Goal: Task Accomplishment & Management: Complete application form

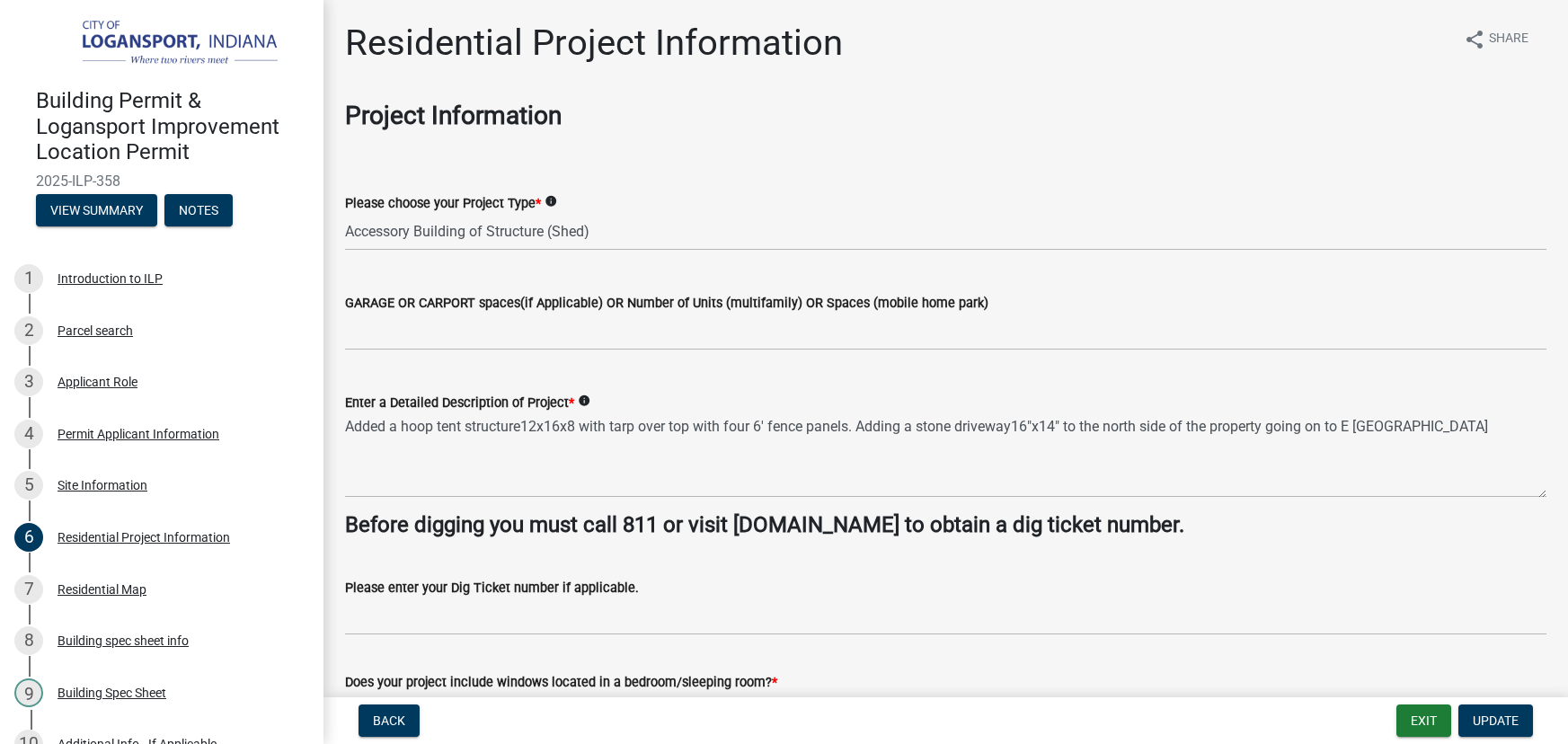
select select "379f7339-6ec9-4c1f-82ba-971c465cc0e0"
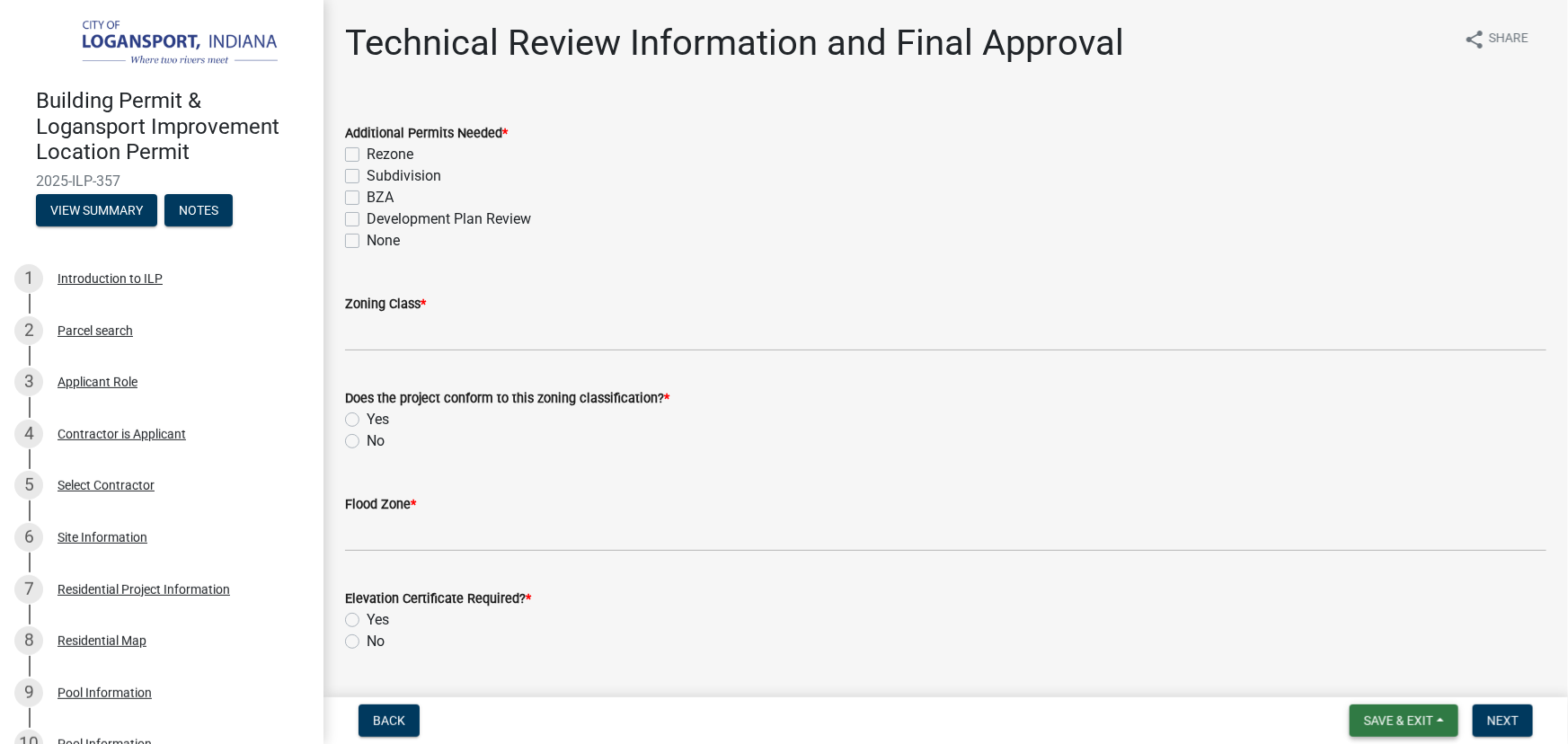
click at [1417, 715] on span "Save & Exit" at bounding box center [1399, 720] width 70 height 14
click at [1366, 670] on button "Save & Exit" at bounding box center [1386, 673] width 144 height 43
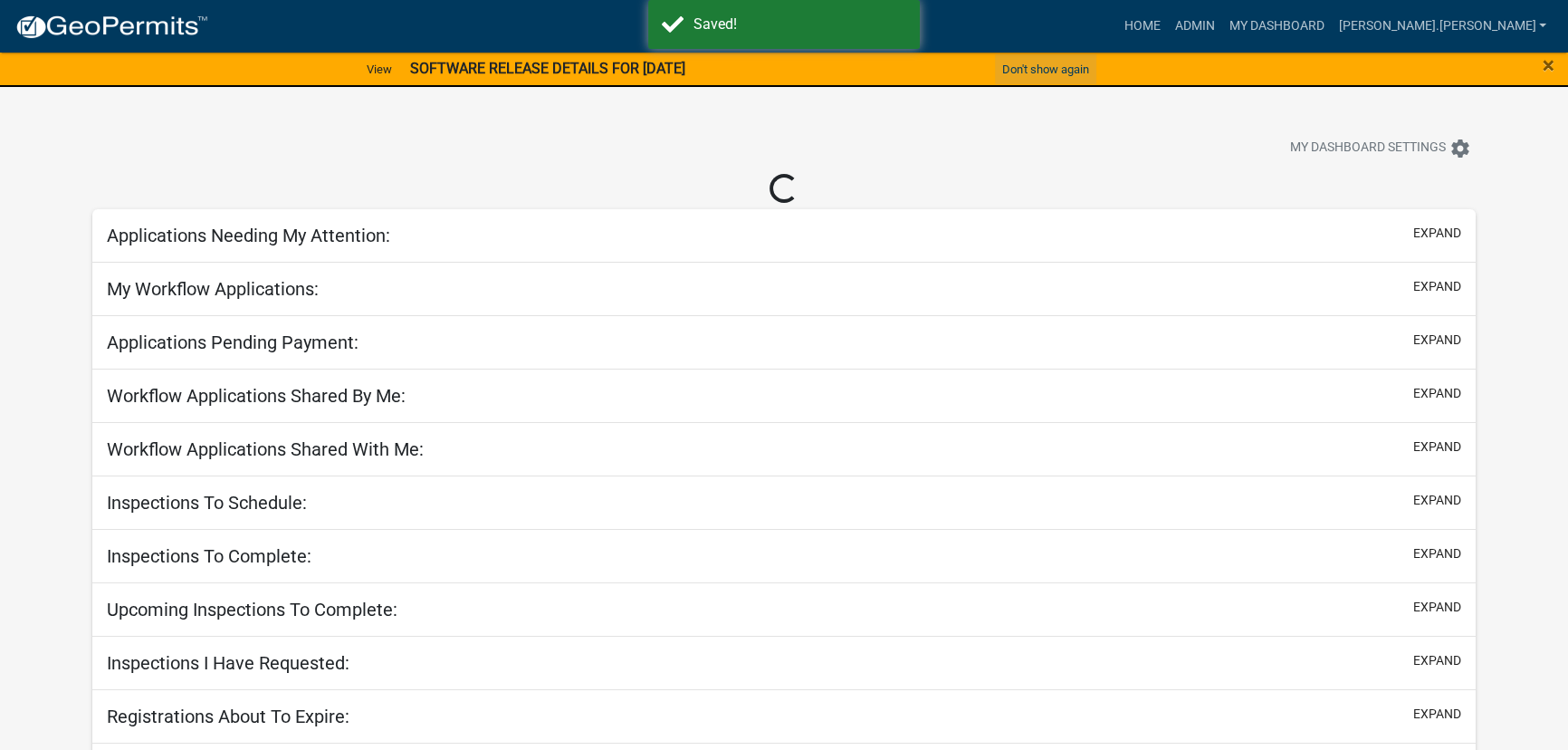
select select "3: 100"
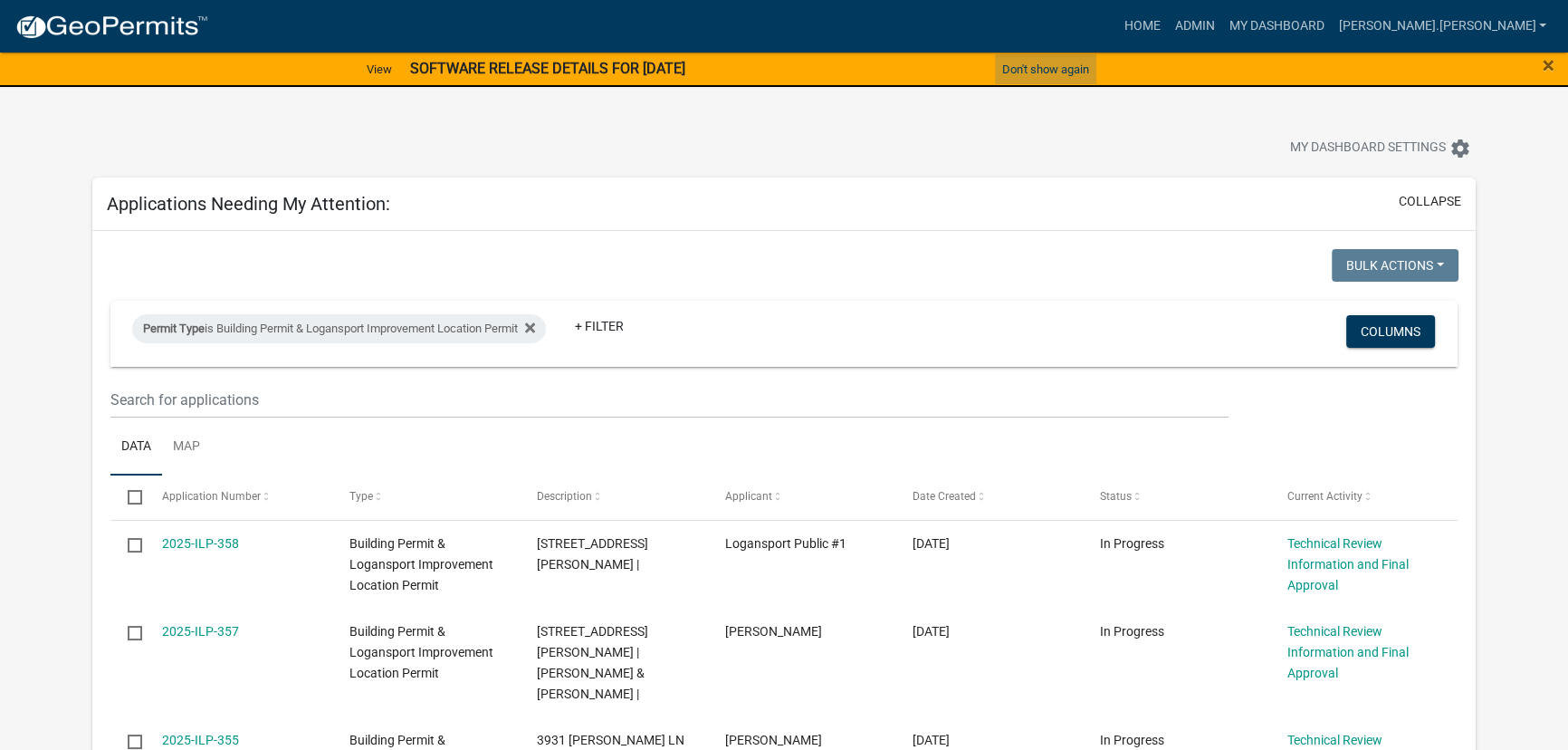
click at [1027, 63] on button "Don't show again" at bounding box center [1046, 69] width 101 height 30
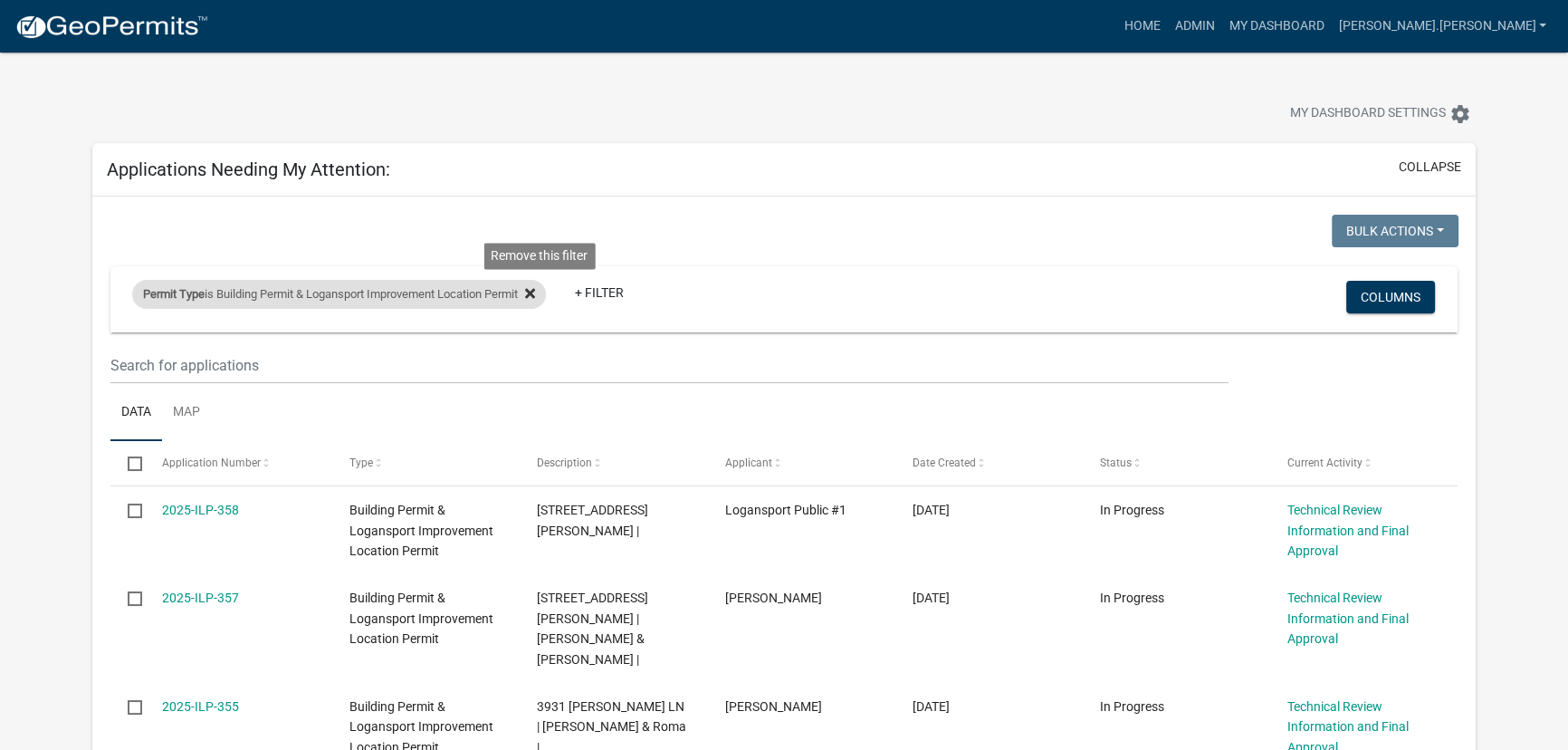
click at [535, 294] on icon at bounding box center [530, 293] width 10 height 10
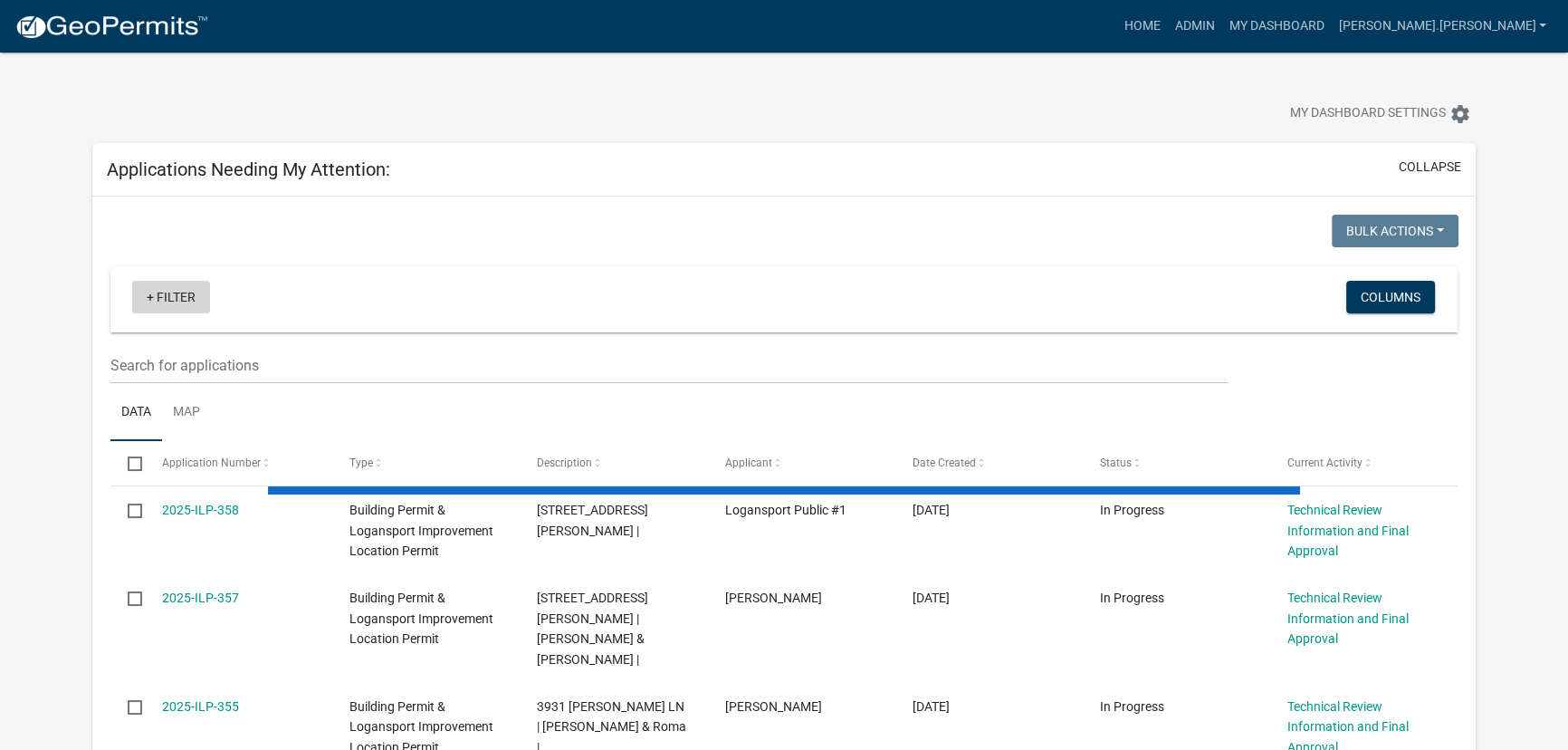
click at [163, 306] on link "+ Filter" at bounding box center [171, 296] width 78 height 32
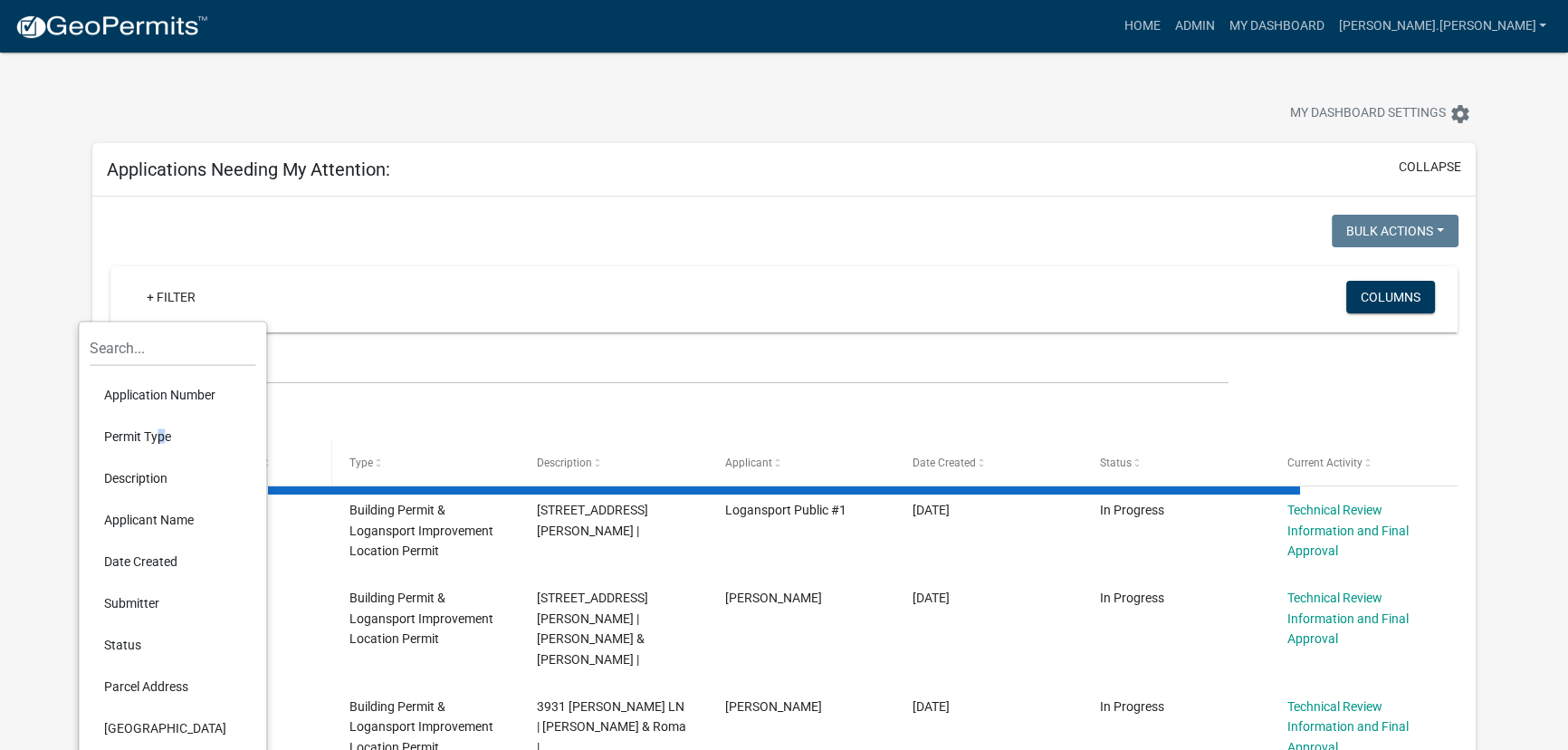
click at [154, 440] on li "Permit Type" at bounding box center [172, 436] width 166 height 42
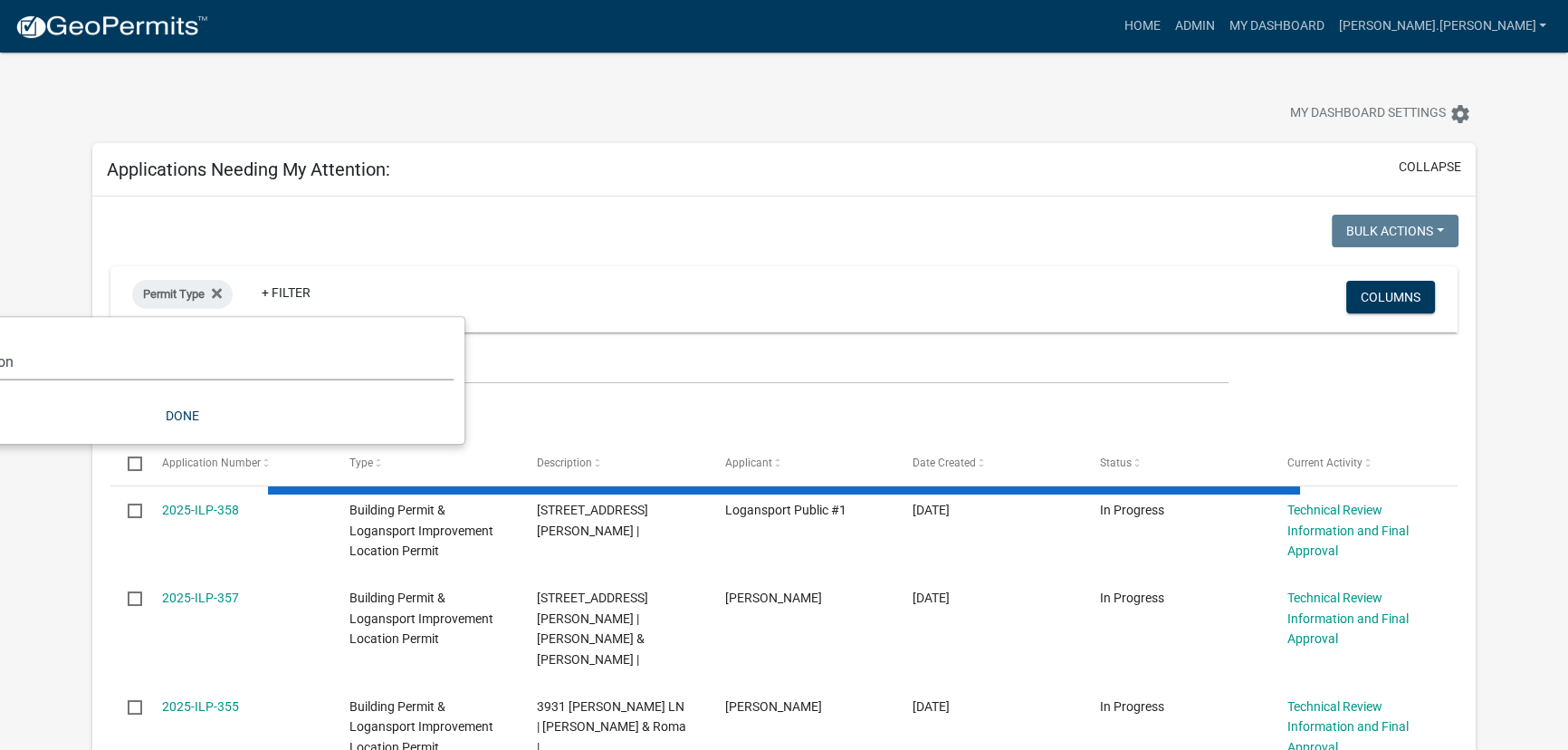
click at [185, 356] on select "Select an option *In Office GARAGE SALE Permit COMPLETED IN OFFICE ONLY Applica…" at bounding box center [182, 361] width 543 height 37
select select "5374a497-29e9-4139-8594-833f9e4fb562"
click at [14, 343] on select "Select an option *In Office GARAGE SALE Permit COMPLETED IN OFFICE ONLY Applica…" at bounding box center [182, 361] width 543 height 37
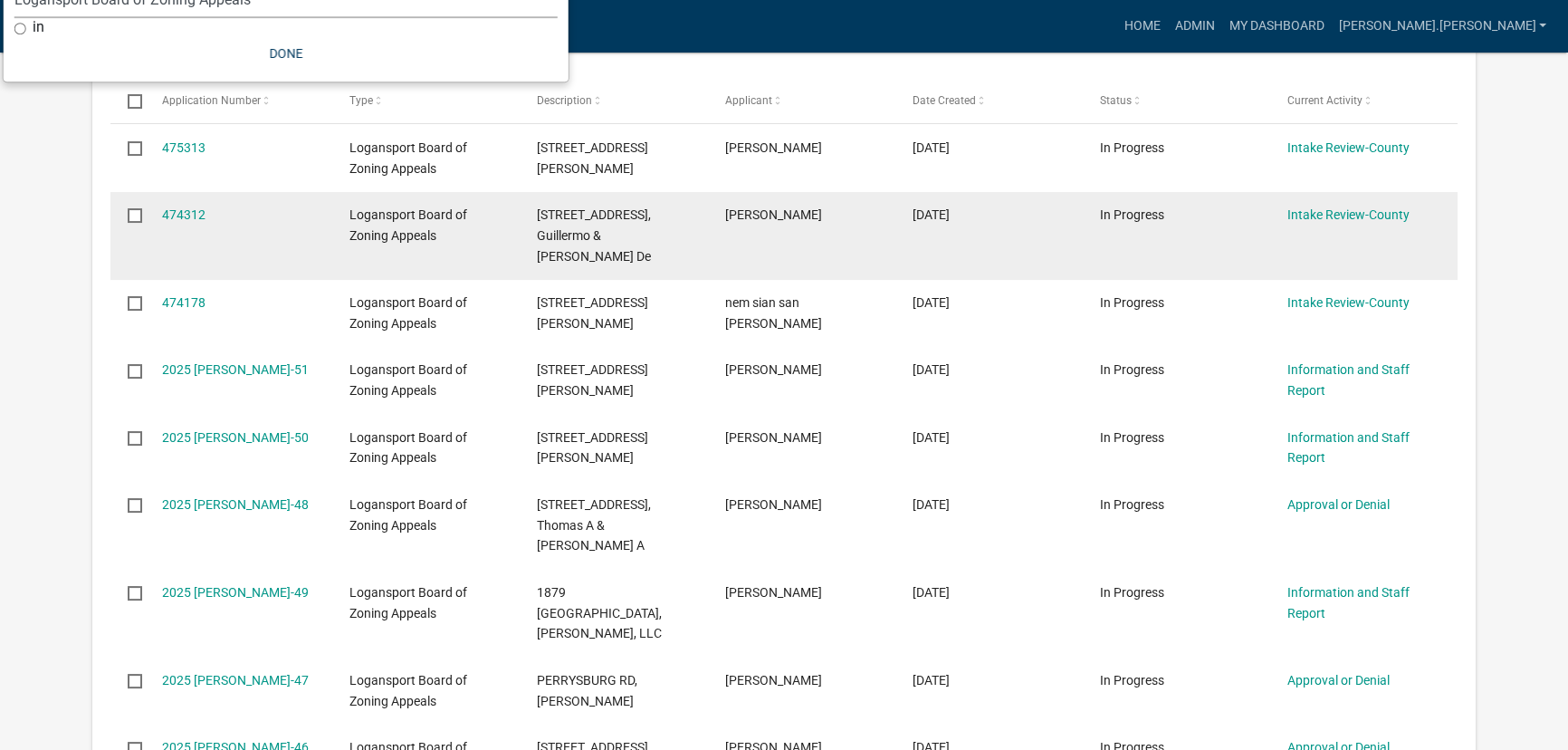
scroll to position [494, 0]
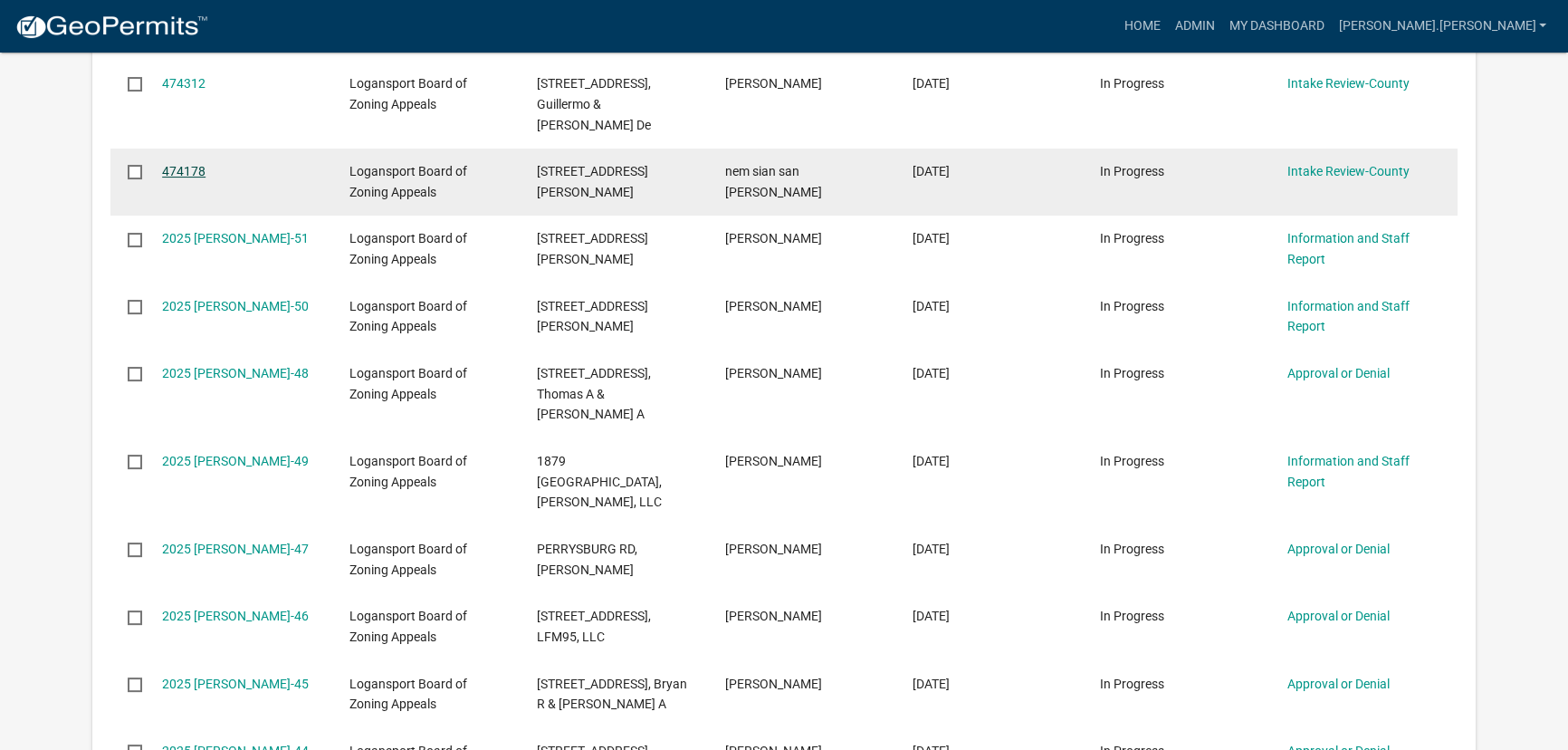
click at [195, 178] on link "474178" at bounding box center [183, 170] width 44 height 15
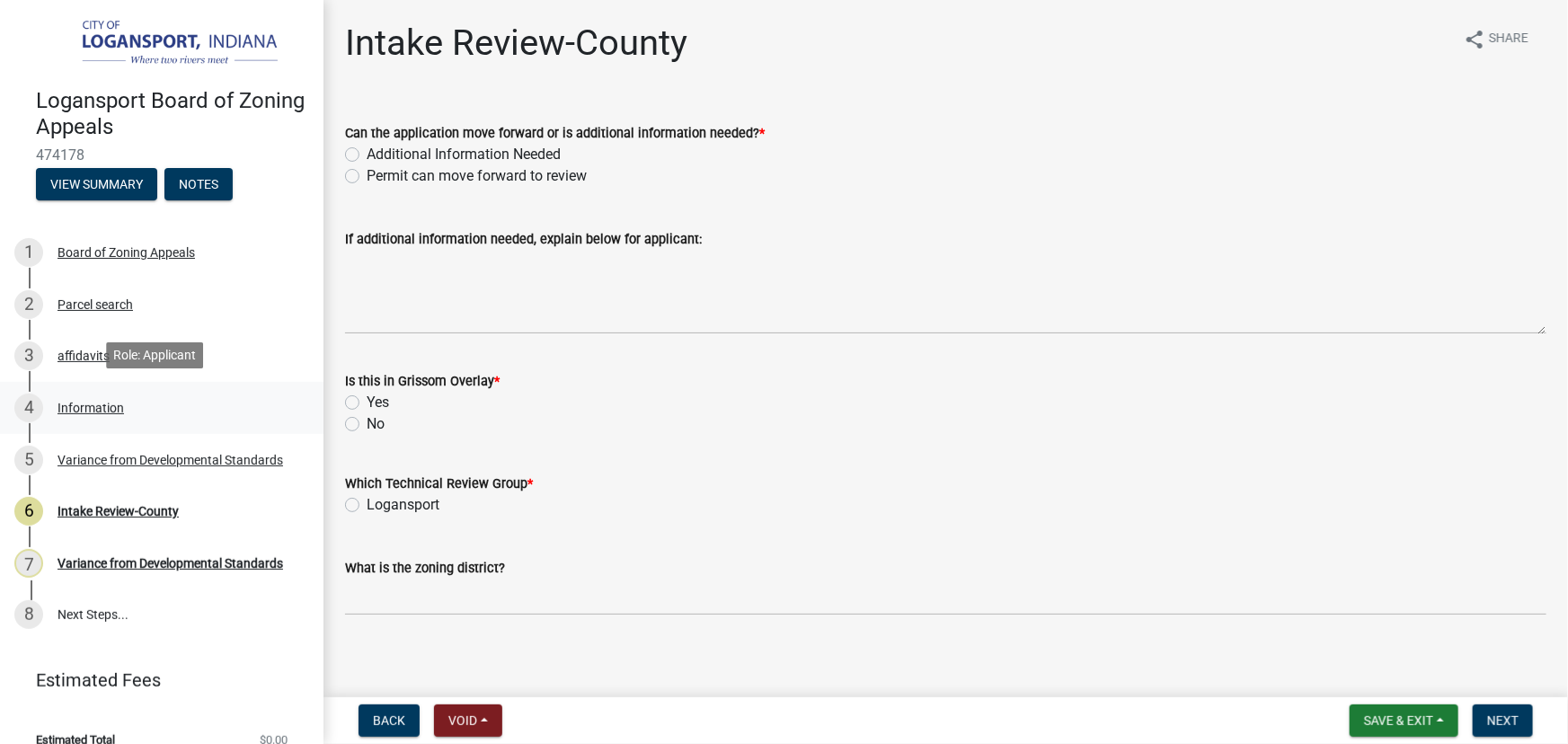
click at [96, 413] on div "Information" at bounding box center [90, 408] width 67 height 13
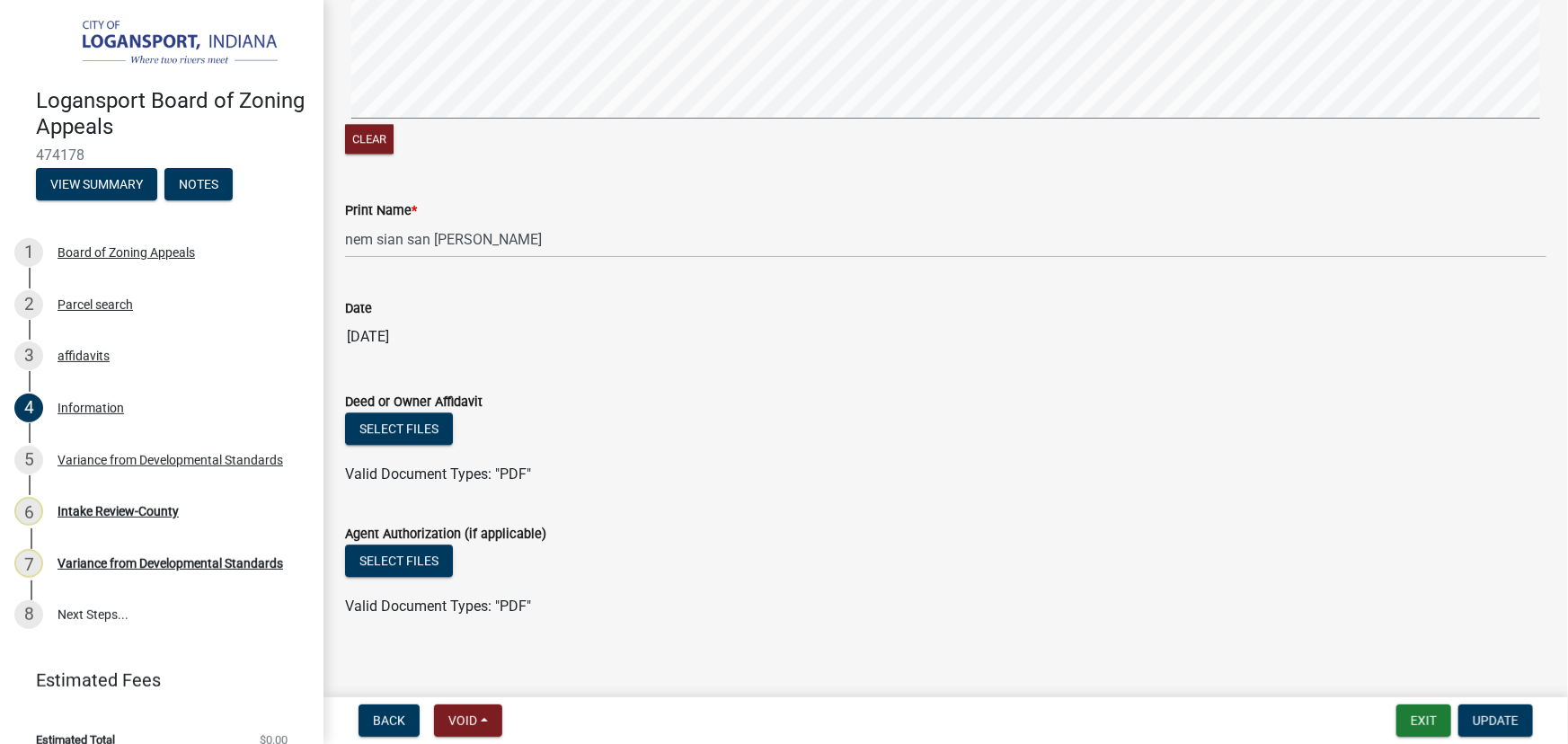
scroll to position [2320, 0]
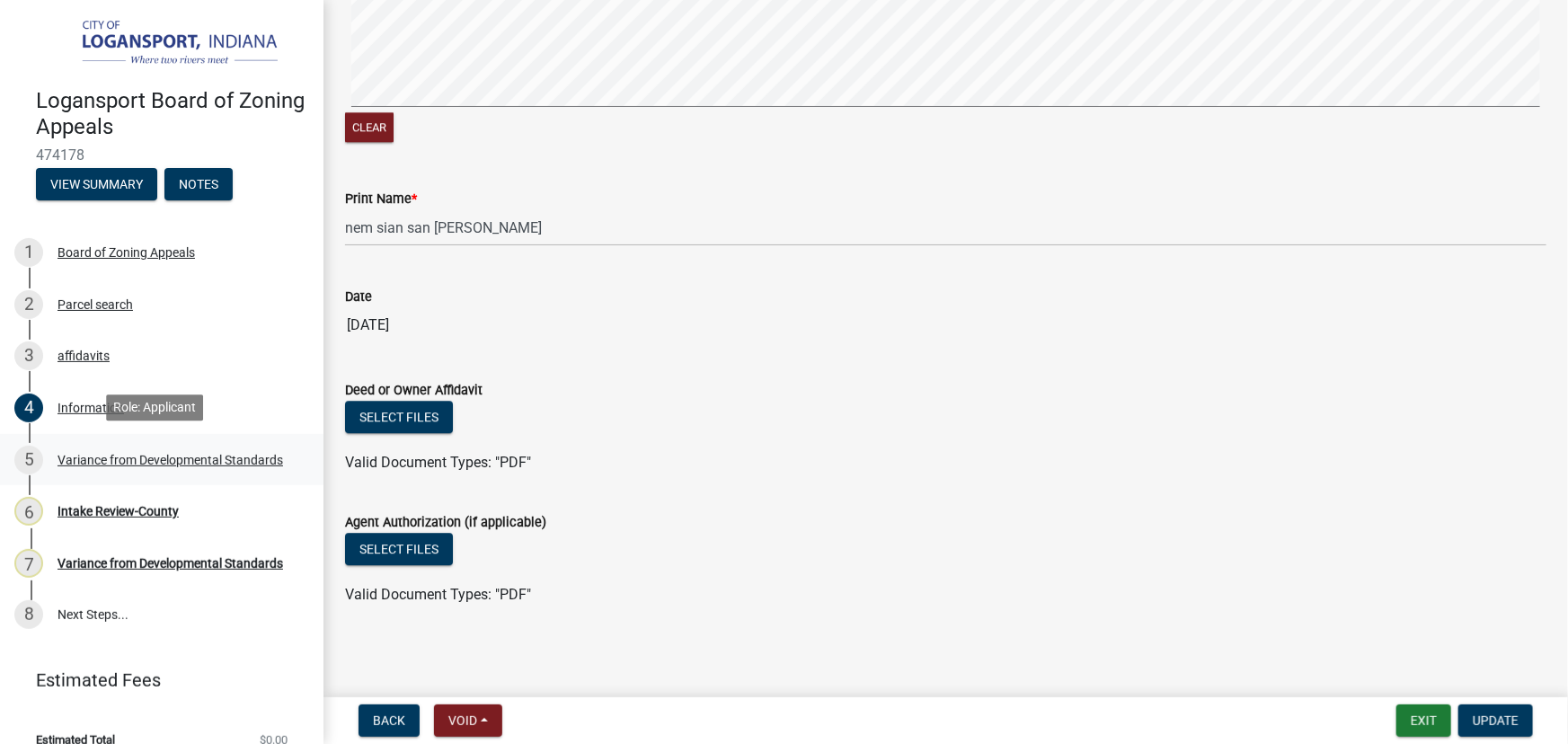
click at [113, 453] on div "Variance from Developmental Standards" at bounding box center [169, 459] width 225 height 13
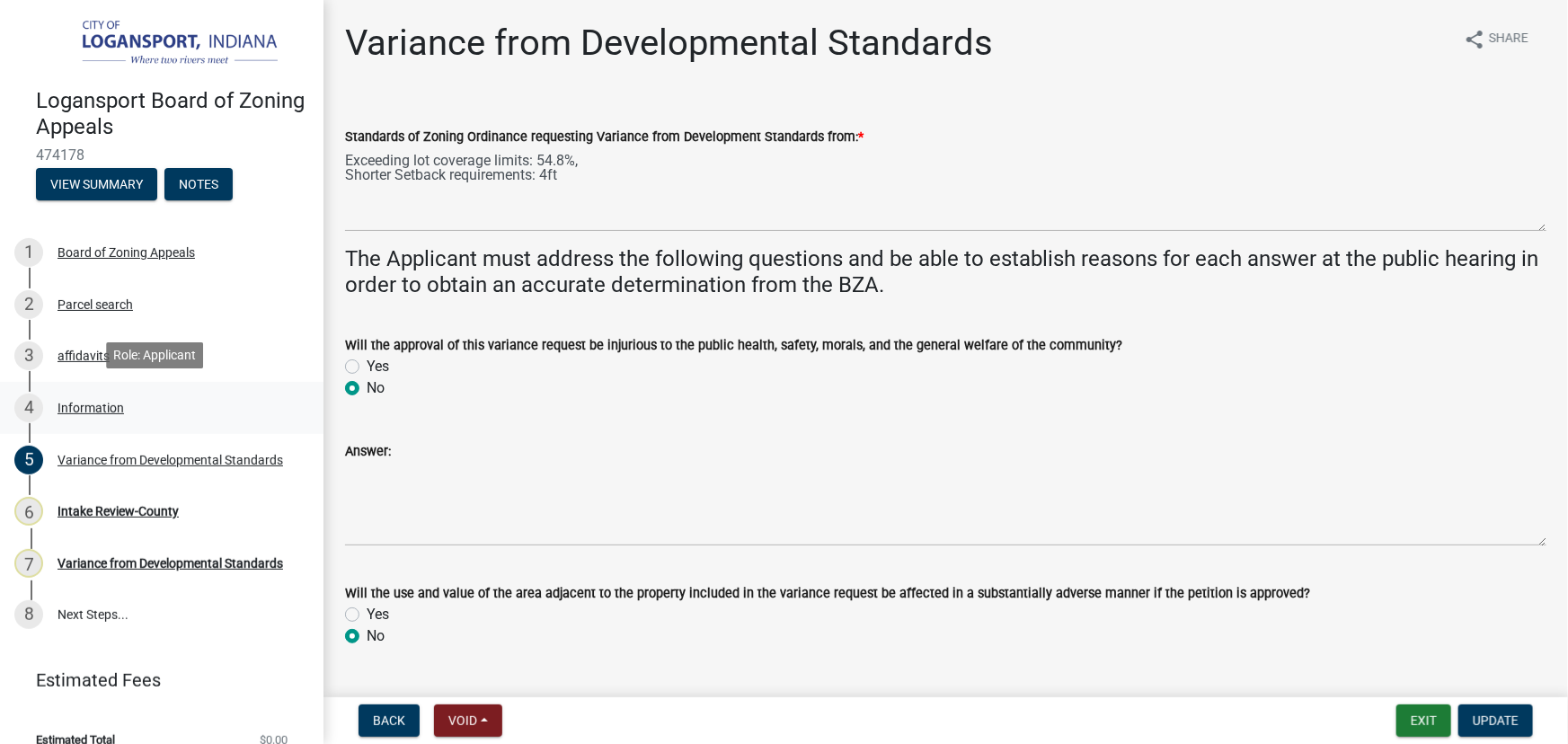
click at [74, 402] on div "Information" at bounding box center [90, 408] width 67 height 13
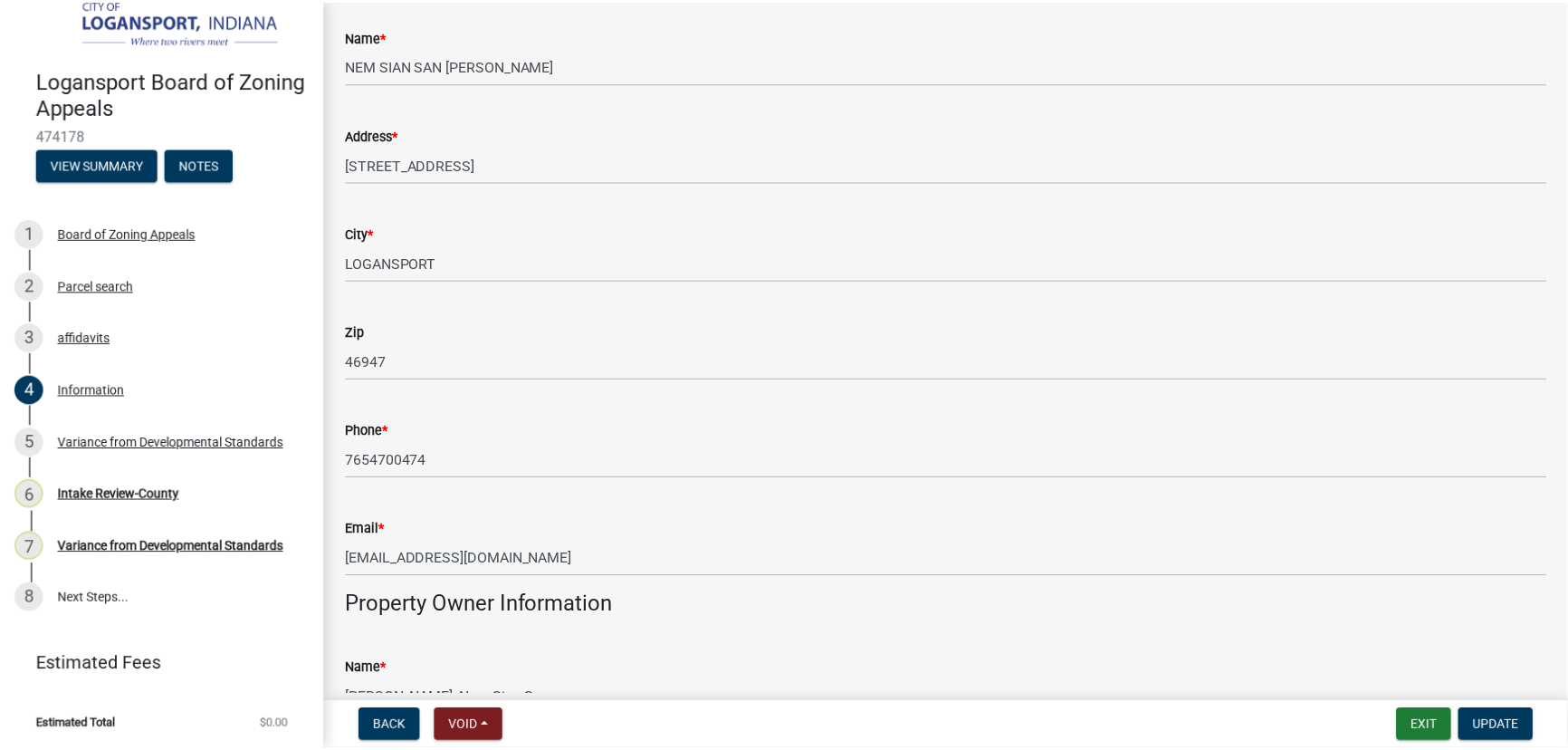
scroll to position [246, 0]
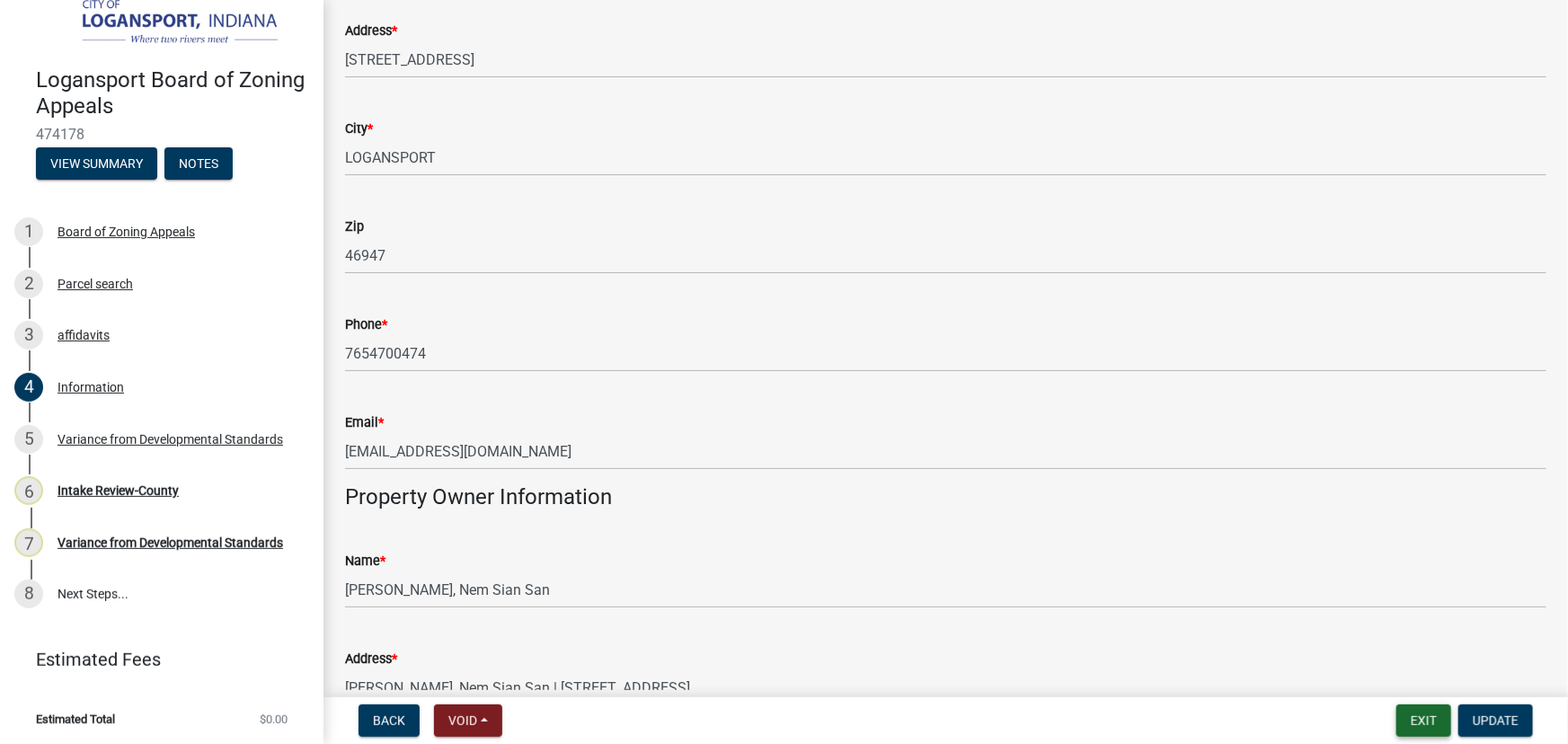
click at [1429, 724] on button "Exit" at bounding box center [1423, 720] width 55 height 32
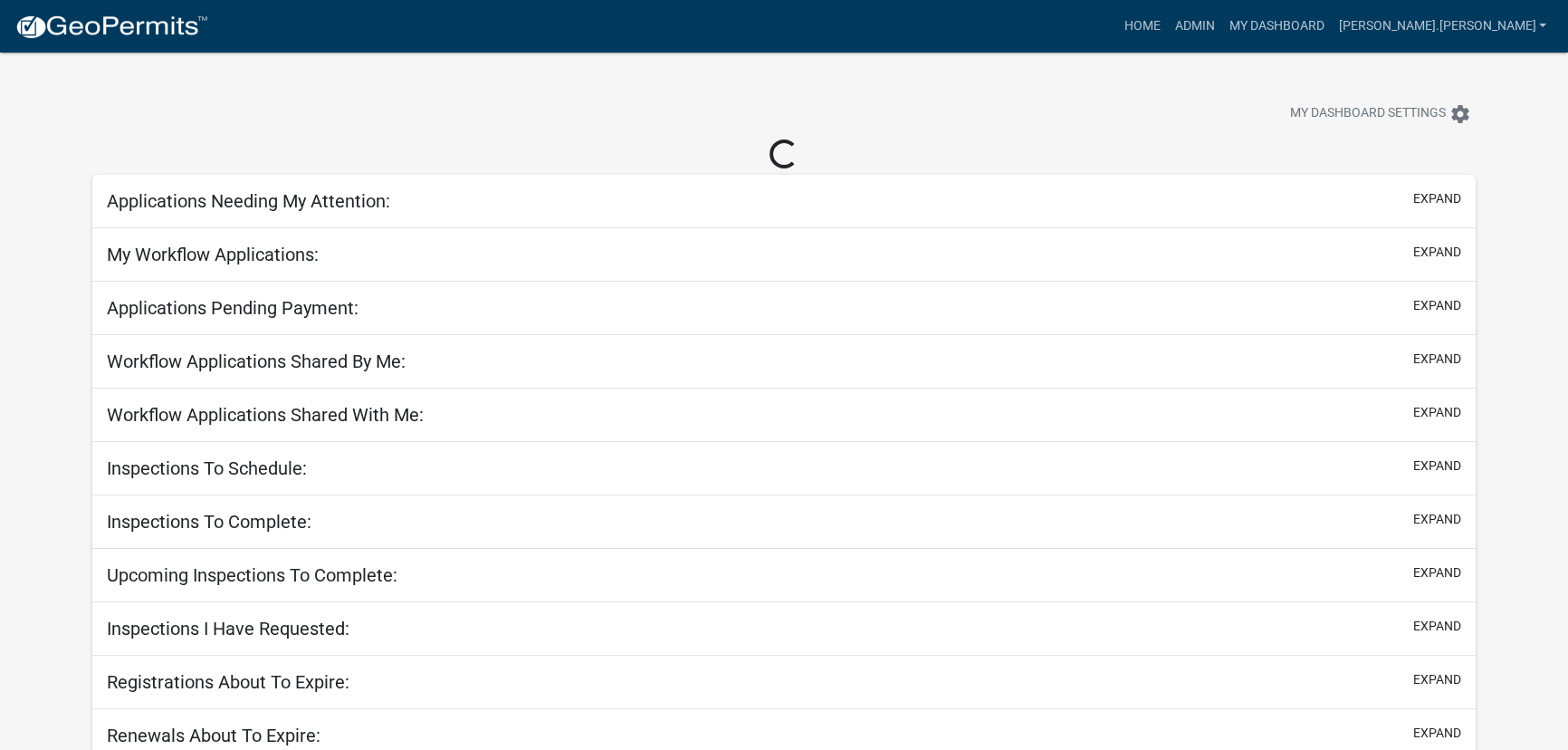
select select "3: 100"
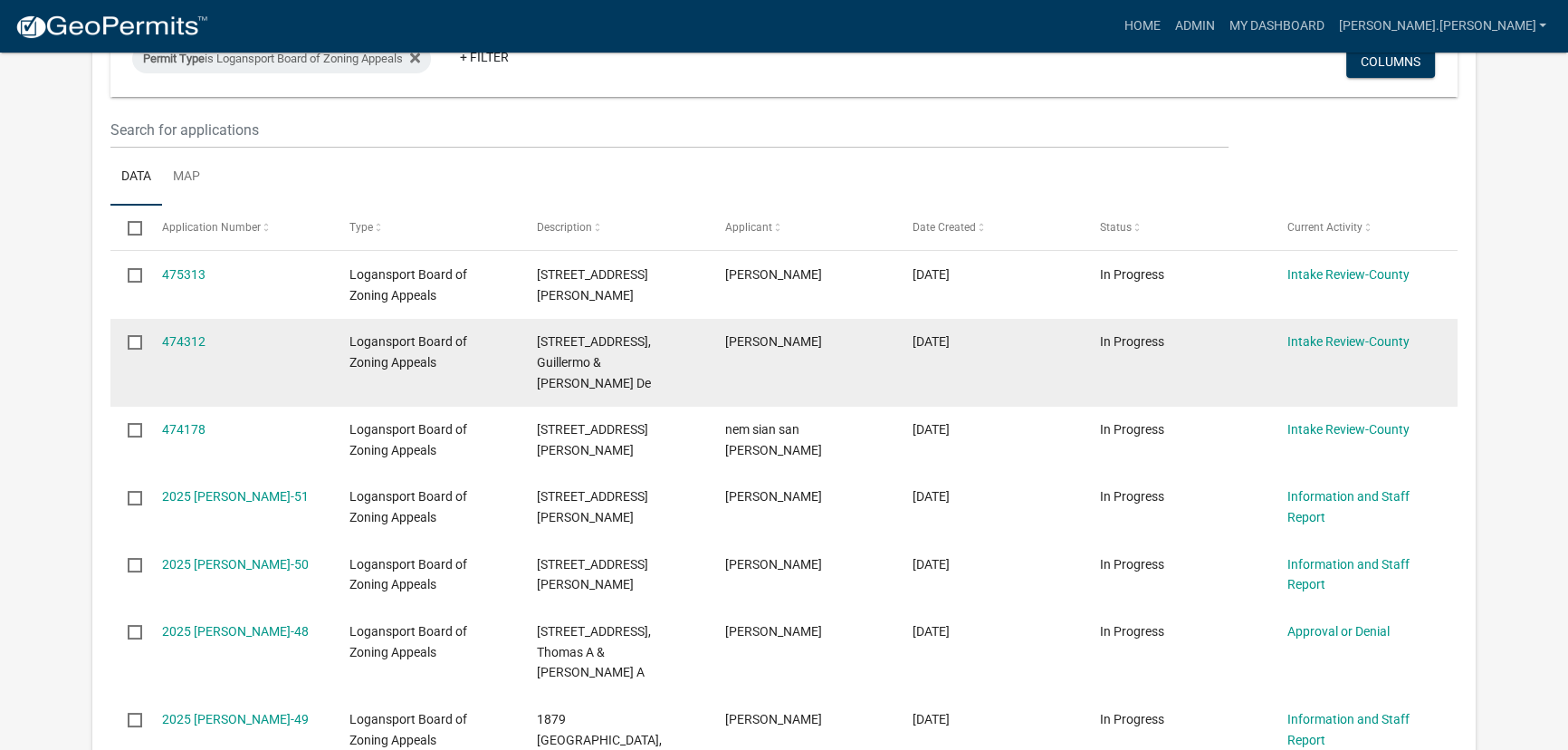
scroll to position [411, 0]
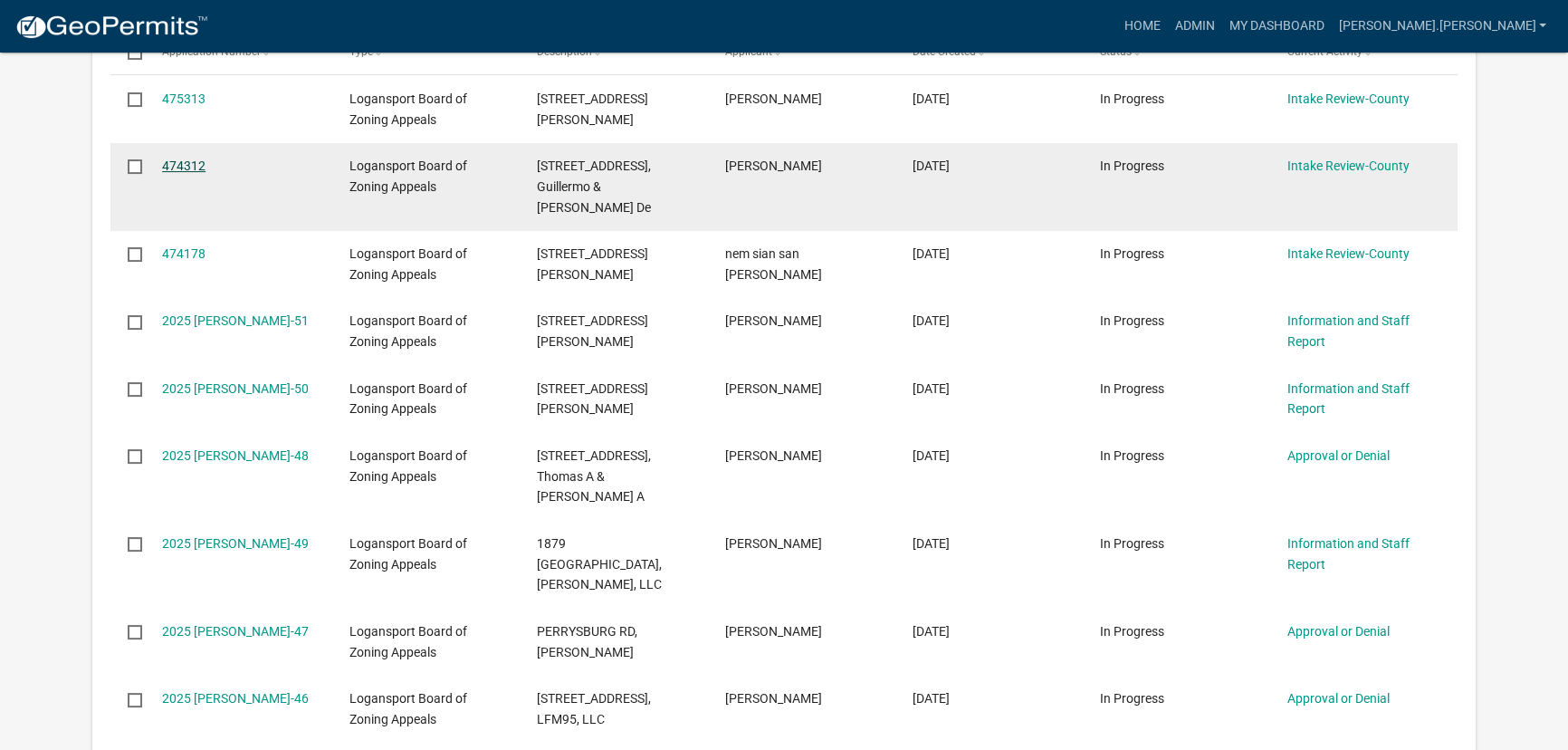
click at [190, 166] on link "474312" at bounding box center [183, 166] width 44 height 15
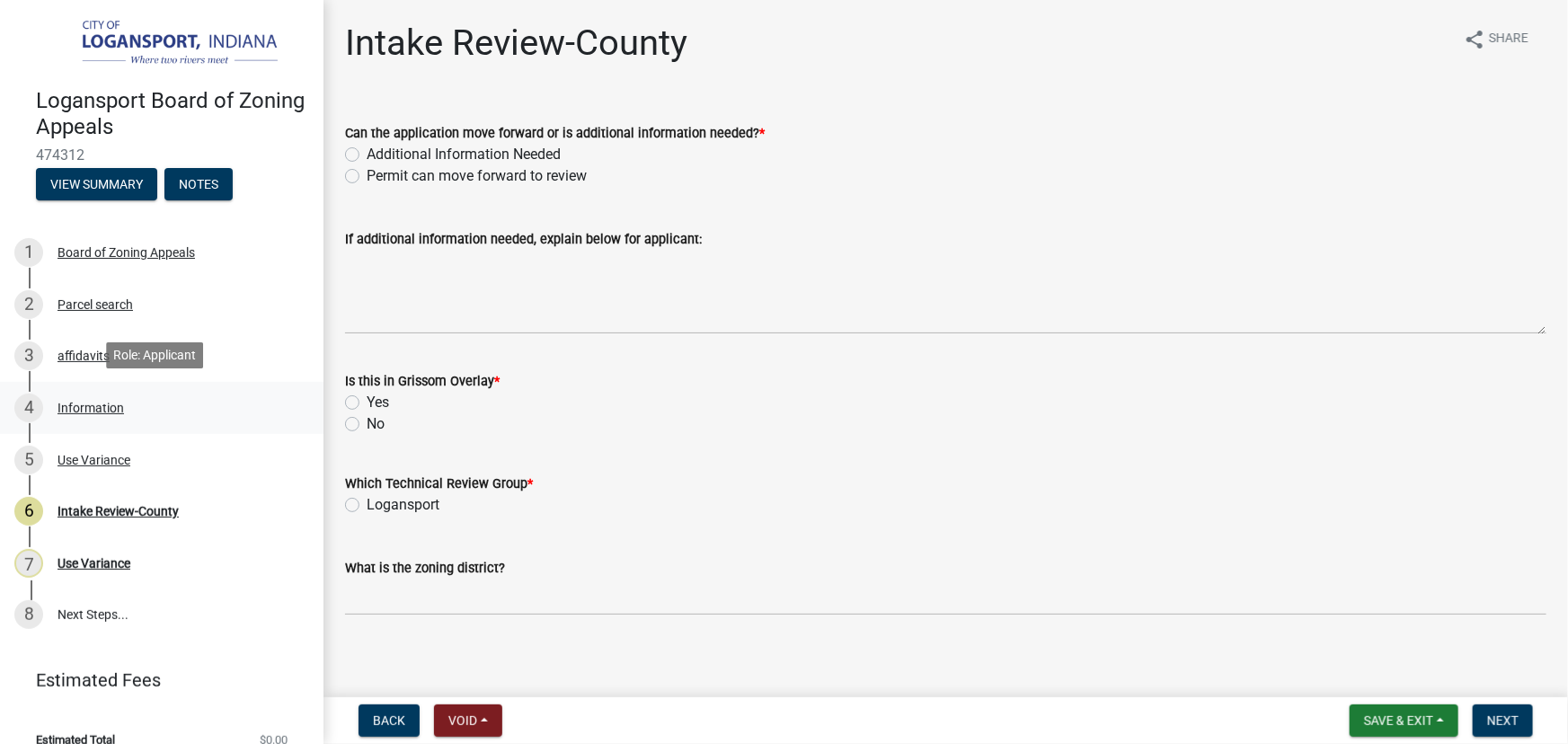
click at [90, 409] on div "Information" at bounding box center [90, 408] width 67 height 13
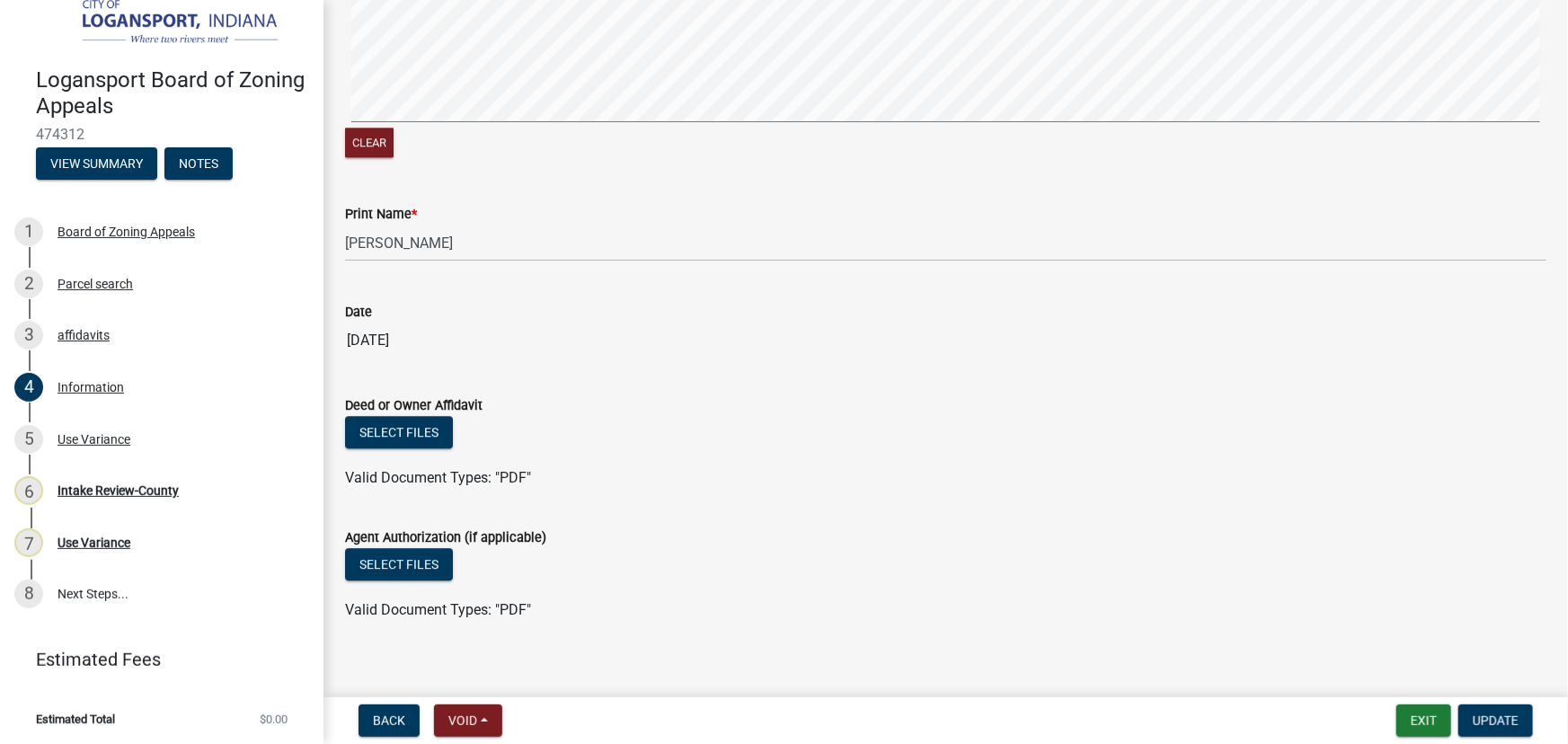
scroll to position [2320, 0]
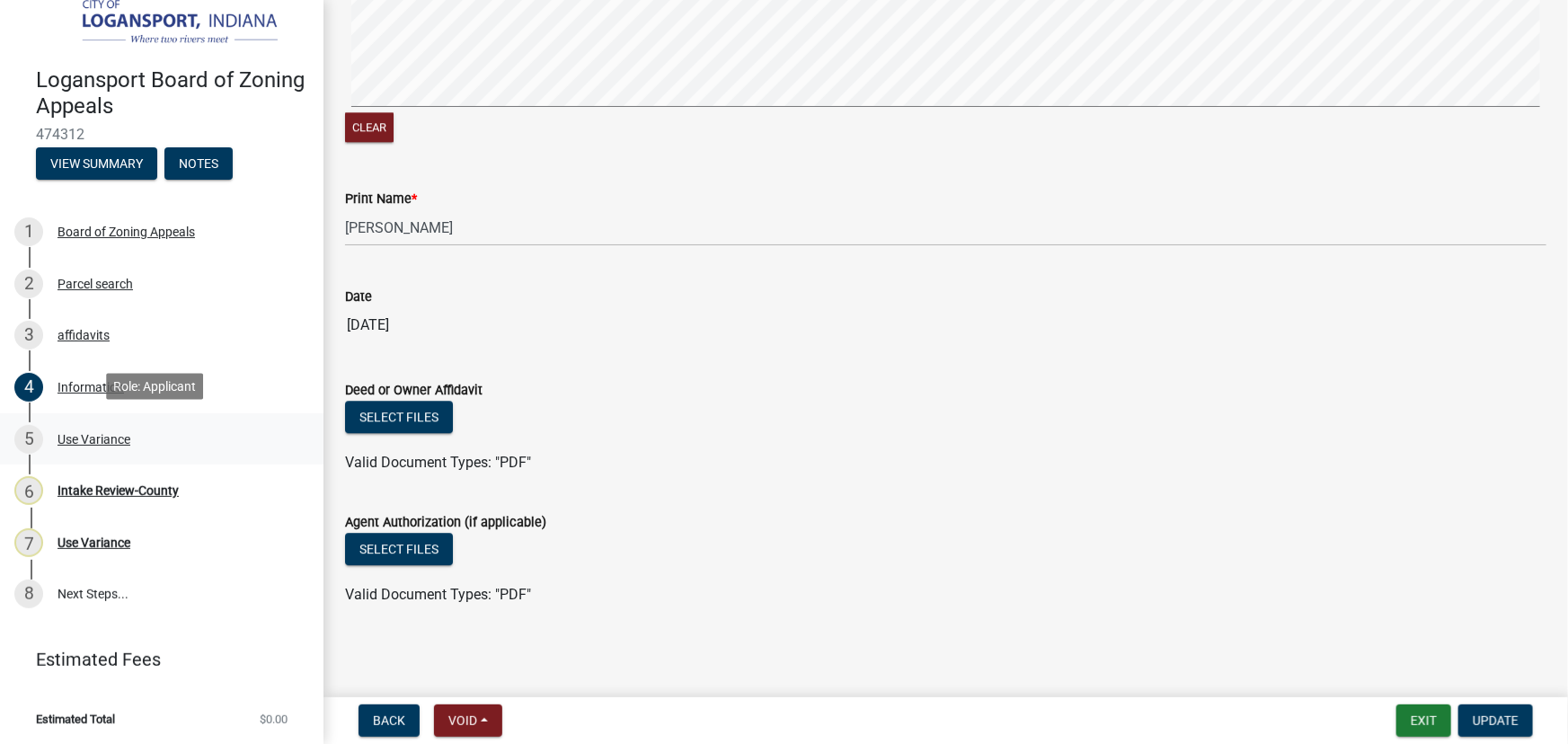
click at [125, 438] on div "Use Variance" at bounding box center [93, 439] width 73 height 13
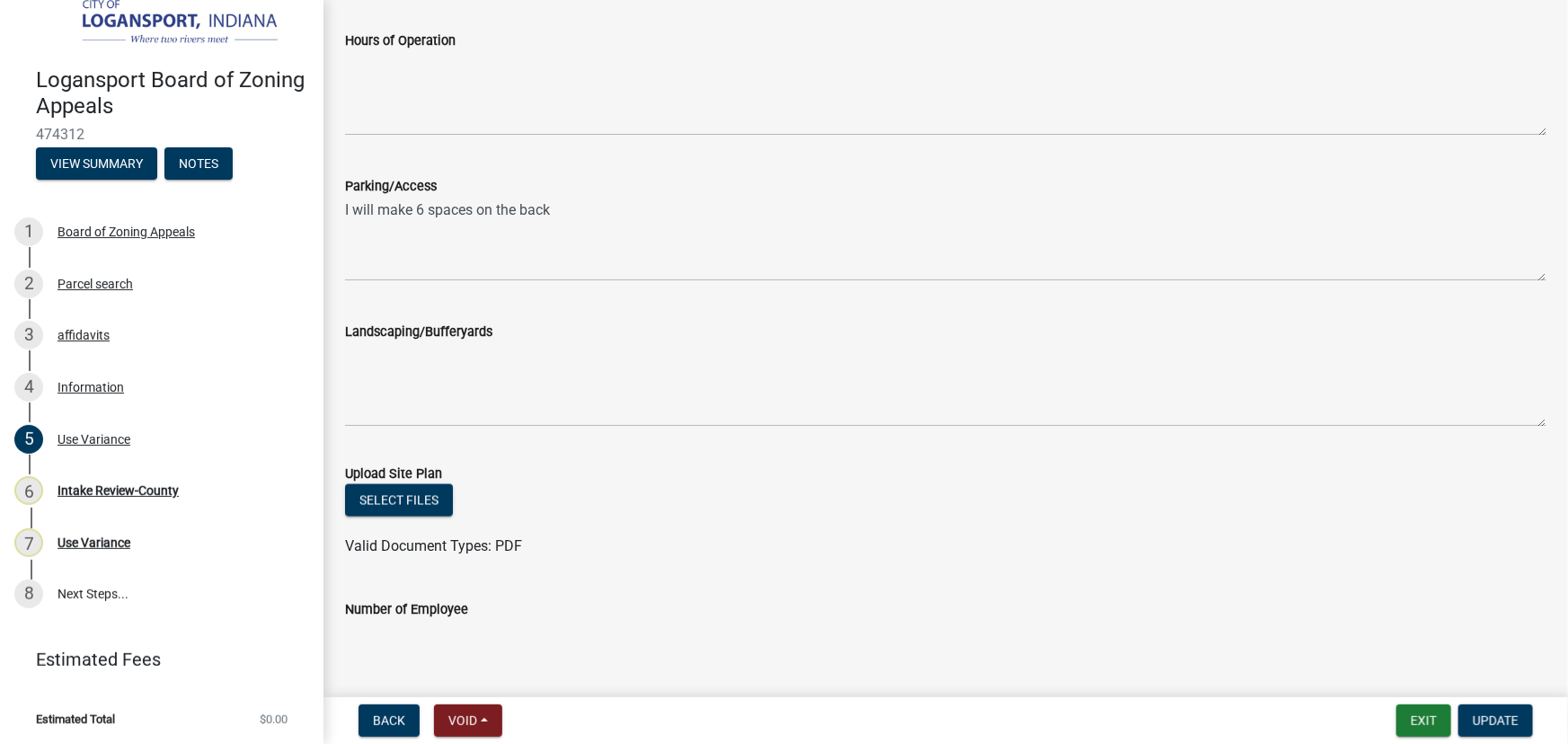
scroll to position [1306, 0]
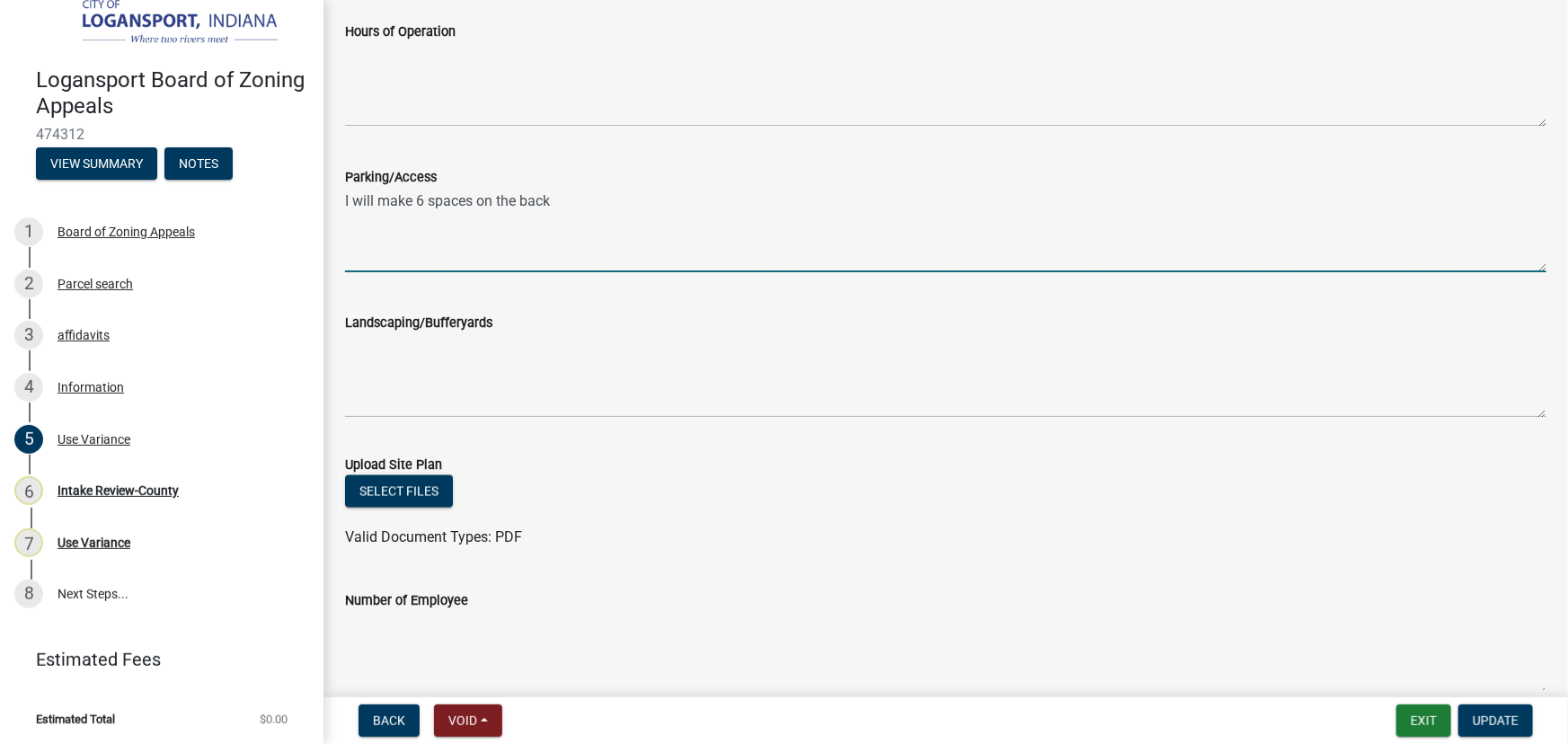
click at [556, 202] on textarea "I will make 6 spaces on the back" at bounding box center [945, 229] width 1202 height 84
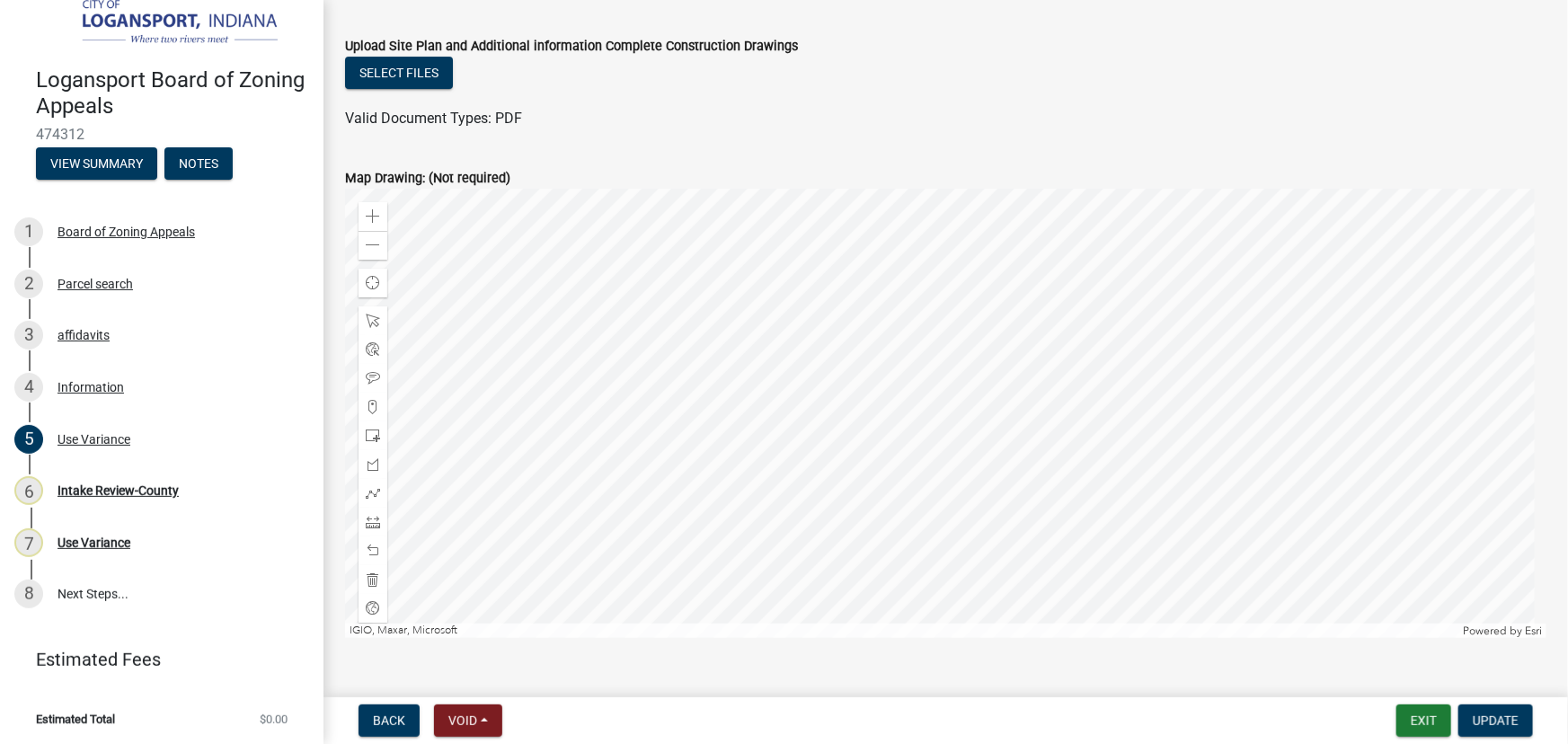
scroll to position [3340, 0]
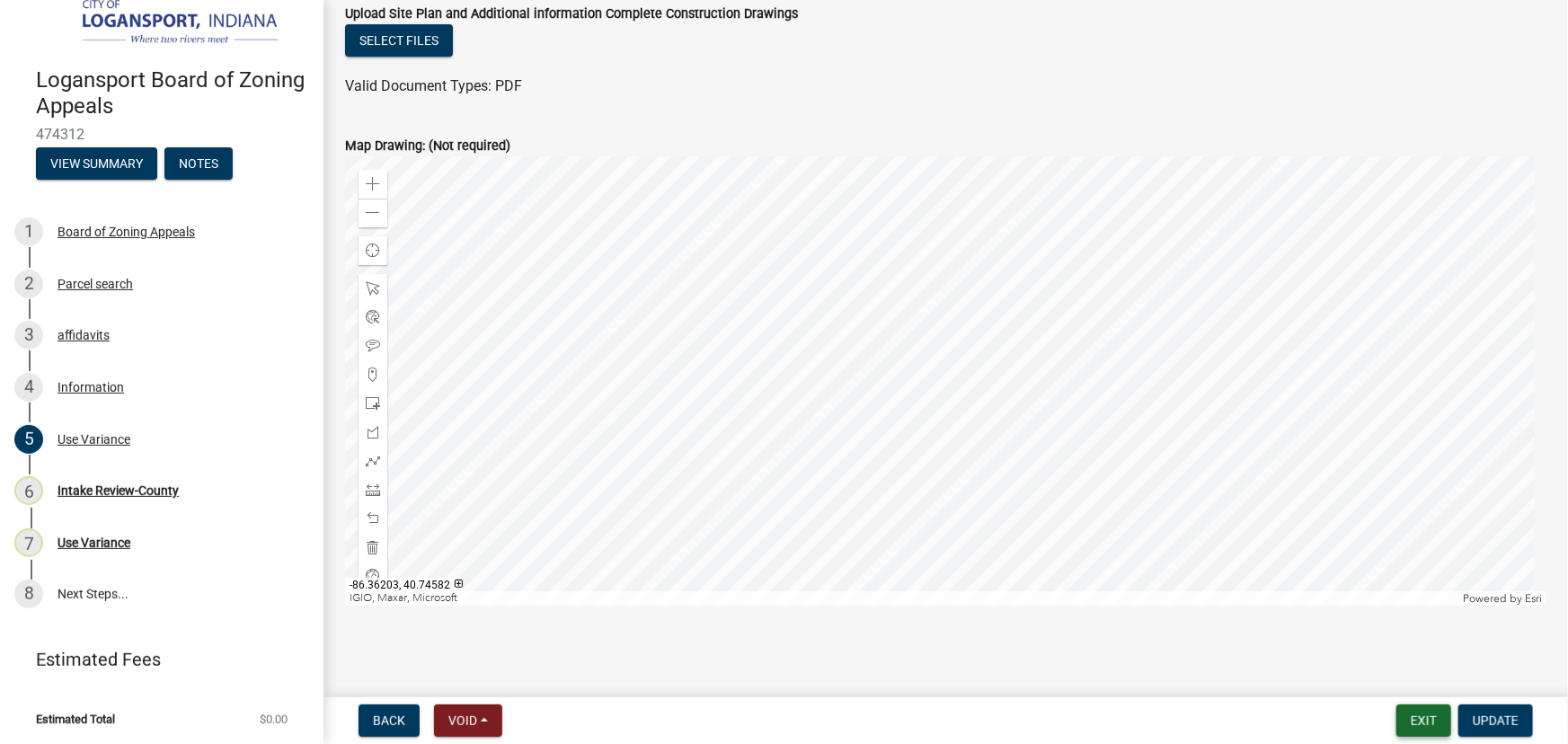
click at [1431, 712] on button "Exit" at bounding box center [1423, 720] width 55 height 32
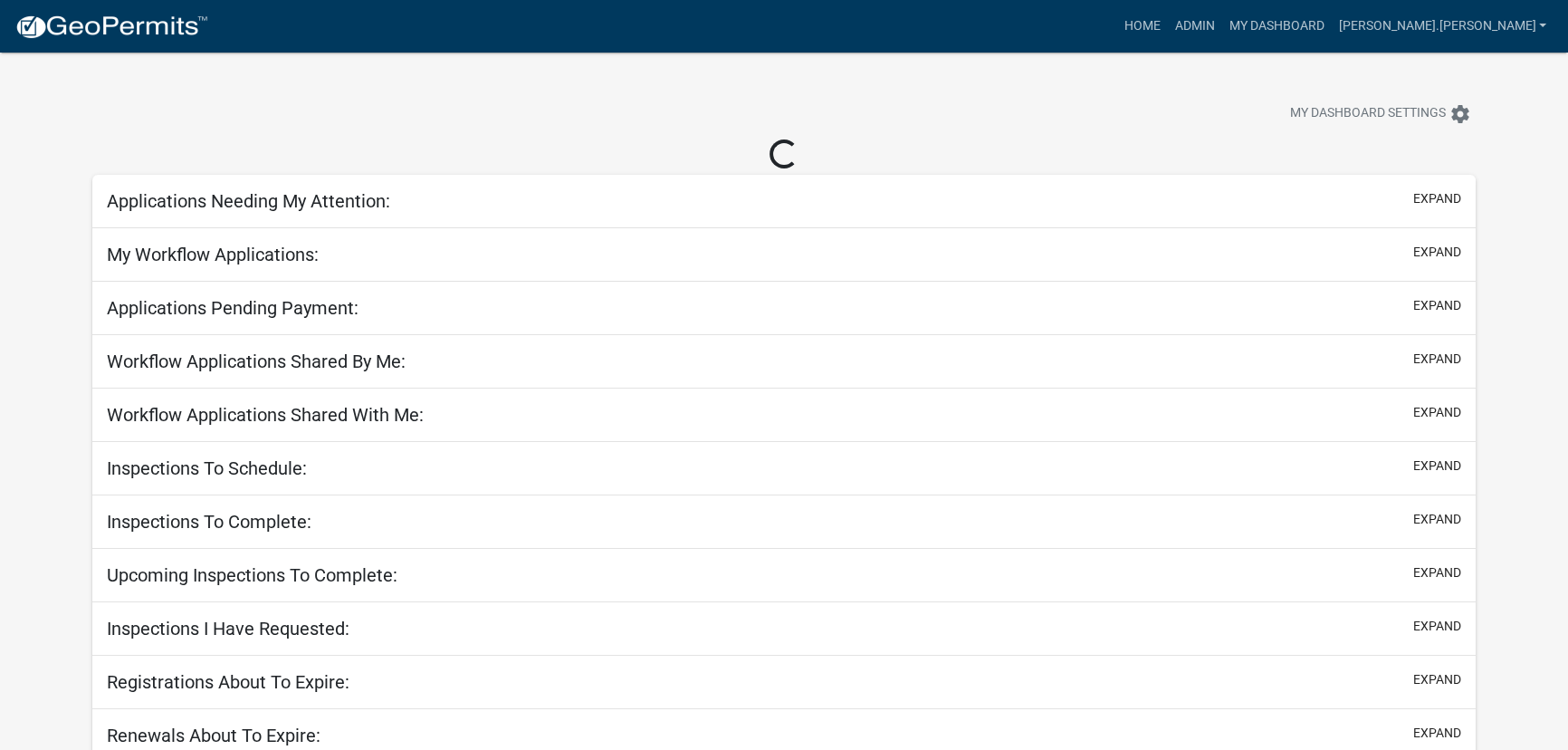
select select "3: 100"
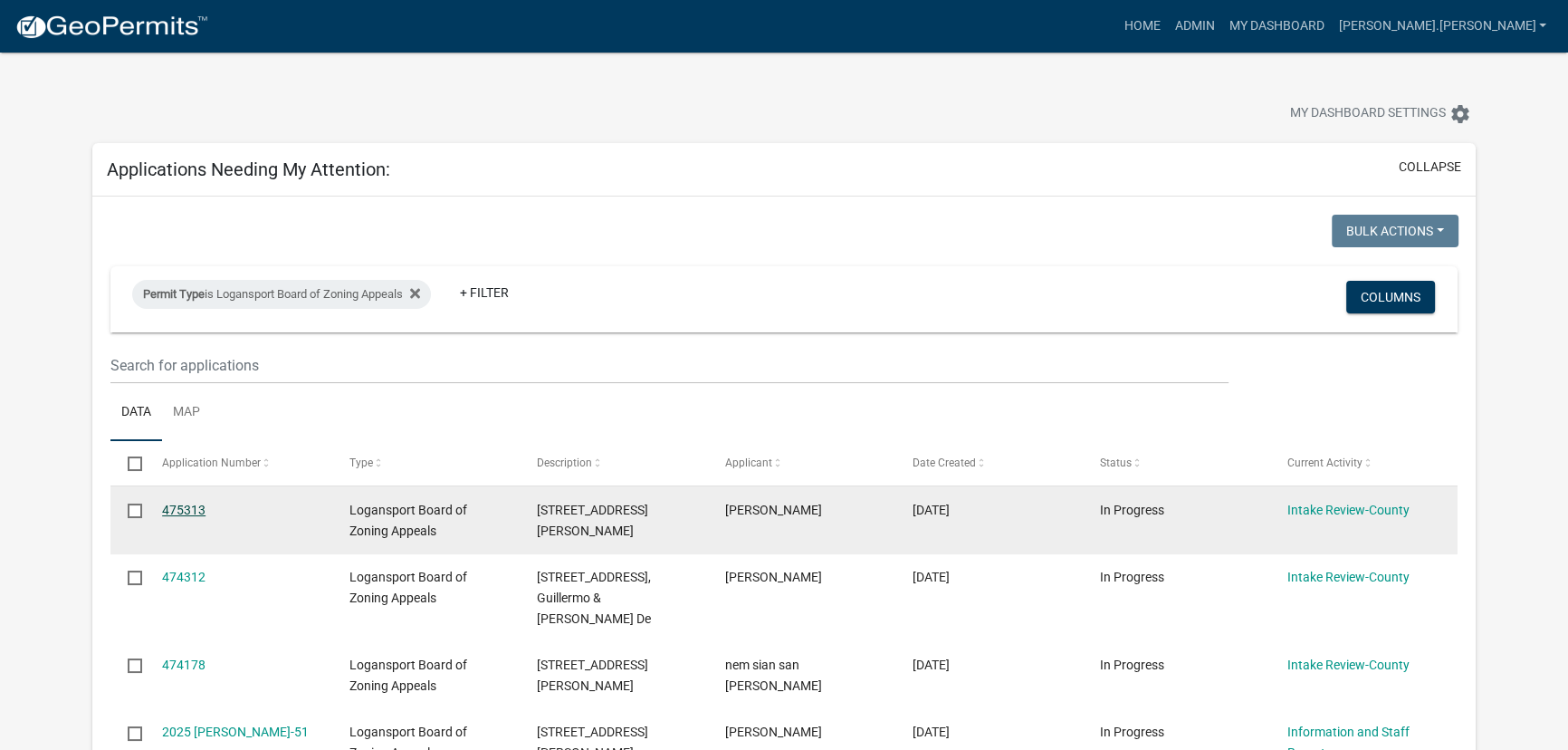
click at [184, 509] on link "475313" at bounding box center [183, 509] width 44 height 15
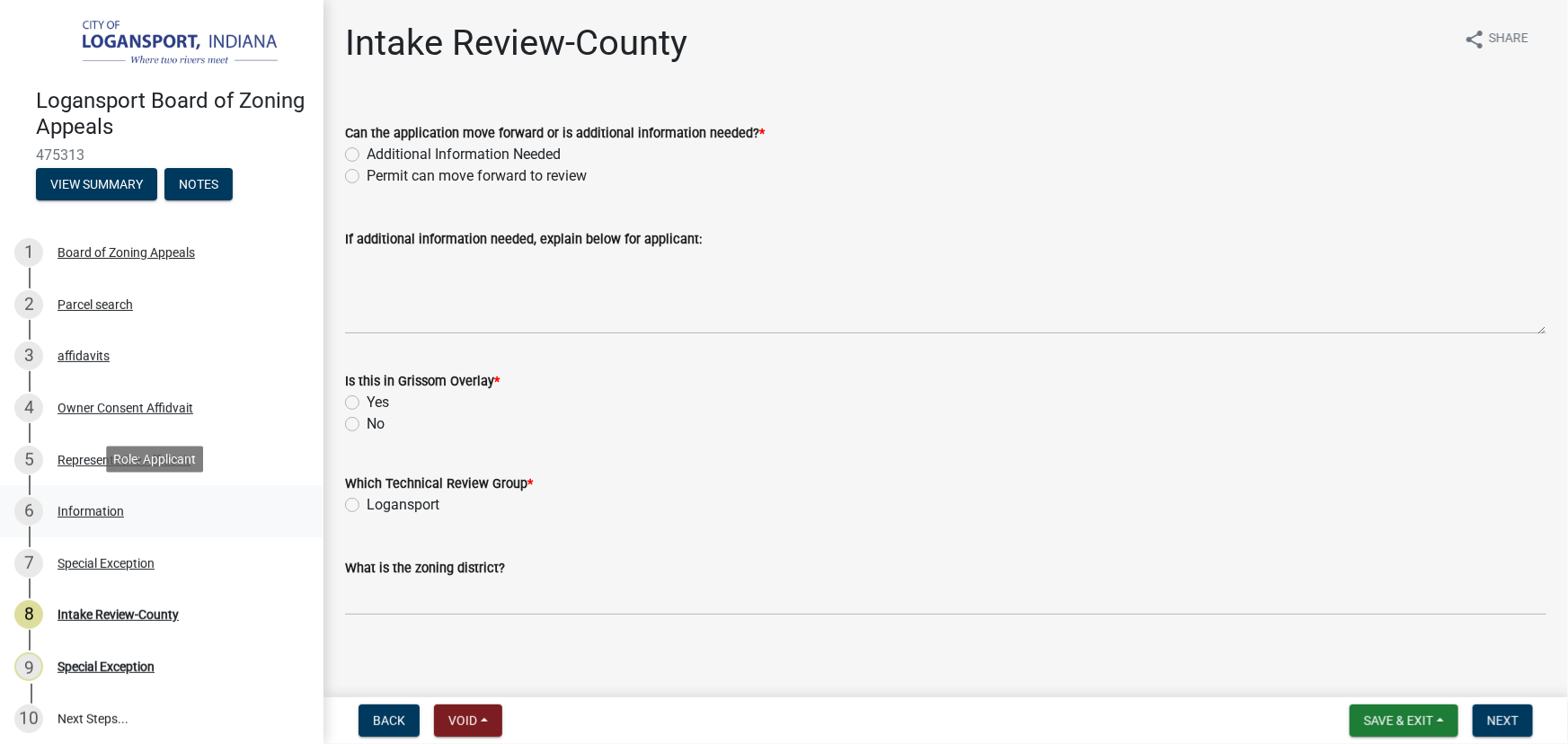
click at [88, 504] on div "Information" at bounding box center [90, 510] width 67 height 13
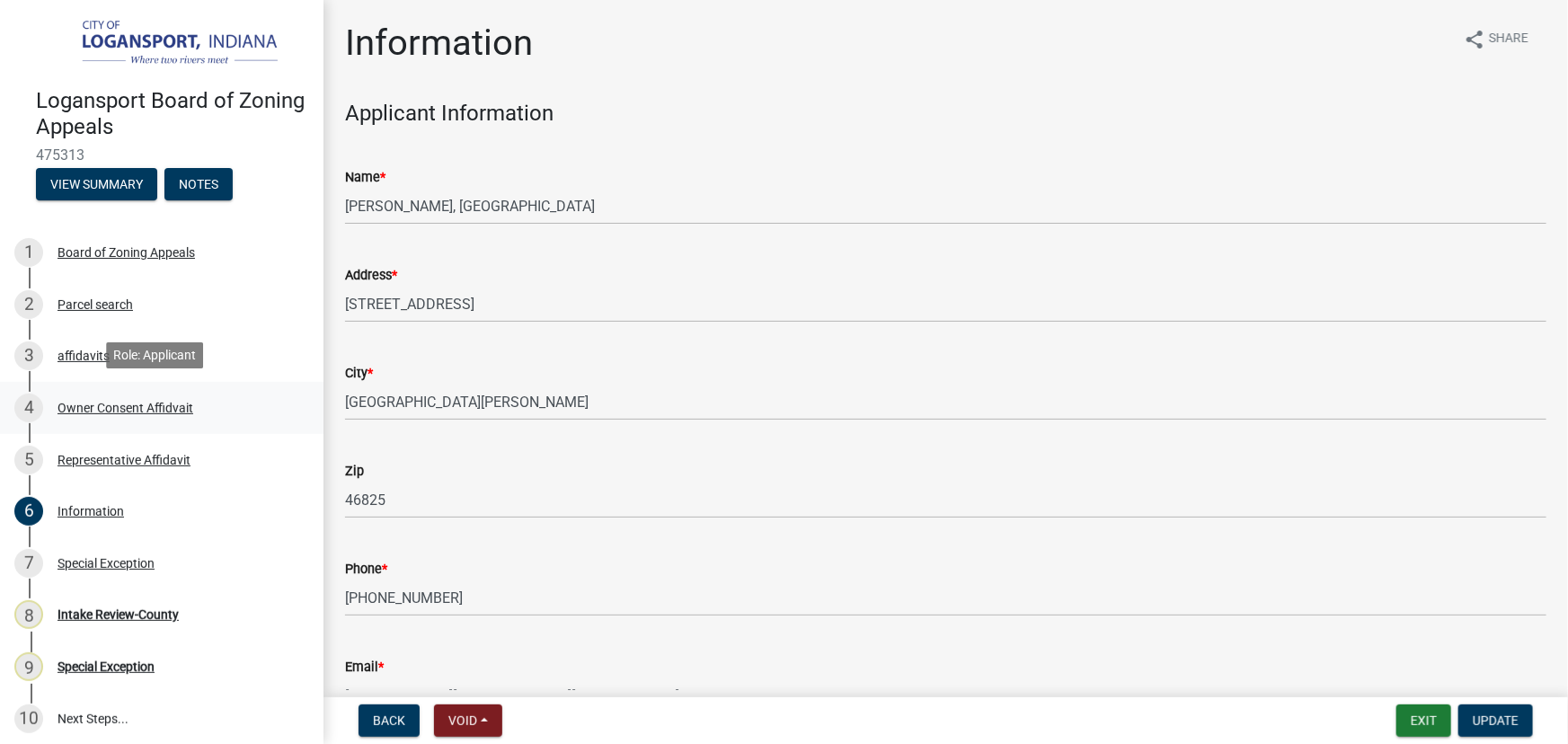
click at [114, 402] on div "Owner Consent Affidvait" at bounding box center [125, 408] width 135 height 13
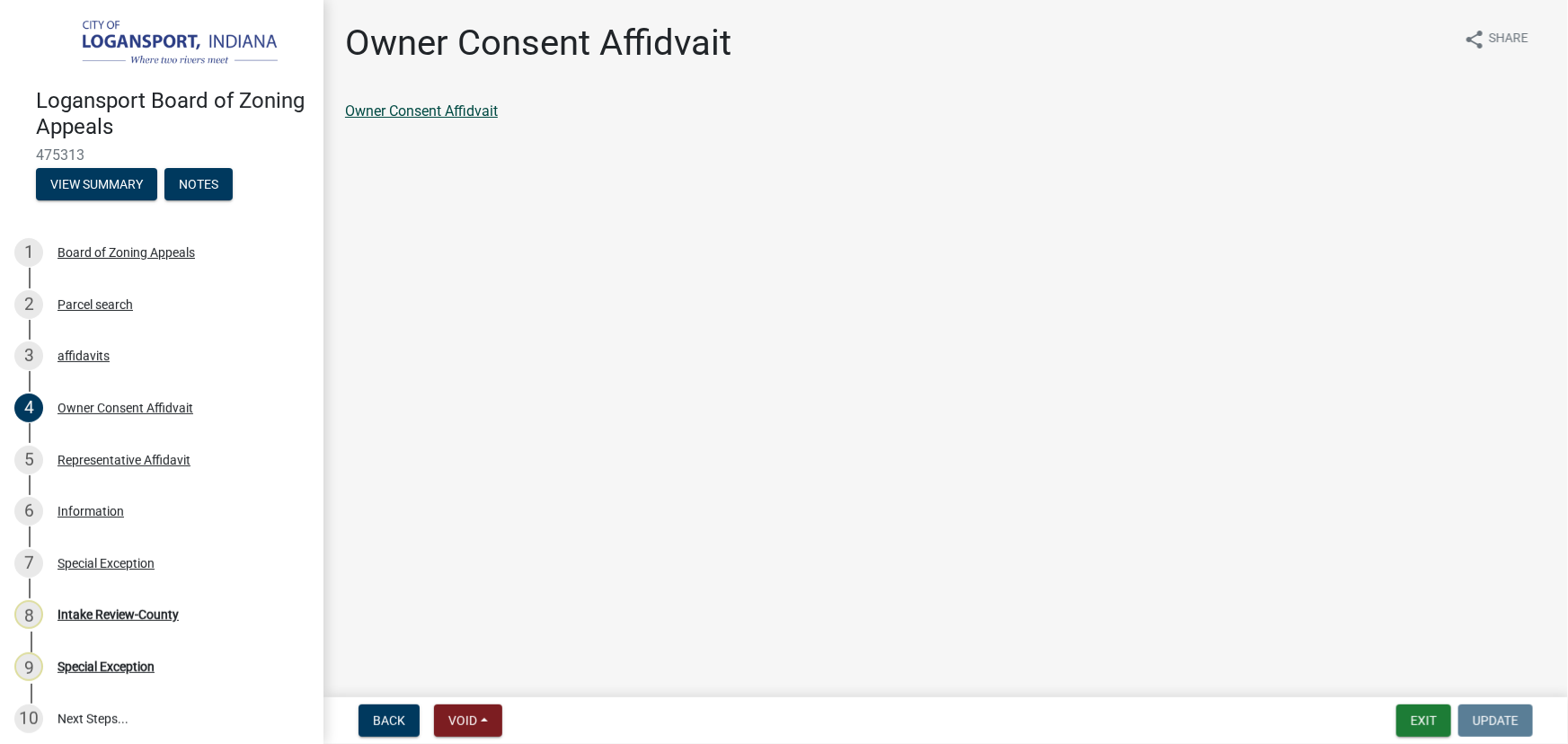
click at [403, 117] on link "Owner Consent Affidvait" at bounding box center [421, 111] width 153 height 17
click at [116, 512] on div "Information" at bounding box center [90, 510] width 67 height 13
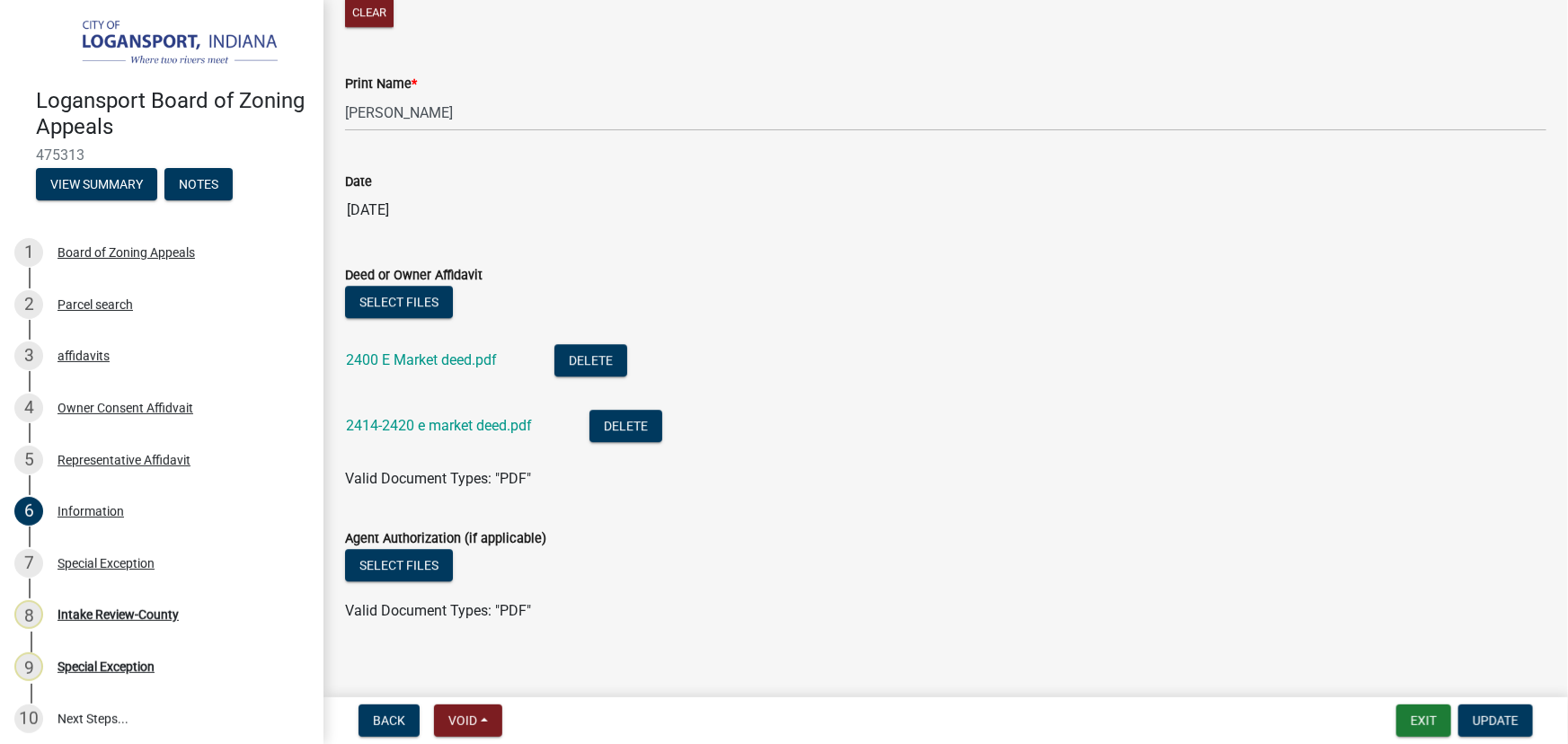
scroll to position [2452, 0]
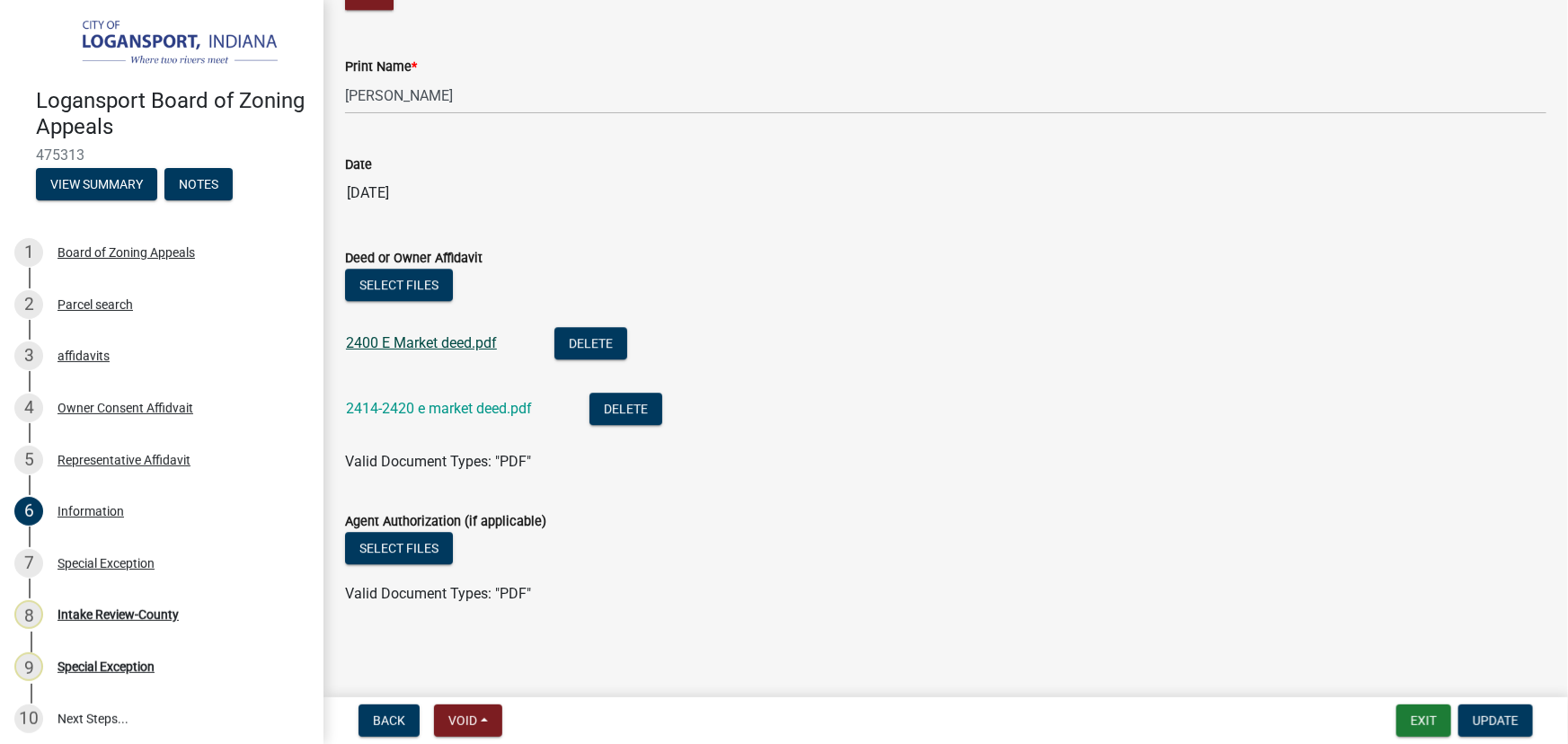
click at [424, 339] on link "2400 E Market deed.pdf" at bounding box center [421, 343] width 151 height 17
click at [445, 416] on div "2414-2420 e market deed.pdf" at bounding box center [453, 411] width 215 height 37
click at [452, 406] on link "2414-2420 e market deed.pdf" at bounding box center [439, 409] width 186 height 17
click at [91, 559] on div "Special Exception" at bounding box center [105, 562] width 97 height 13
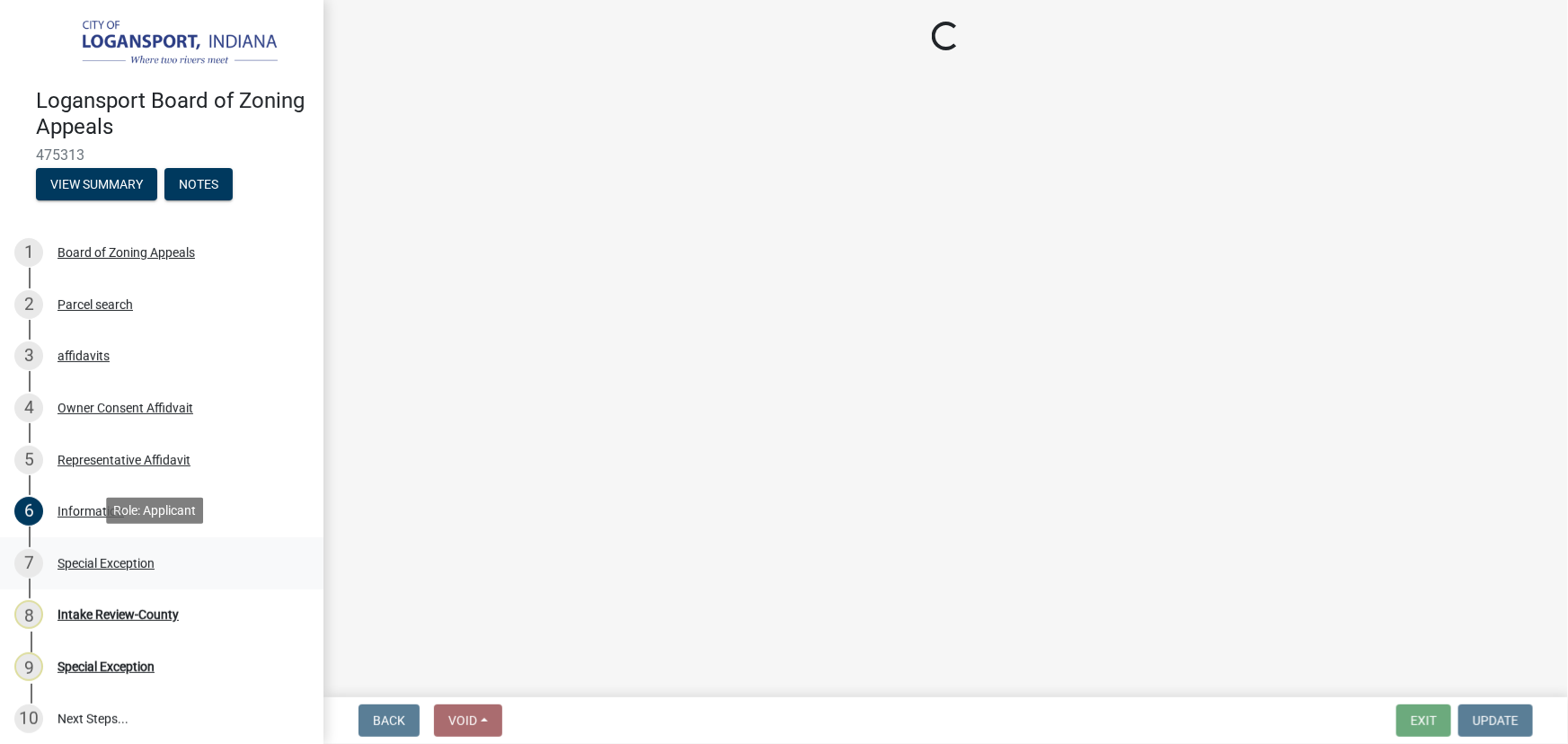
scroll to position [0, 0]
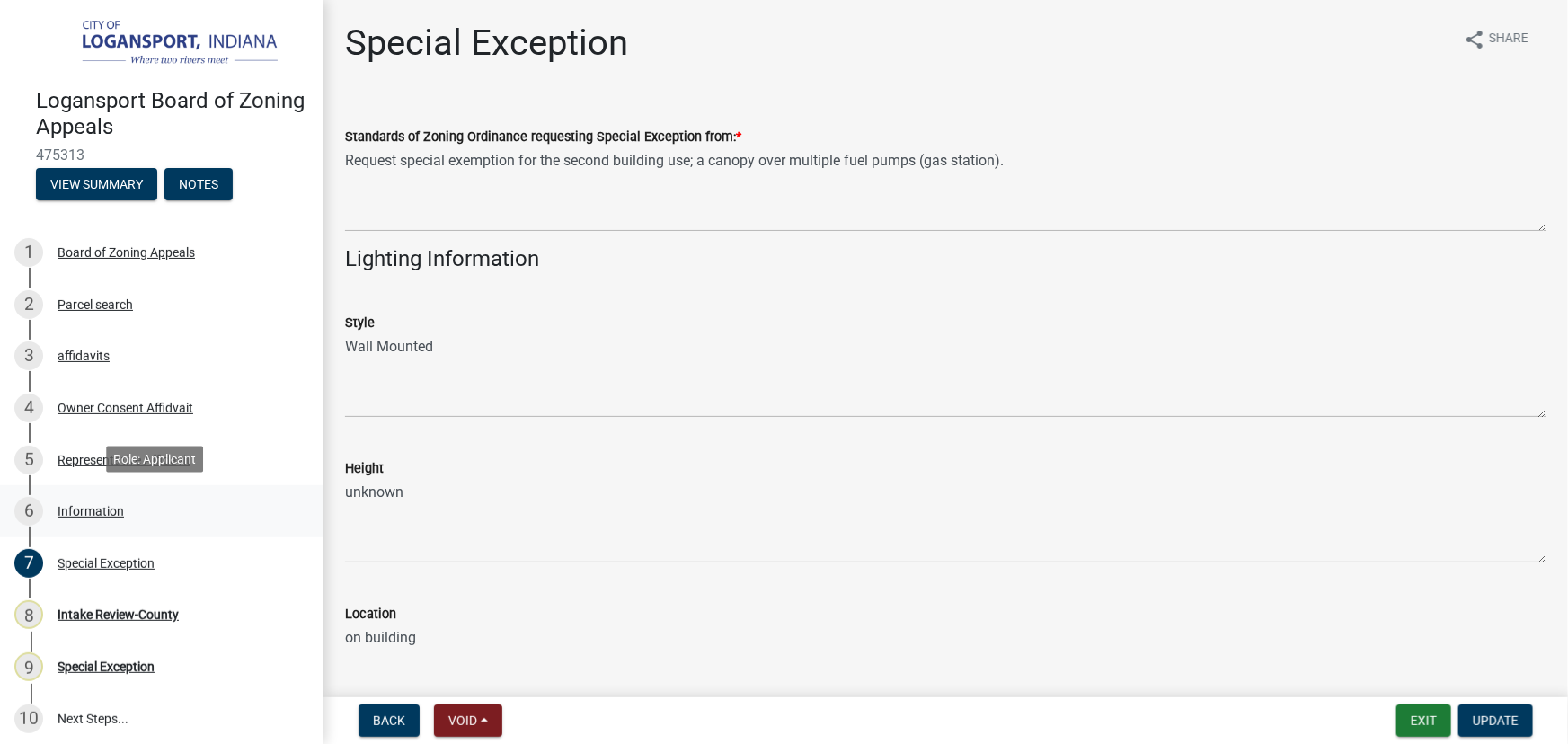
click at [81, 509] on div "Information" at bounding box center [90, 510] width 67 height 13
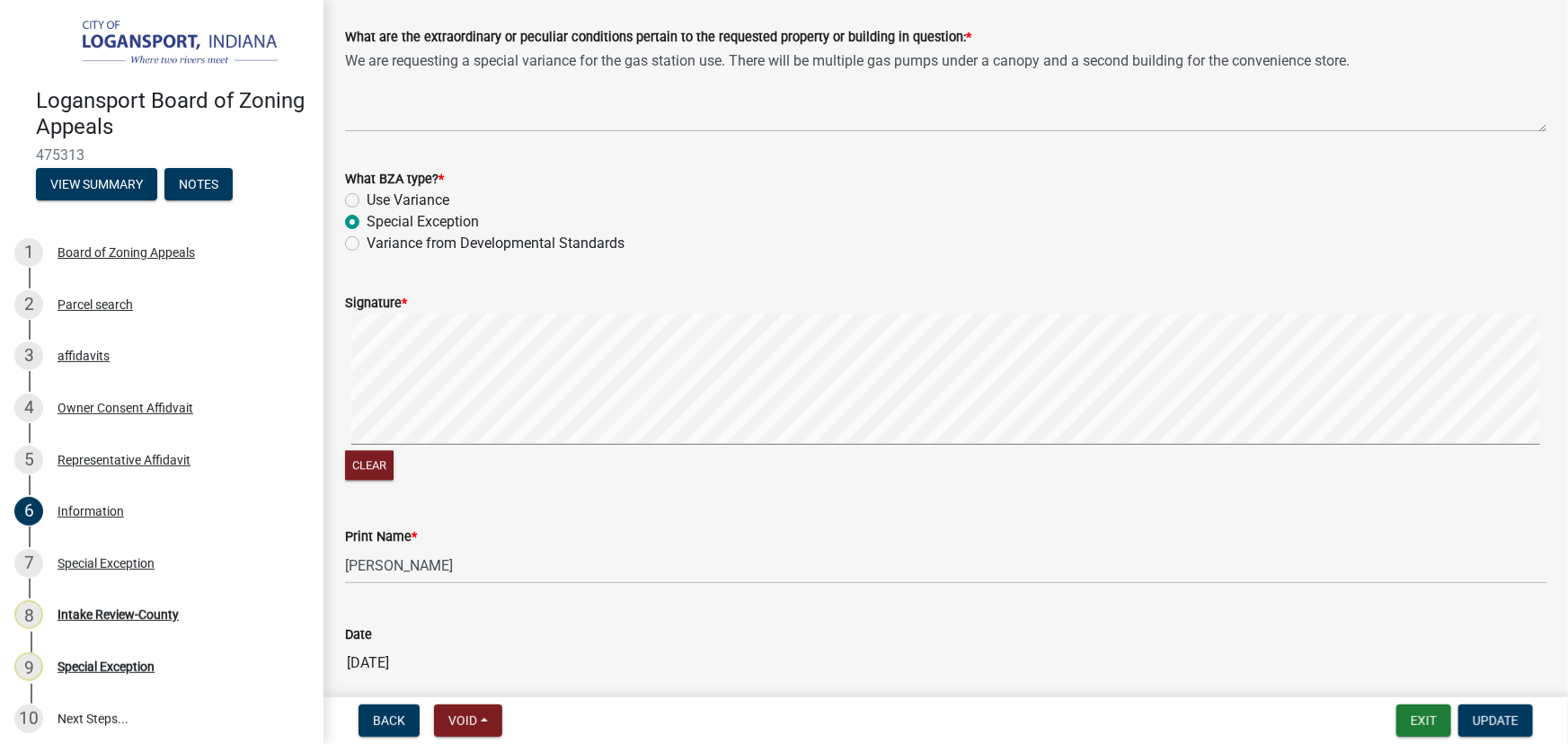
scroll to position [1880, 0]
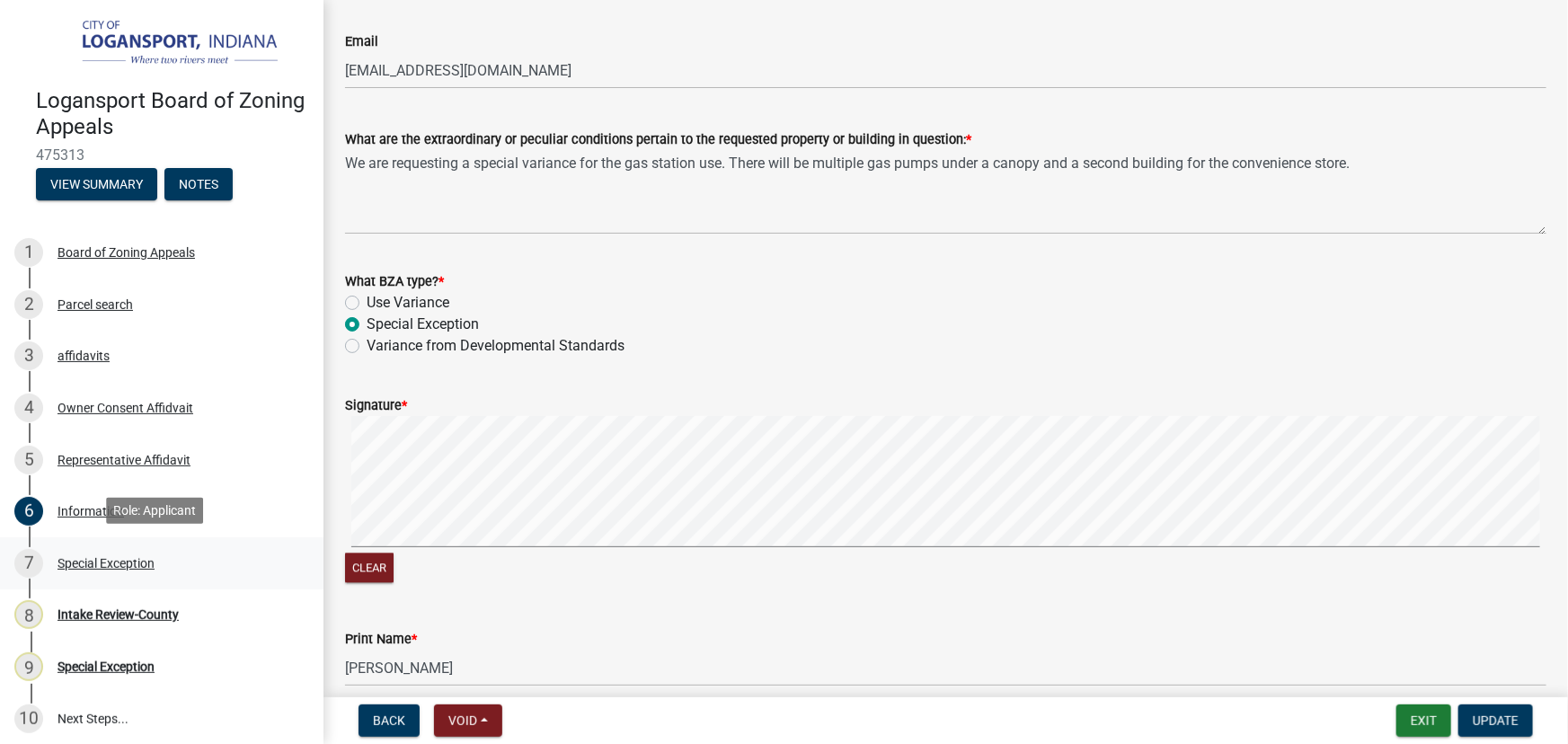
click at [103, 559] on div "Special Exception" at bounding box center [105, 562] width 97 height 13
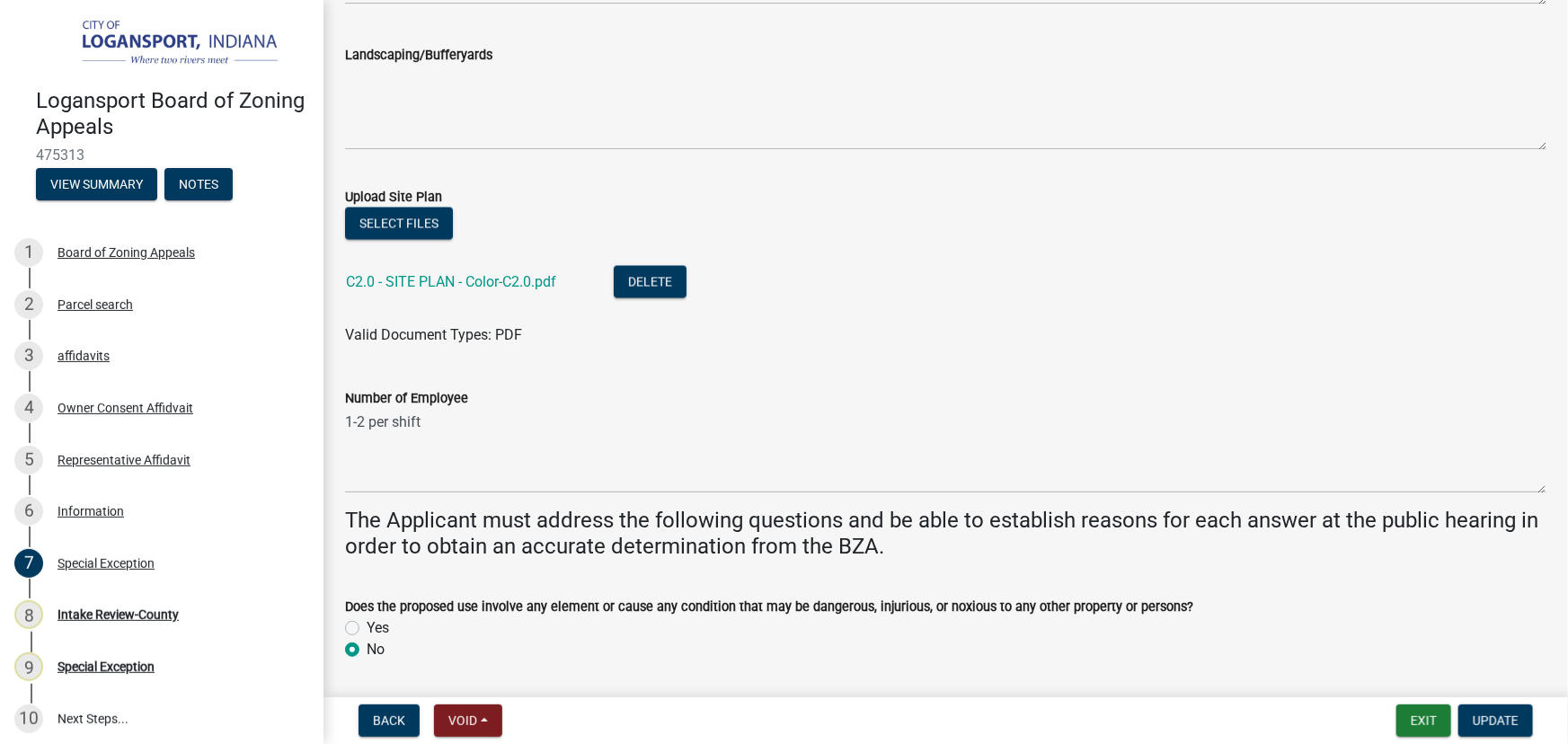
scroll to position [1633, 0]
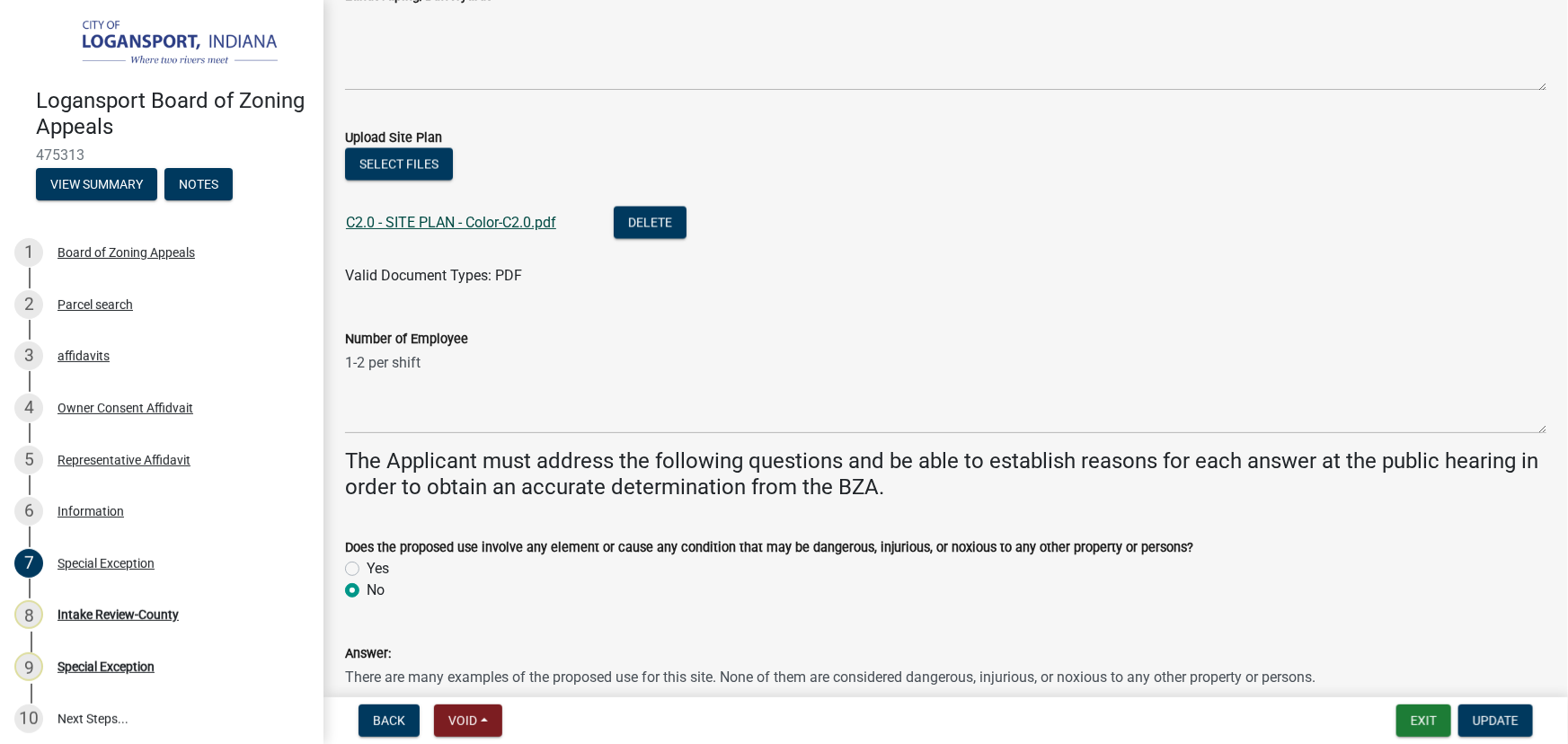
click at [465, 222] on link "C2.0 - SITE PLAN - Color-C2.0.pdf" at bounding box center [451, 222] width 211 height 17
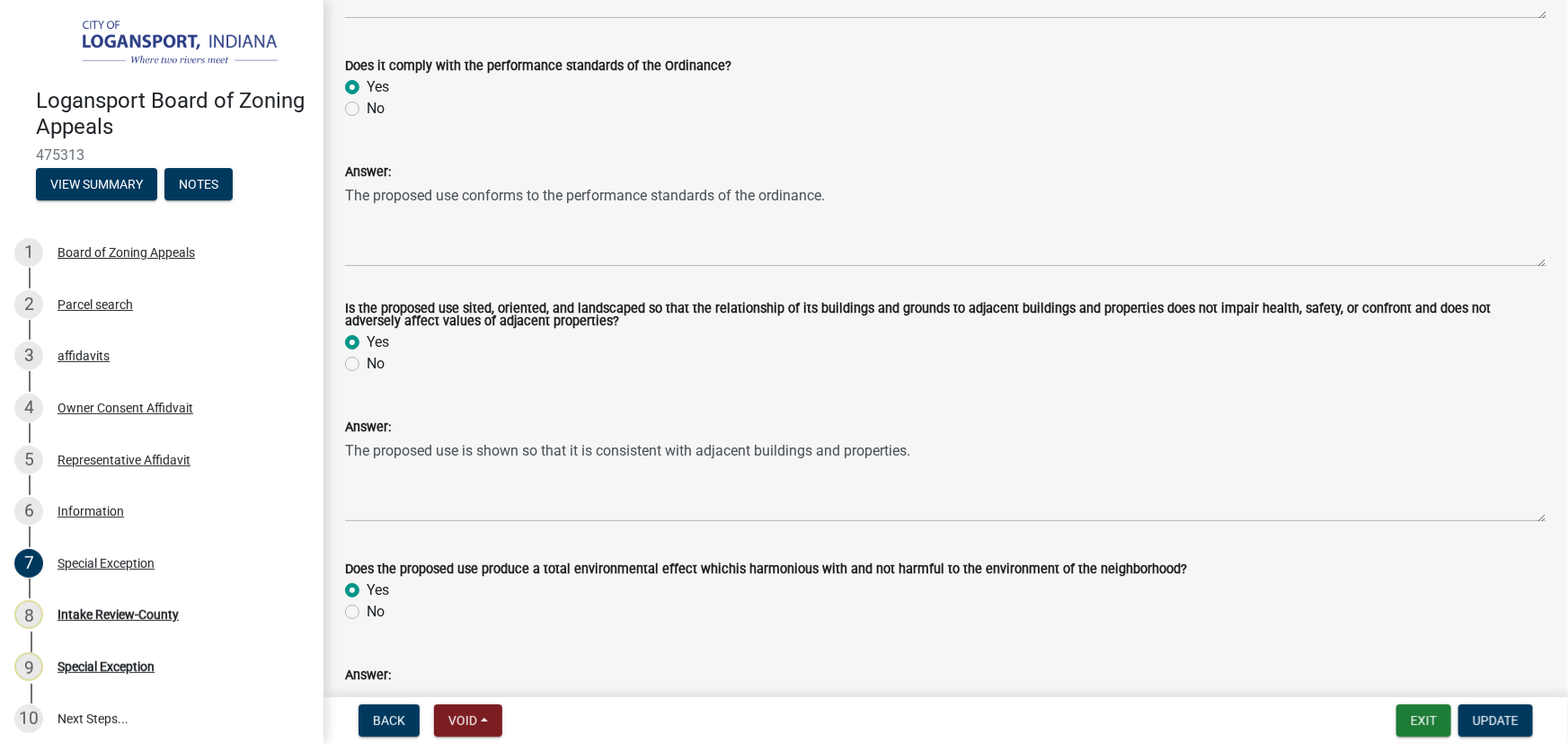
scroll to position [2367, 0]
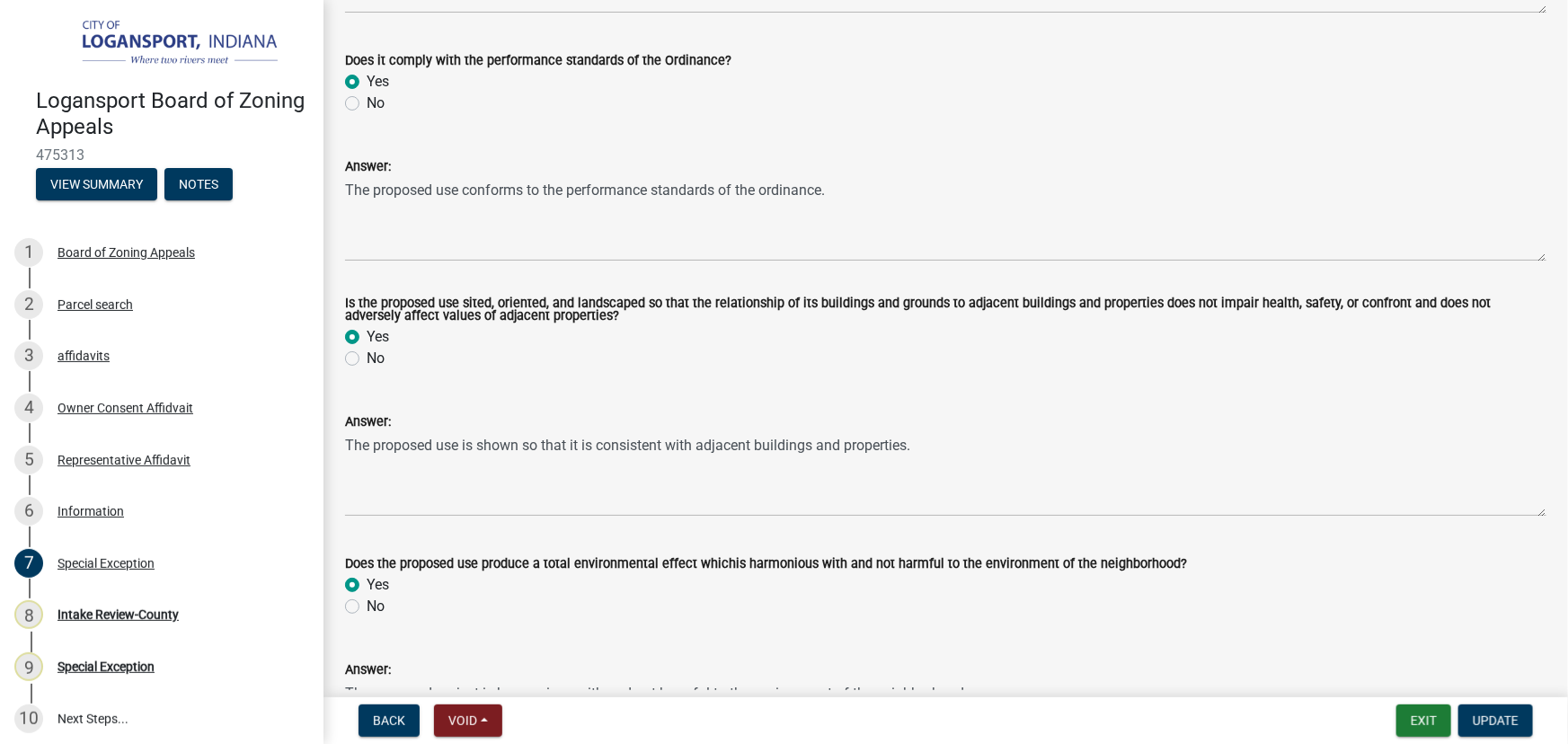
click at [1162, 686] on textarea "The proposed project is harmonious with and not harmful to the environment of t…" at bounding box center [945, 722] width 1202 height 84
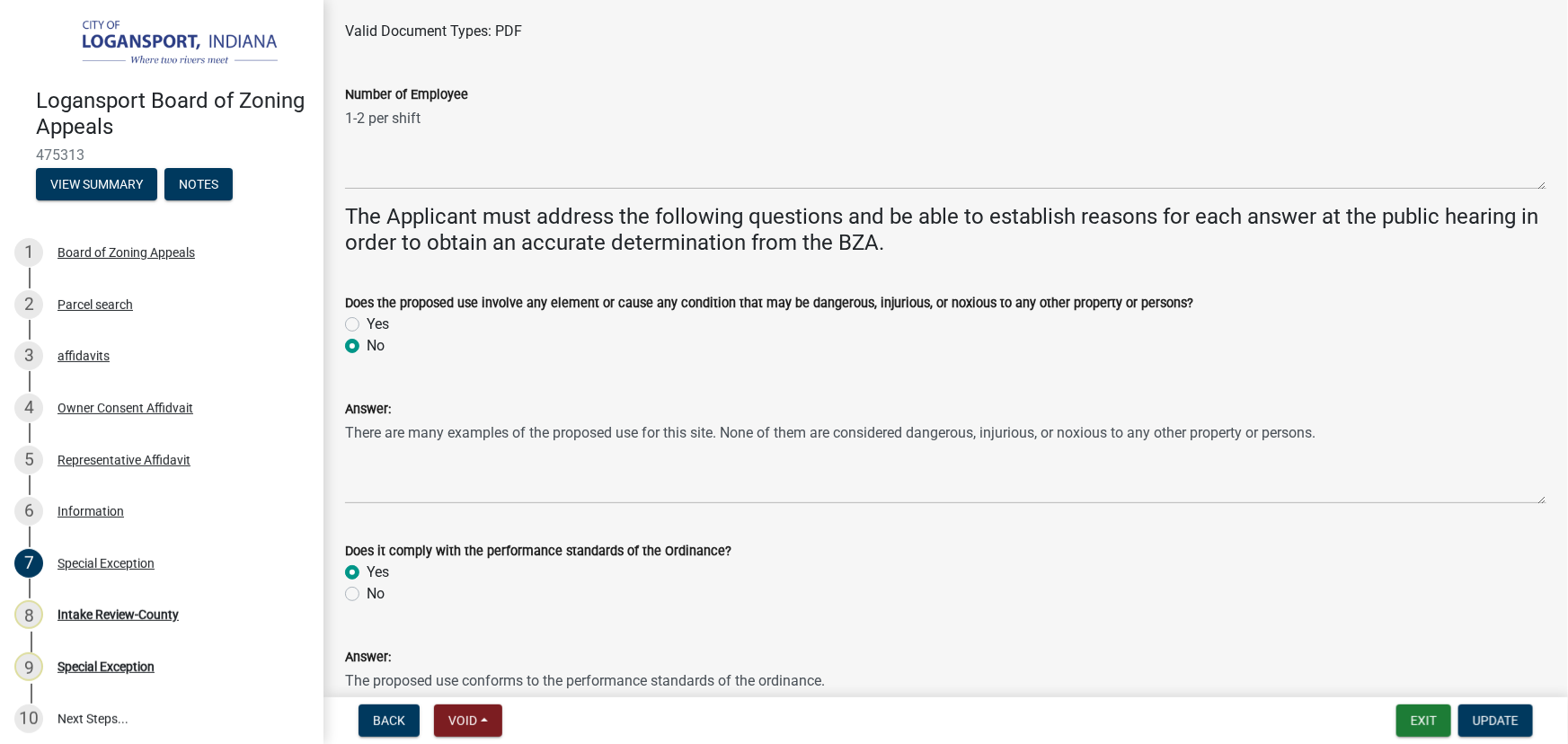
scroll to position [1551, 0]
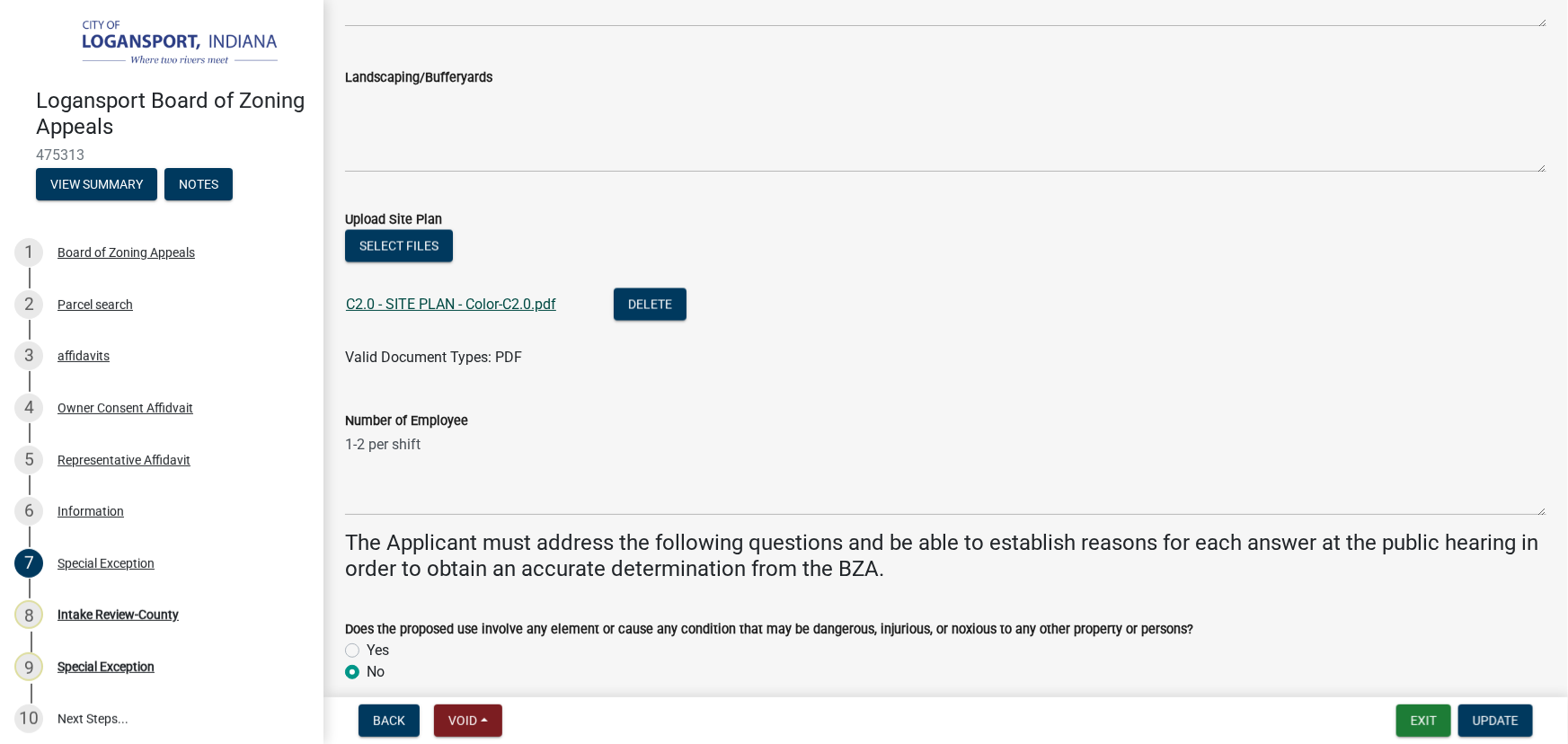
click at [465, 297] on link "C2.0 - SITE PLAN - Color-C2.0.pdf" at bounding box center [451, 304] width 211 height 17
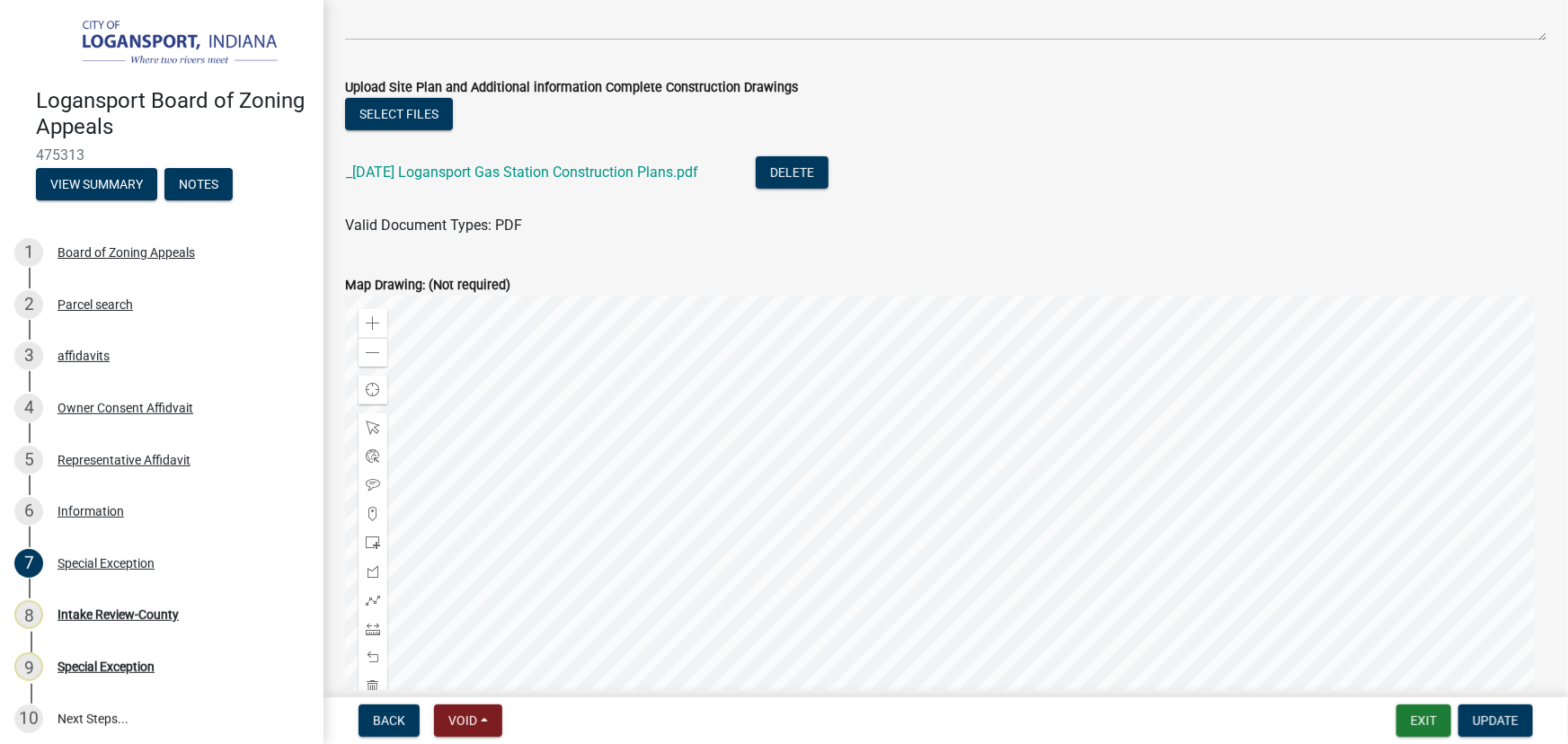
scroll to position [3837, 0]
click at [619, 169] on link "_[DATE] Logansport Gas Station Construction Plans.pdf" at bounding box center [522, 170] width 352 height 17
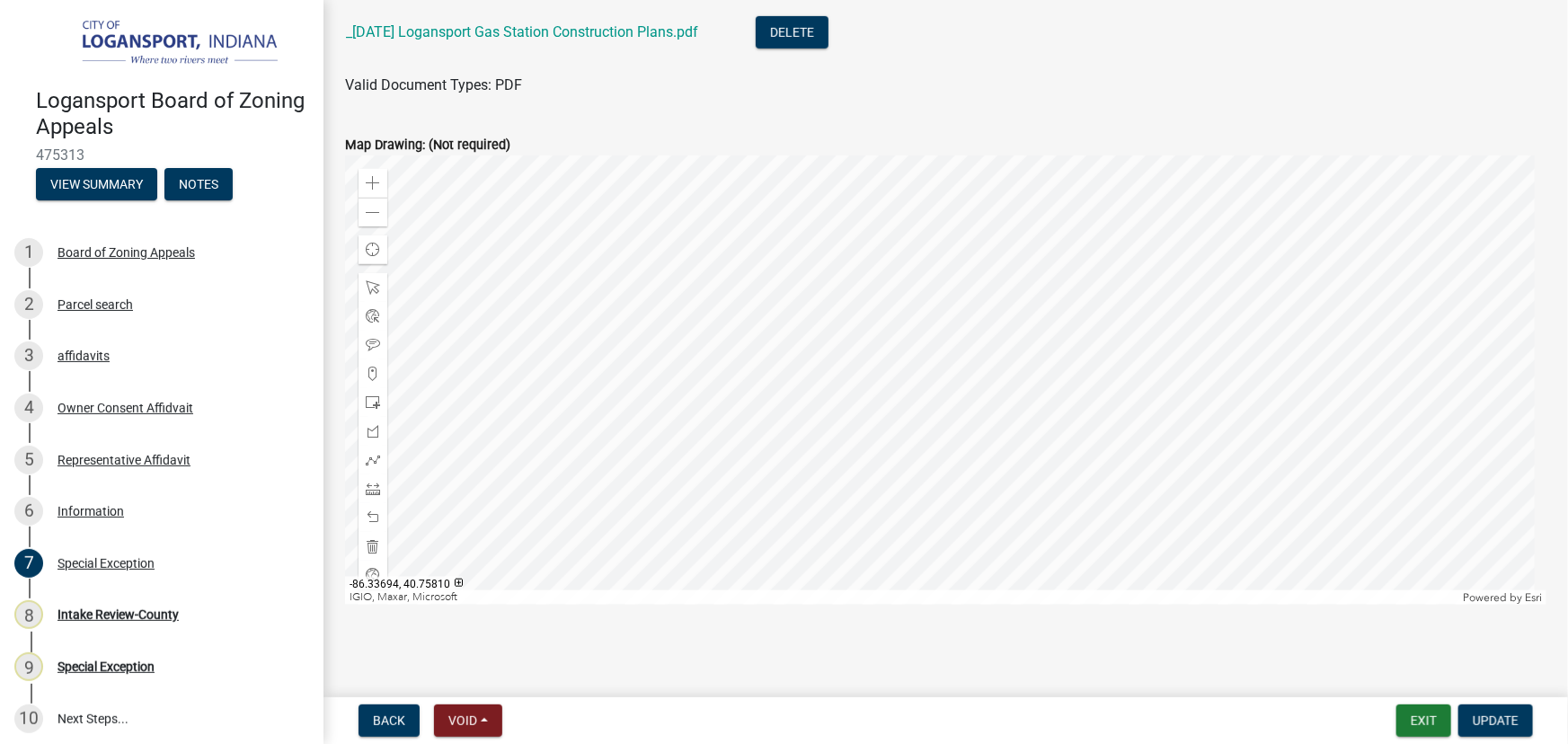
scroll to position [3730, 0]
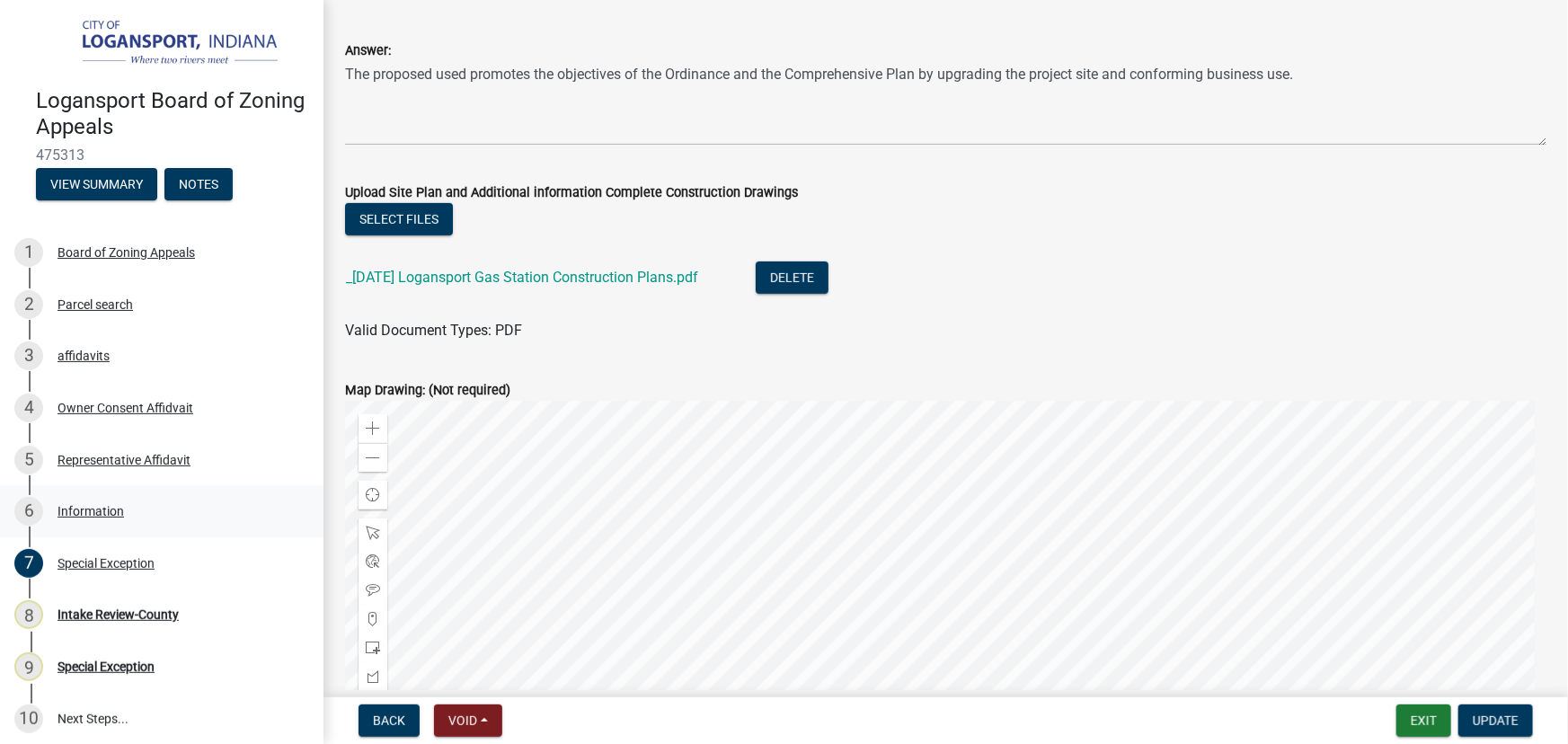
click at [84, 508] on div "Information" at bounding box center [90, 510] width 67 height 13
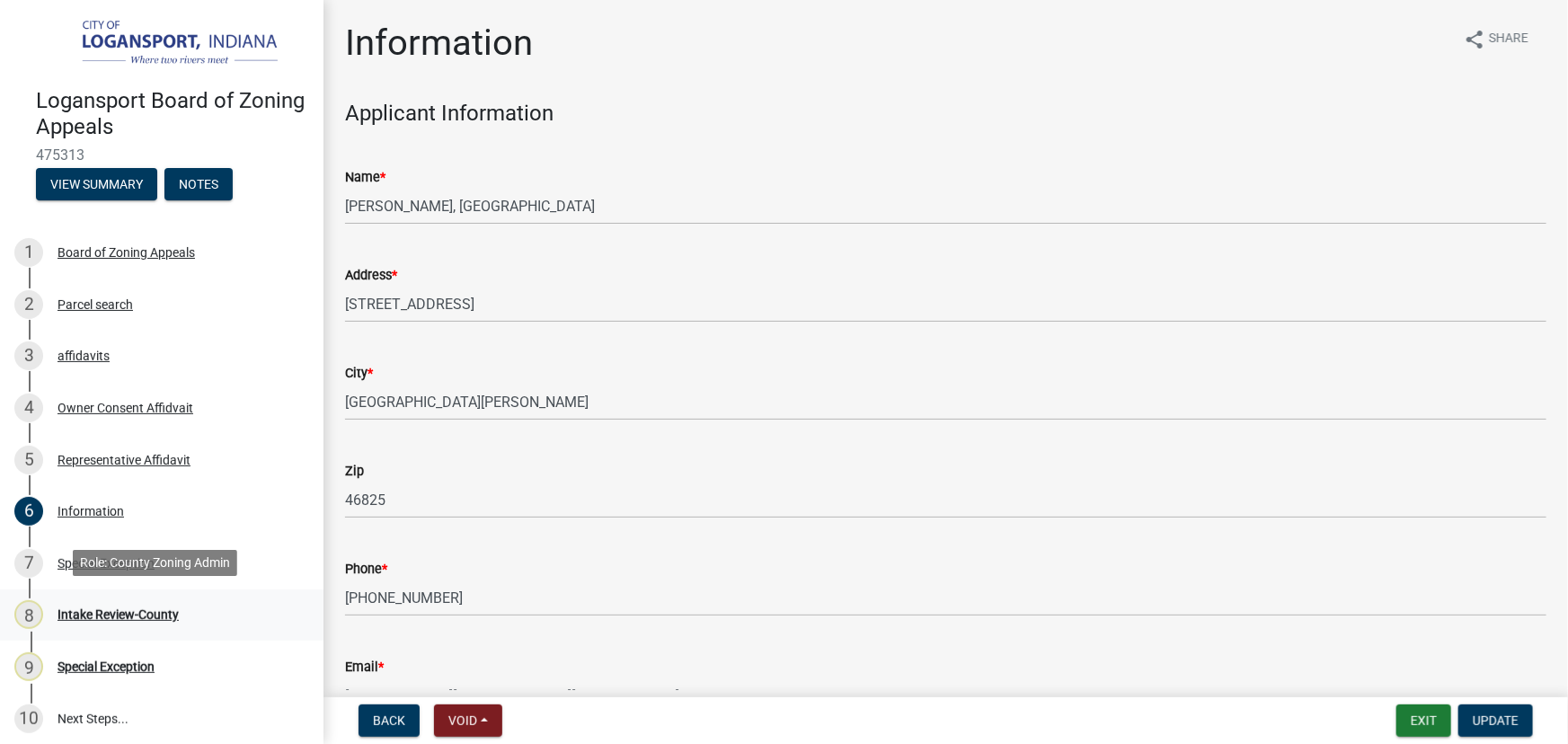
click at [97, 608] on div "Intake Review-County" at bounding box center [117, 614] width 121 height 13
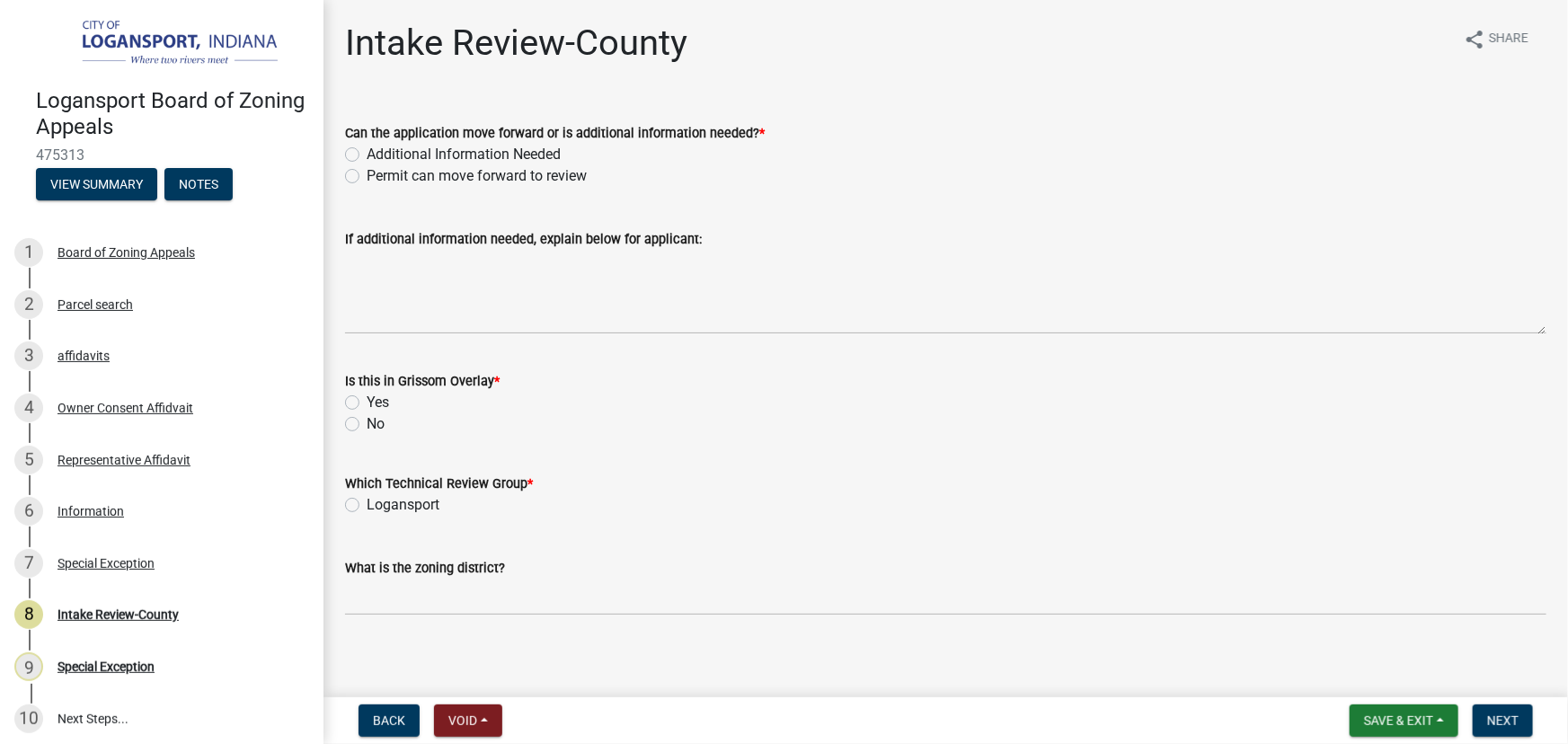
click at [366, 180] on label "Permit can move forward to review" at bounding box center [477, 176] width 220 height 21
click at [366, 177] on input "Permit can move forward to review" at bounding box center [372, 171] width 12 height 12
radio input "true"
click at [366, 425] on label "No" at bounding box center [375, 424] width 18 height 21
click at [366, 425] on input "No" at bounding box center [372, 419] width 12 height 12
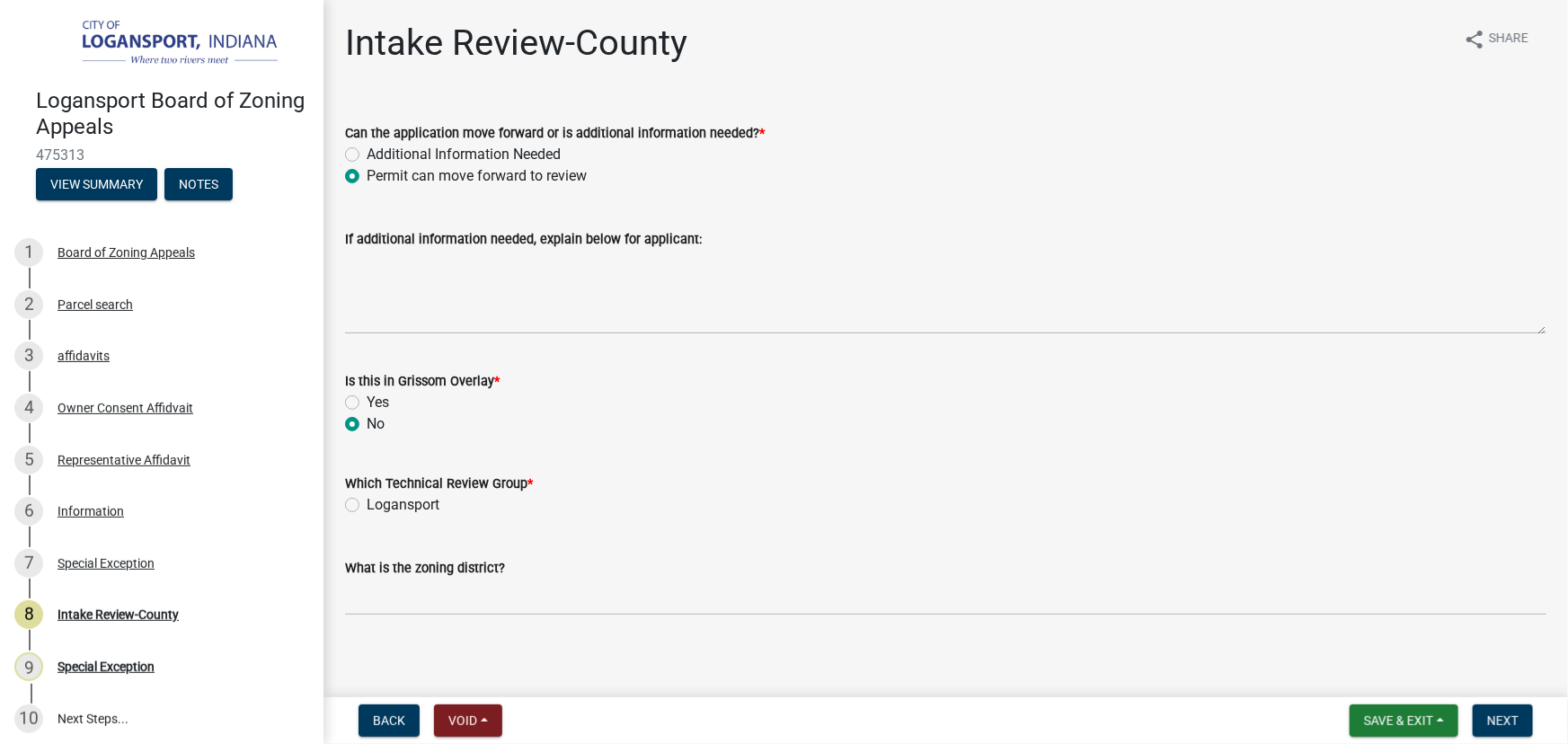
radio input "true"
click at [366, 501] on label "Logansport" at bounding box center [402, 504] width 73 height 21
click at [366, 501] on input "Logansport" at bounding box center [372, 500] width 12 height 12
radio input "true"
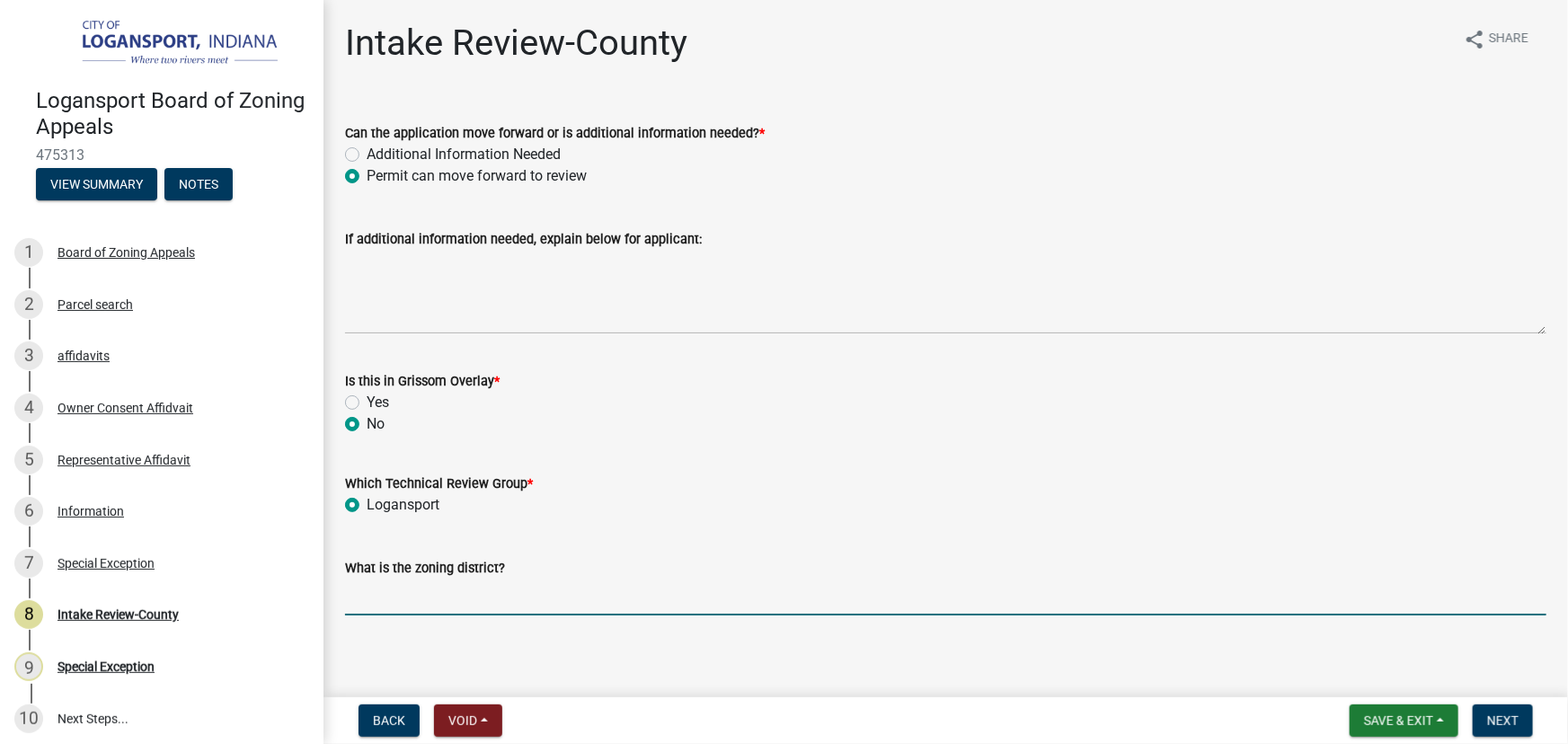
click at [392, 597] on input "What is the zoning district?" at bounding box center [945, 597] width 1202 height 37
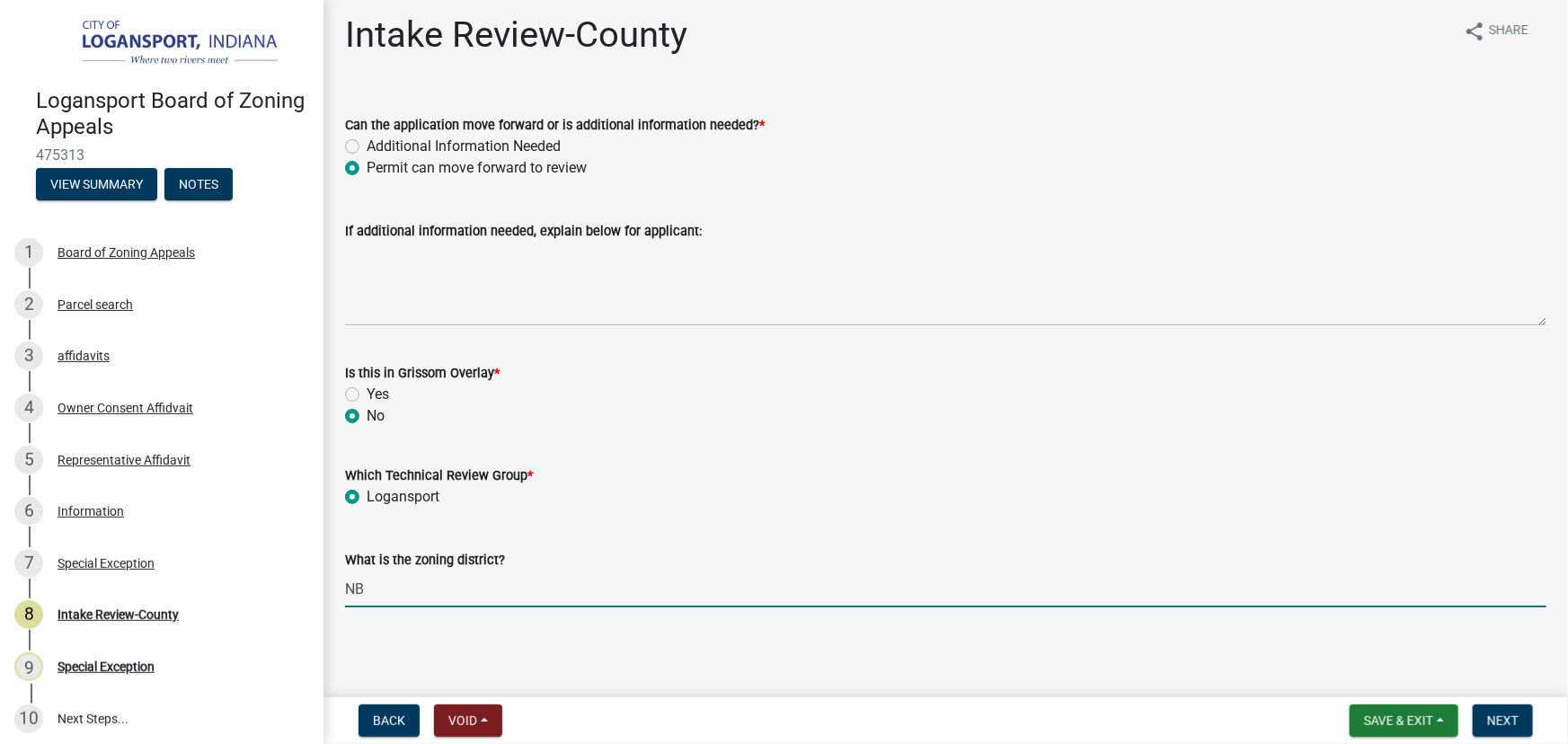
scroll to position [9, 0]
type input "NB"
click at [1501, 713] on span "Next" at bounding box center [1502, 720] width 32 height 14
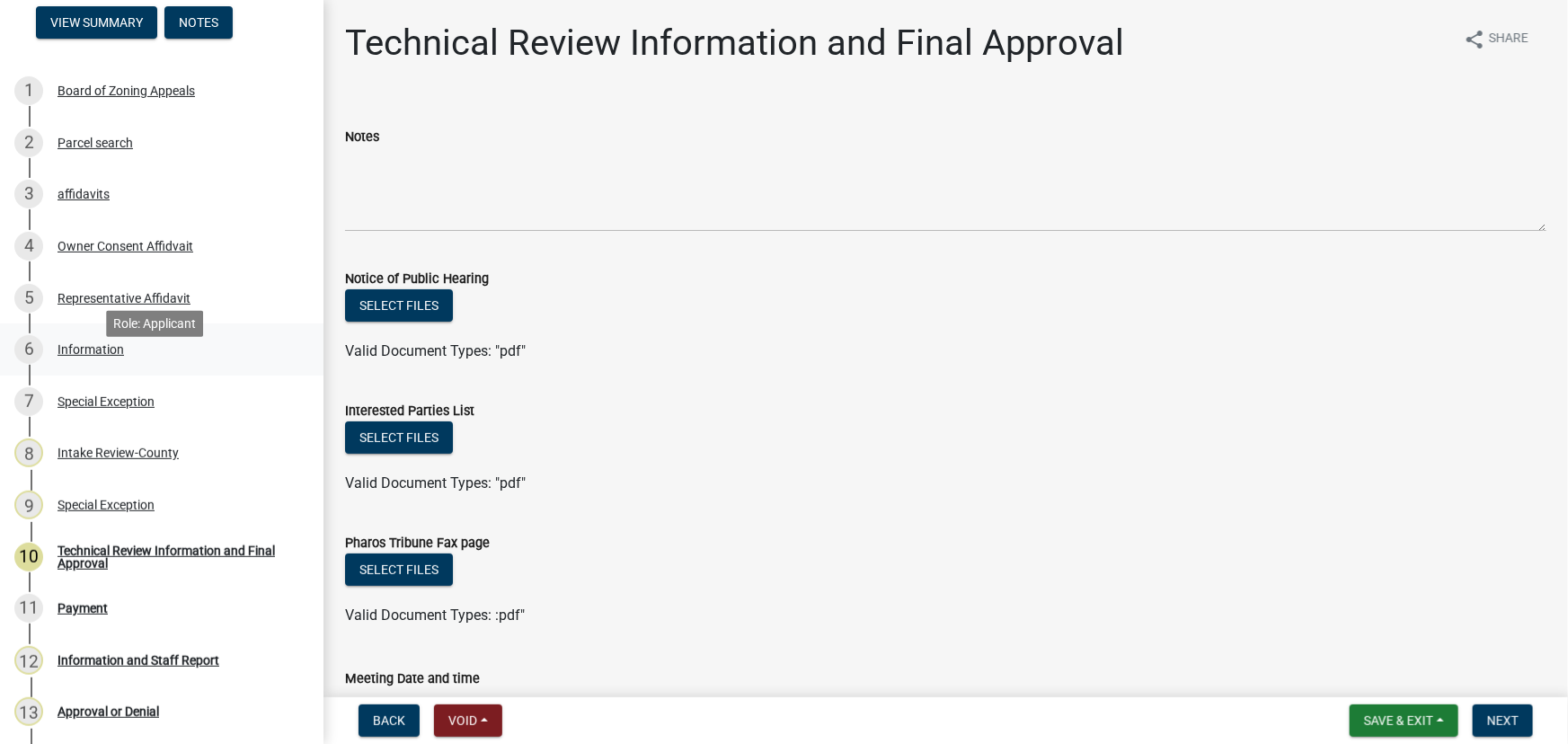
scroll to position [162, 0]
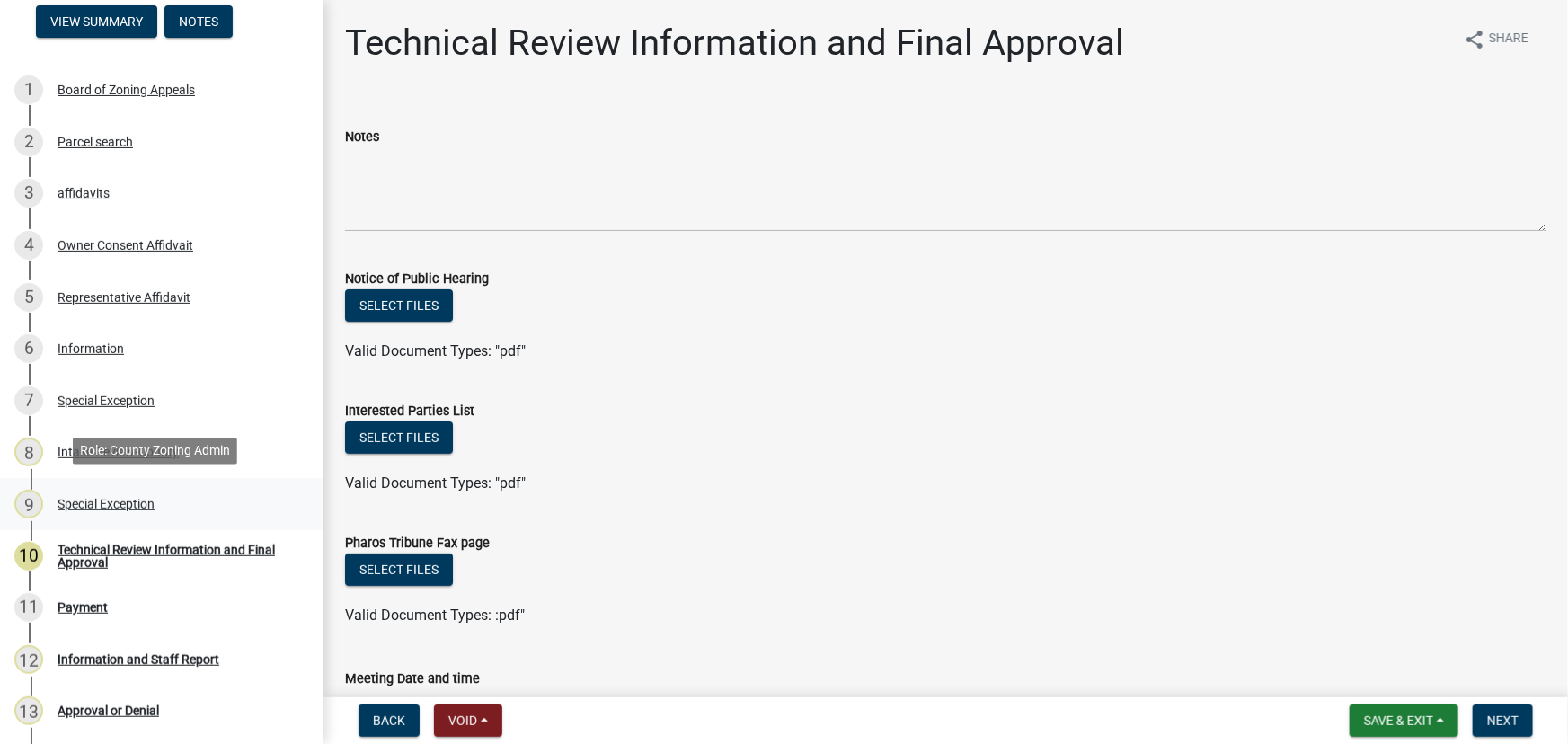
click at [107, 501] on div "Special Exception" at bounding box center [105, 503] width 97 height 13
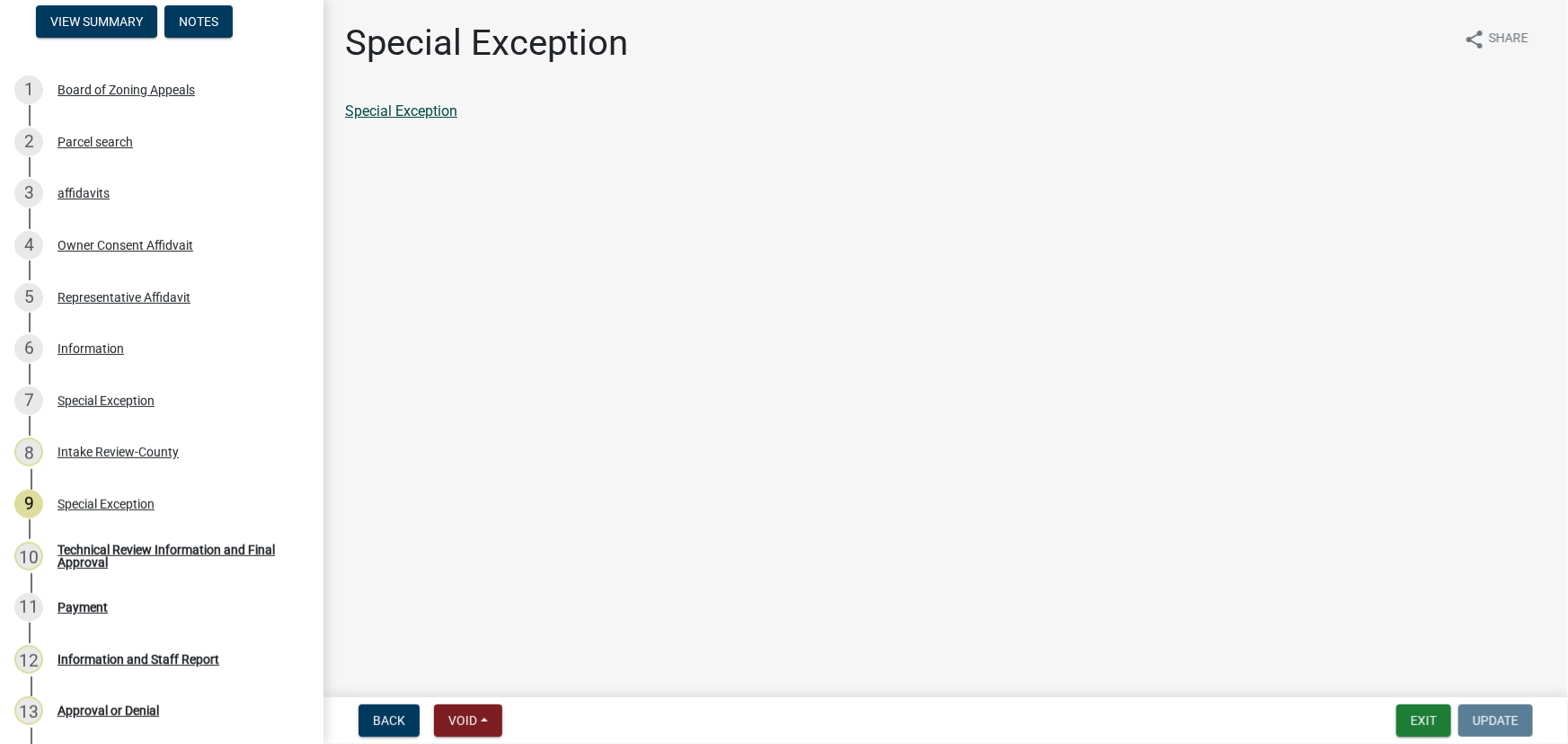
click at [423, 111] on link "Special Exception" at bounding box center [401, 111] width 112 height 17
click at [79, 357] on div "6 Information" at bounding box center [155, 349] width 280 height 29
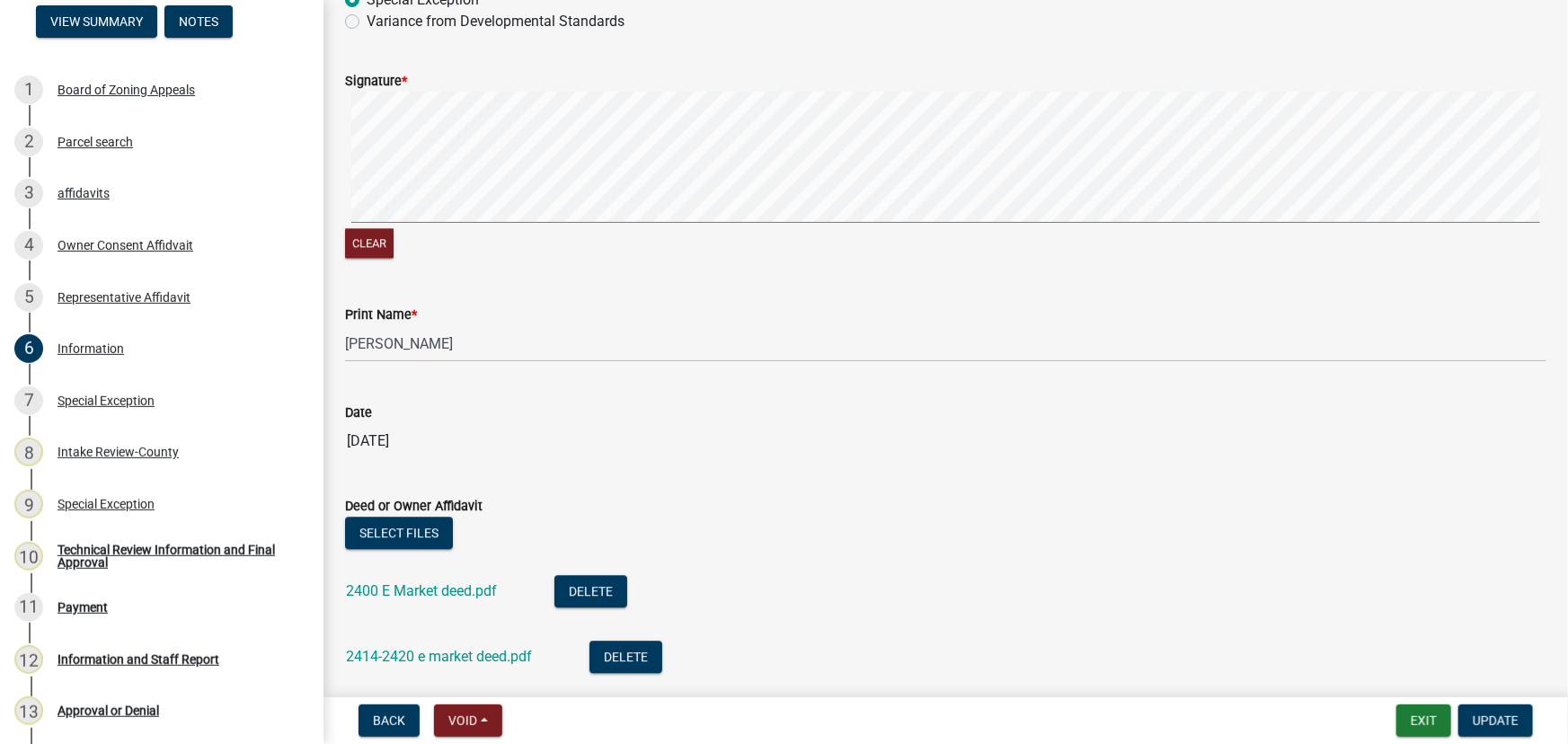
scroll to position [2452, 0]
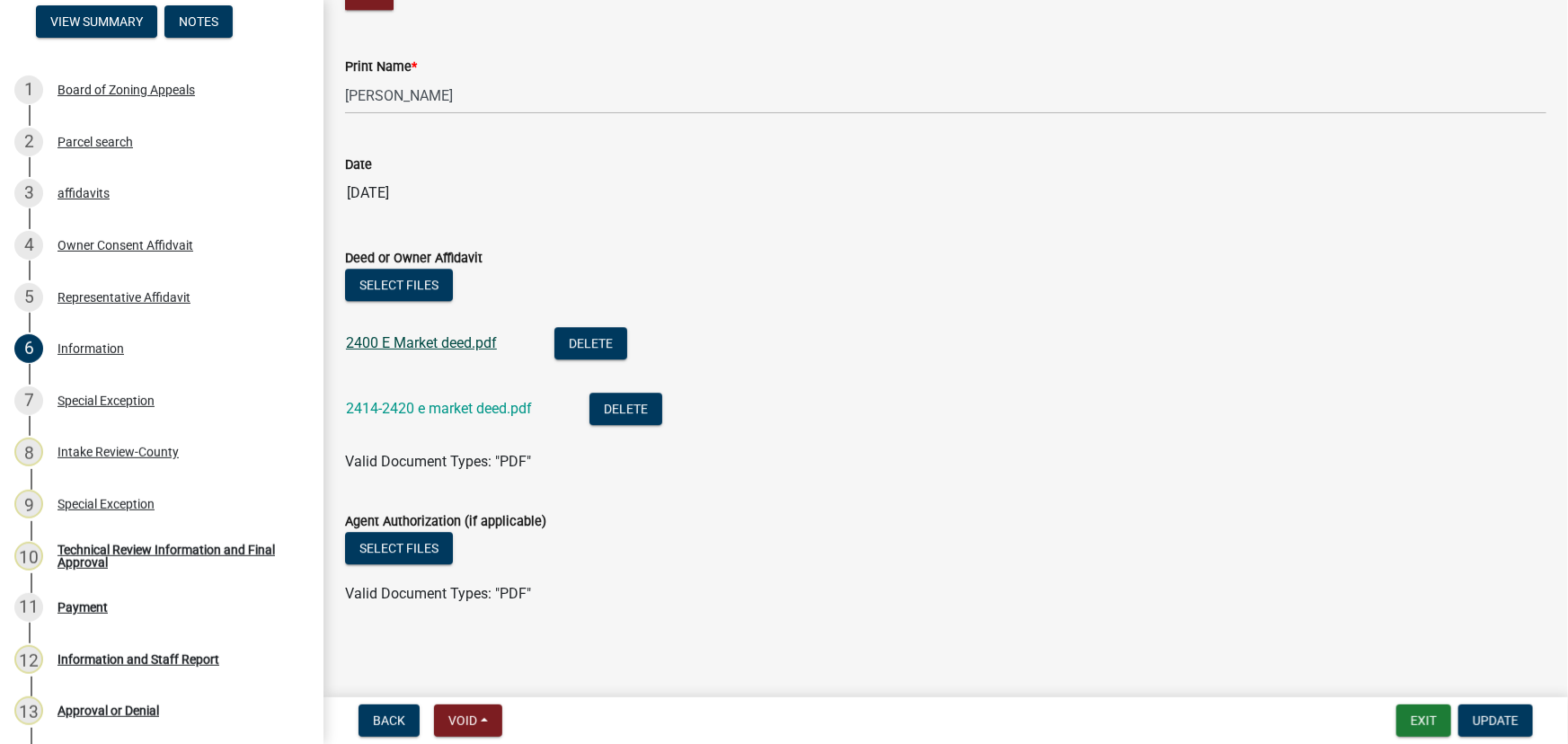
click at [431, 343] on link "2400 E Market deed.pdf" at bounding box center [421, 343] width 151 height 17
click at [466, 410] on link "2414-2420 e market deed.pdf" at bounding box center [439, 409] width 186 height 17
click at [122, 402] on div "Special Exception" at bounding box center [105, 400] width 97 height 13
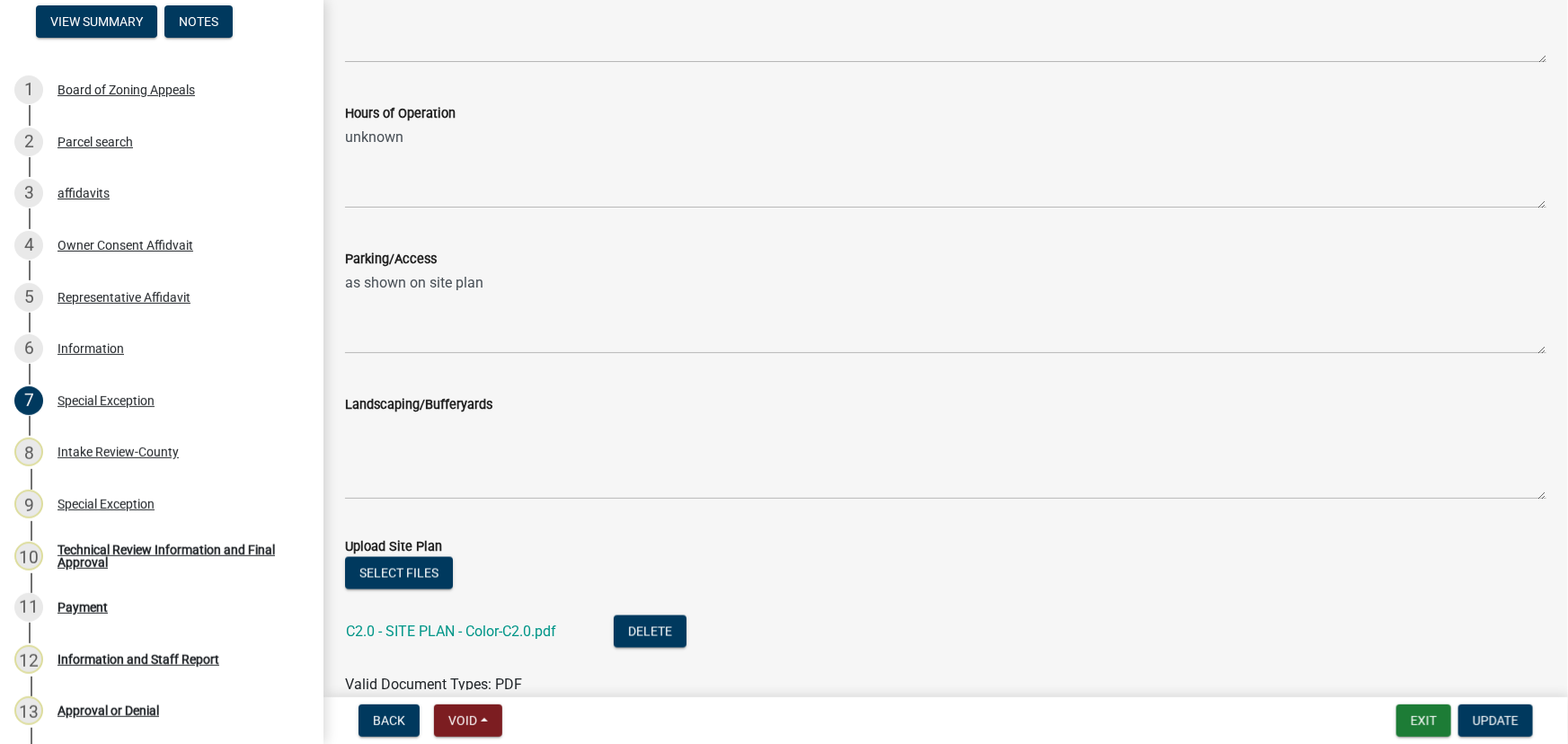
scroll to position [1470, 0]
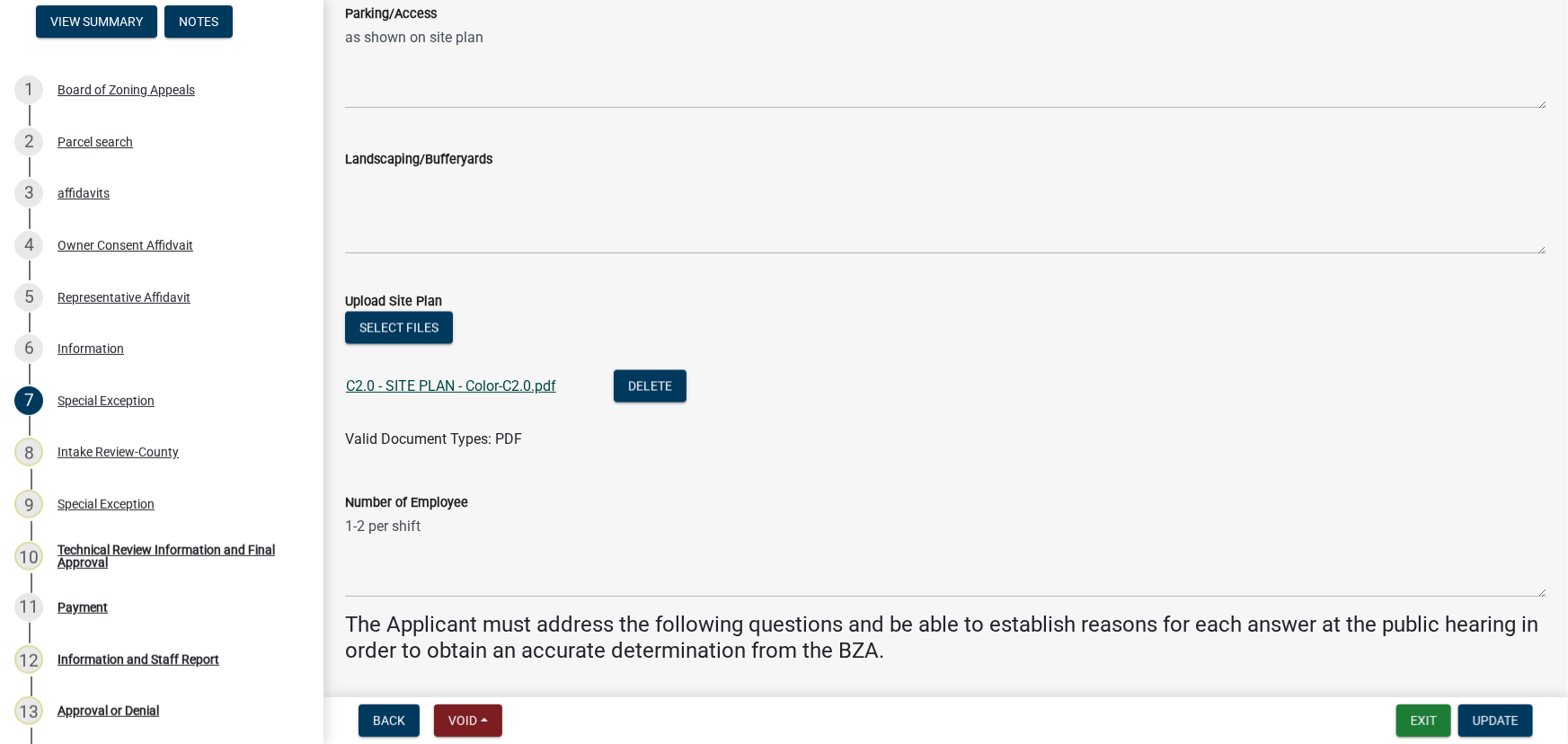
click at [475, 387] on link "C2.0 - SITE PLAN - Color-C2.0.pdf" at bounding box center [451, 386] width 211 height 17
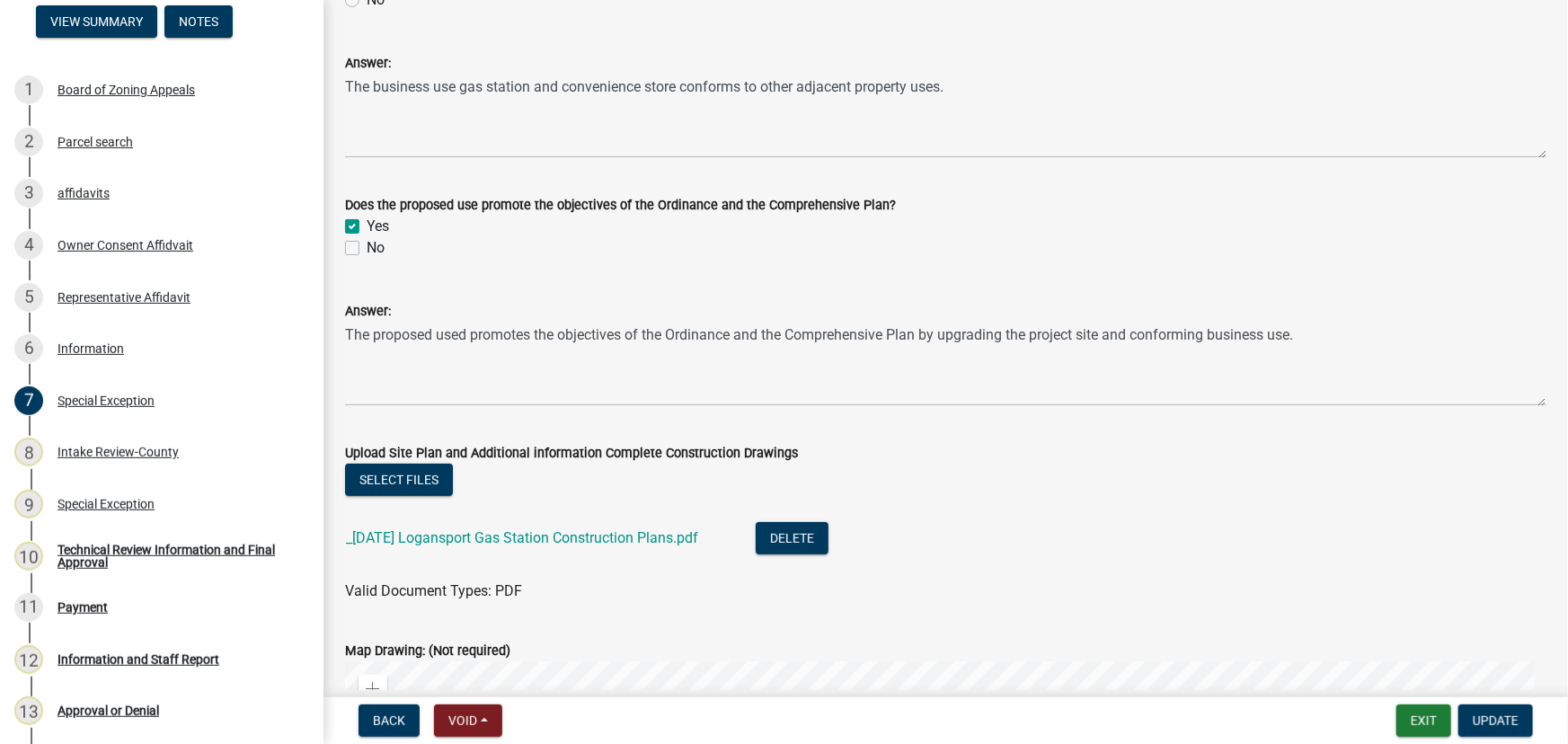
scroll to position [3674, 0]
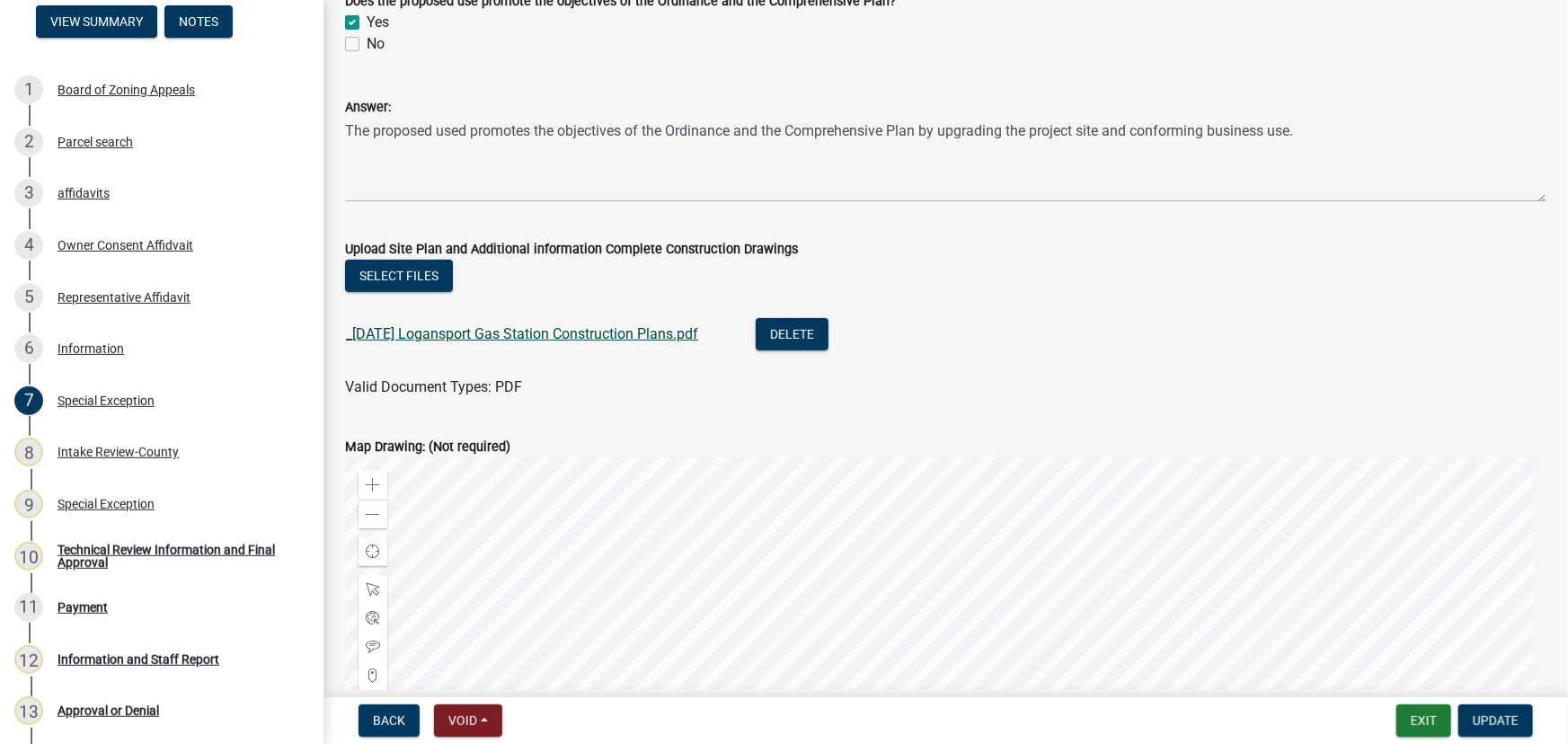
click at [477, 330] on link "_[DATE] Logansport Gas Station Construction Plans.pdf" at bounding box center [522, 333] width 352 height 17
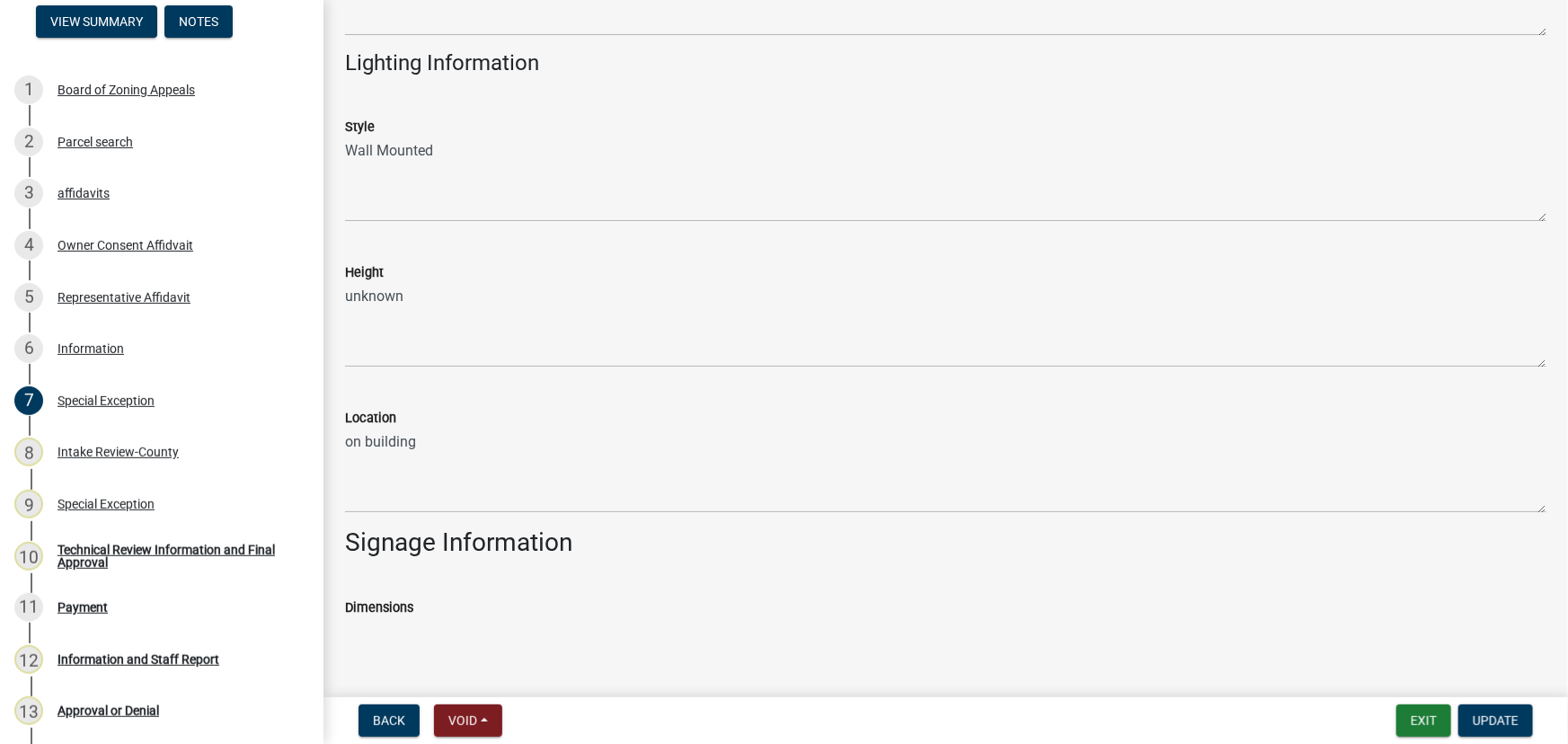
scroll to position [0, 0]
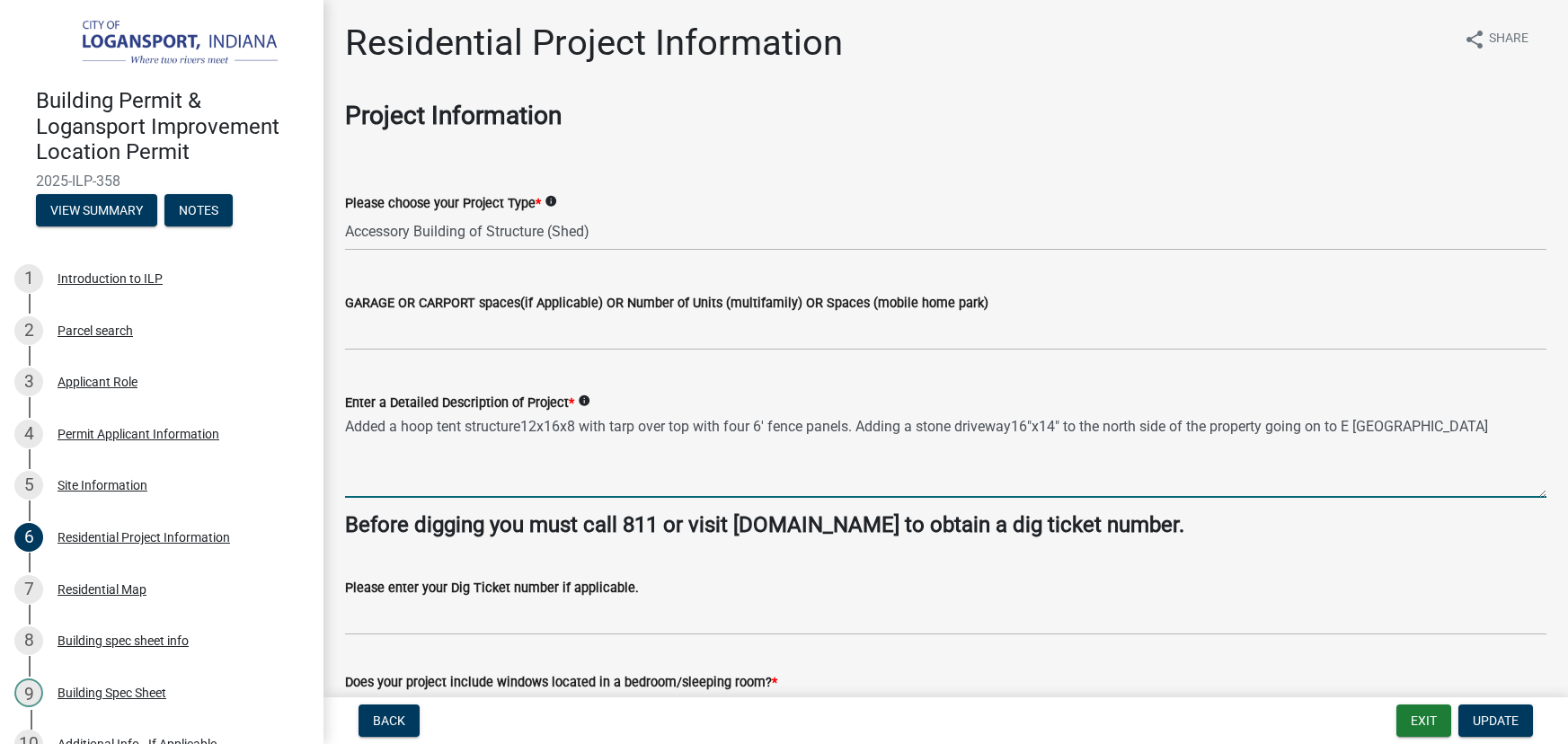
select select "379f7339-6ec9-4c1f-82ba-971c465cc0e0"
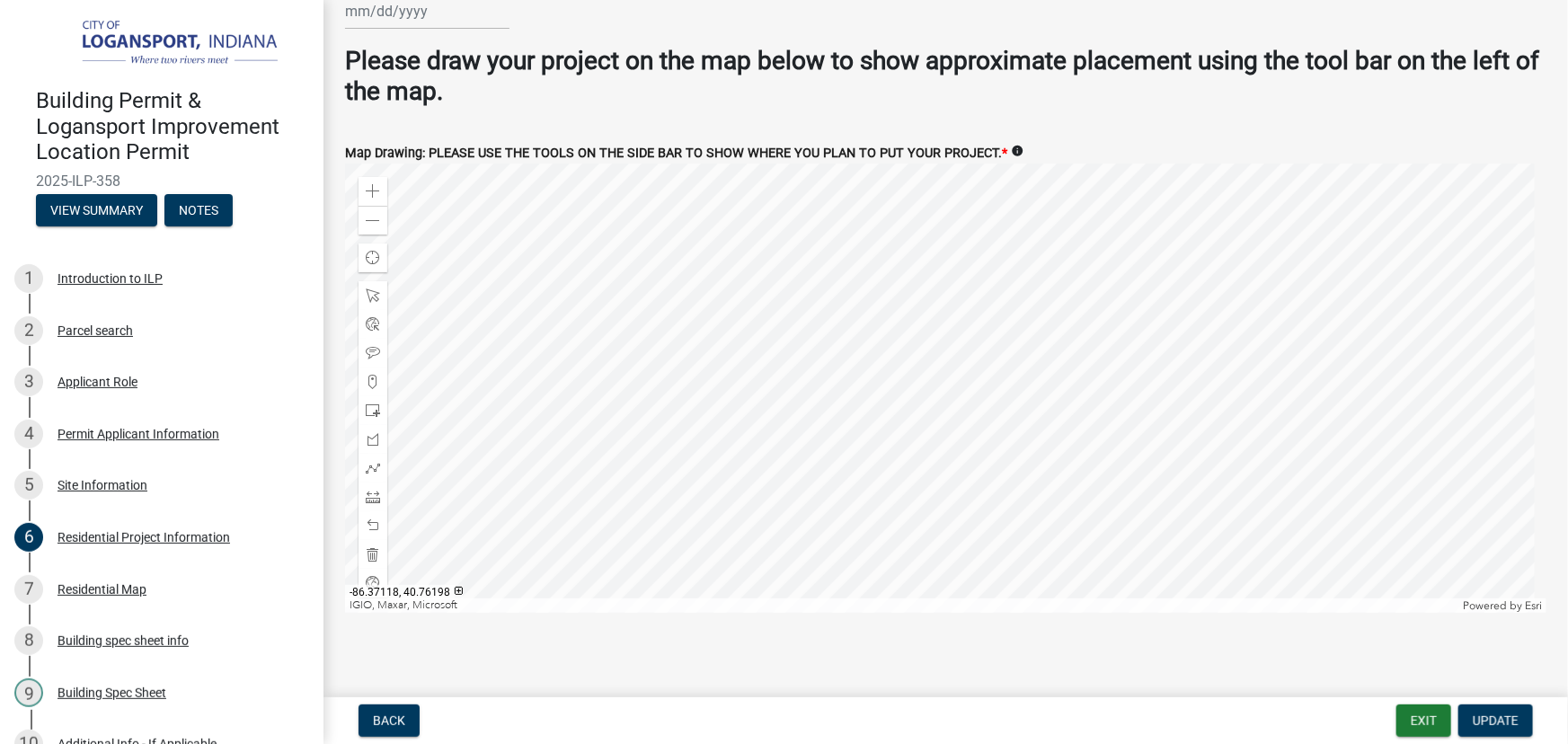
scroll to position [3469, 0]
